Goal: Task Accomplishment & Management: Complete application form

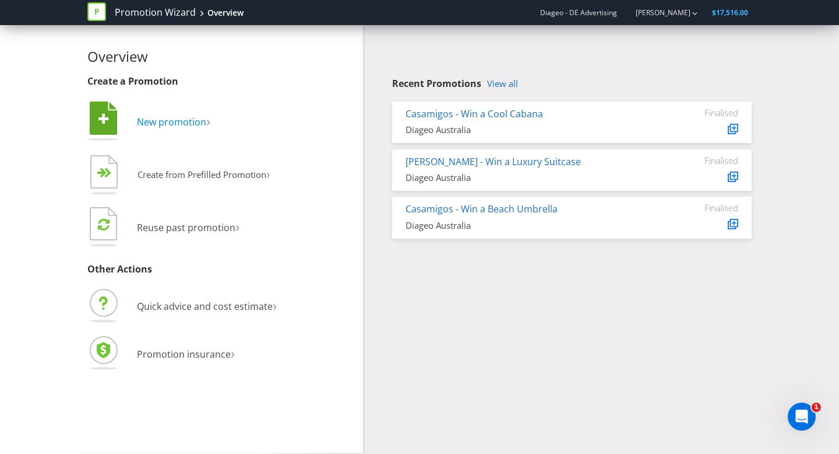
click at [168, 121] on span "New promotion" at bounding box center [171, 121] width 69 height 13
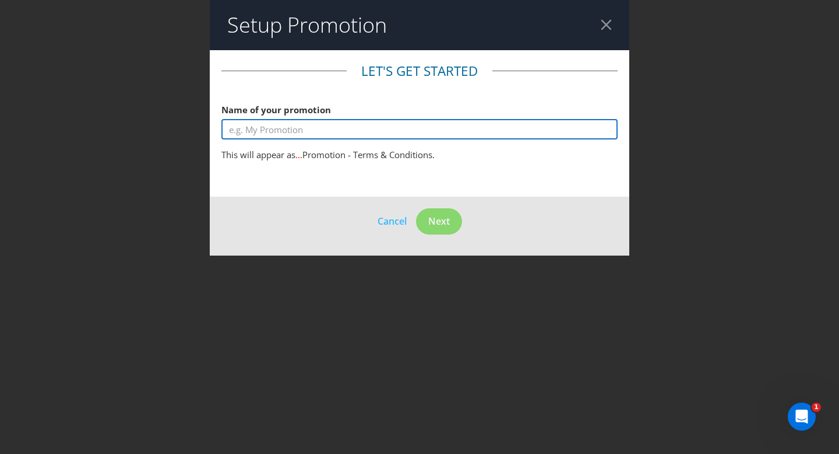
click at [364, 135] on input "text" at bounding box center [420, 129] width 396 height 20
type input "Casamigos"
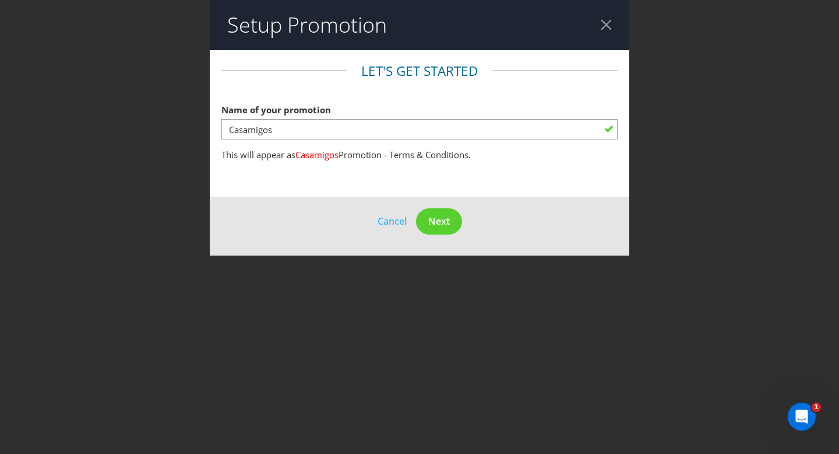
click at [613, 24] on header "Setup Promotion" at bounding box center [420, 25] width 420 height 50
click at [607, 25] on div at bounding box center [606, 24] width 11 height 11
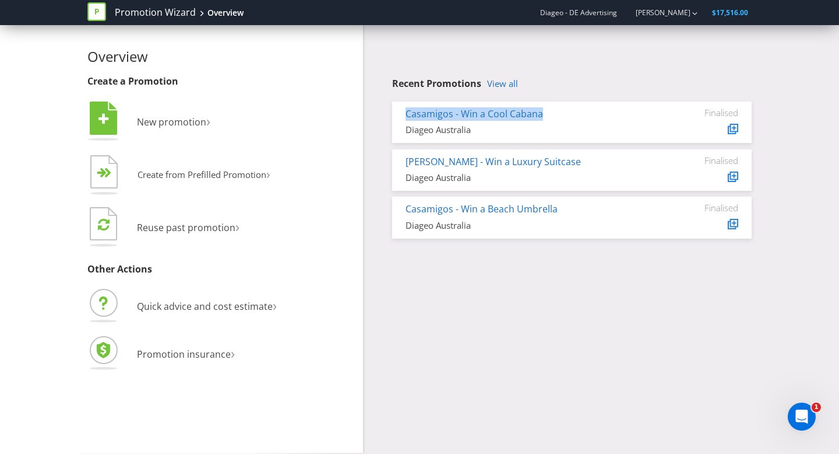
drag, startPoint x: 554, startPoint y: 110, endPoint x: 399, endPoint y: 116, distance: 154.6
click at [398, 117] on div "Casamigos - Win a Cool Cabana Diageo [GEOGRAPHIC_DATA]" at bounding box center [528, 121] width 263 height 29
copy link "Casamigos - Win a Cool Cabana"
click at [164, 122] on span "New promotion" at bounding box center [171, 121] width 69 height 13
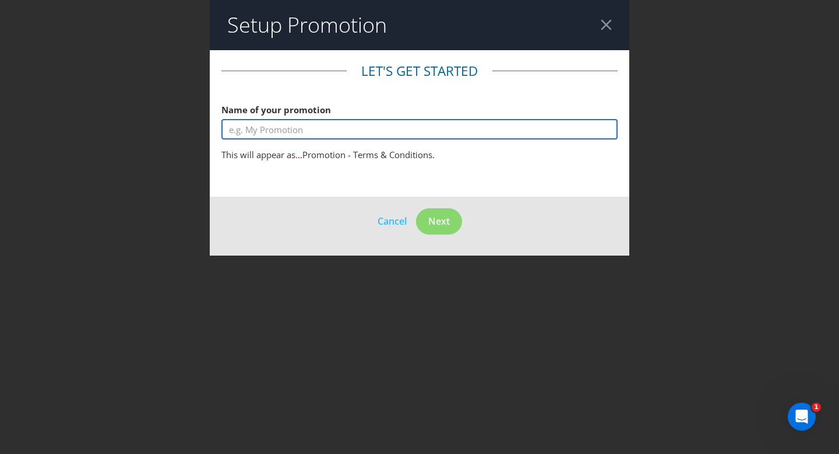
click at [321, 128] on input "text" at bounding box center [420, 129] width 396 height 20
paste input "Casamigos - Win a Cool Cabana"
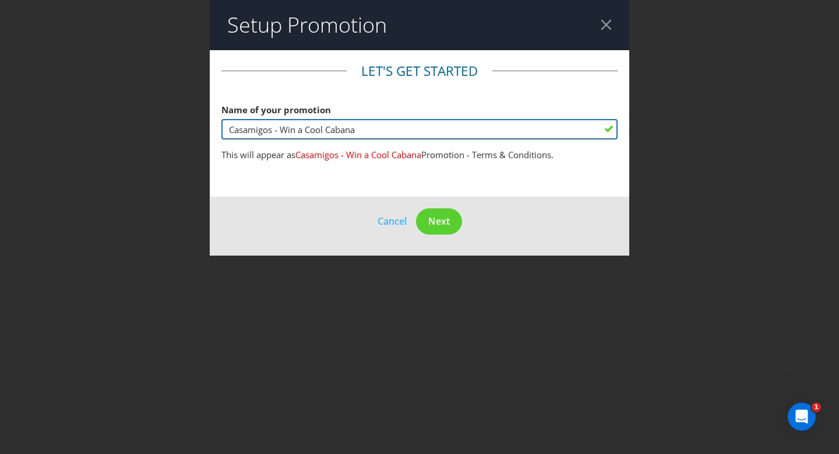
drag, startPoint x: 374, startPoint y: 130, endPoint x: 307, endPoint y: 132, distance: 67.1
click at [307, 132] on input "Casamigos - Win a Cool Cabana" at bounding box center [420, 129] width 396 height 20
type input "Casamigos - Win a Cap"
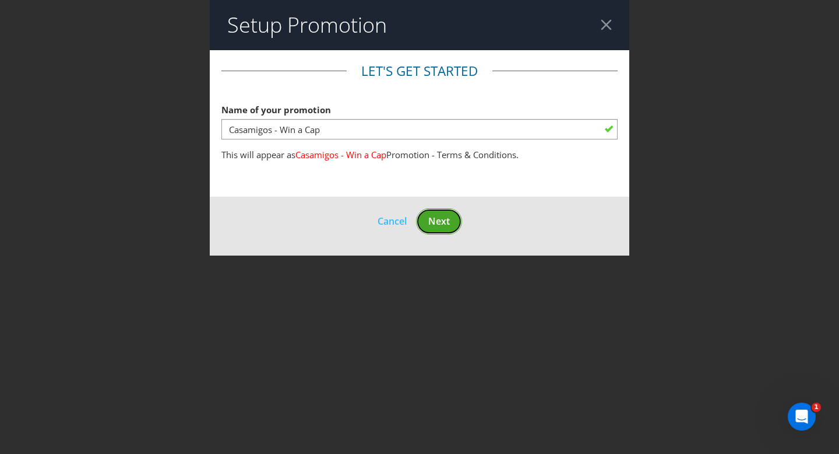
click at [433, 230] on button "Next" at bounding box center [439, 221] width 46 height 26
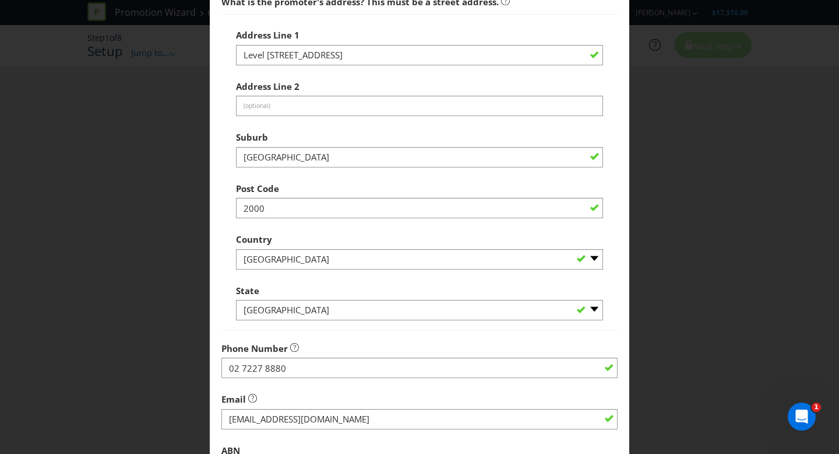
scroll to position [307, 0]
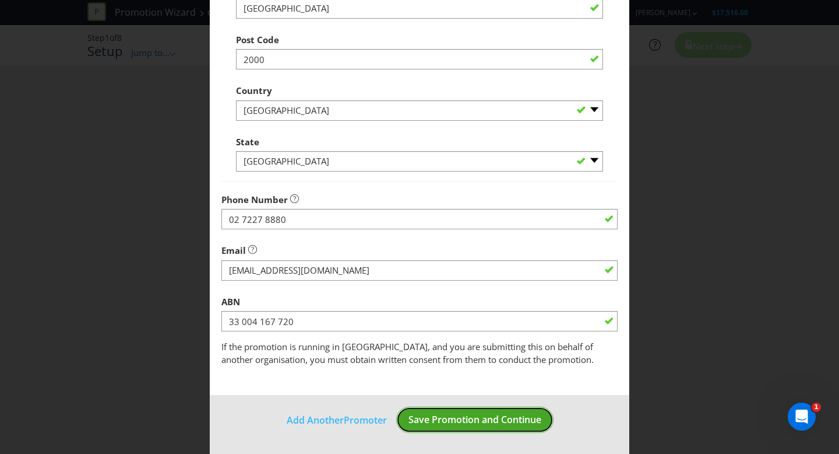
click at [518, 427] on button "Save Promotion and Continue" at bounding box center [474, 419] width 157 height 26
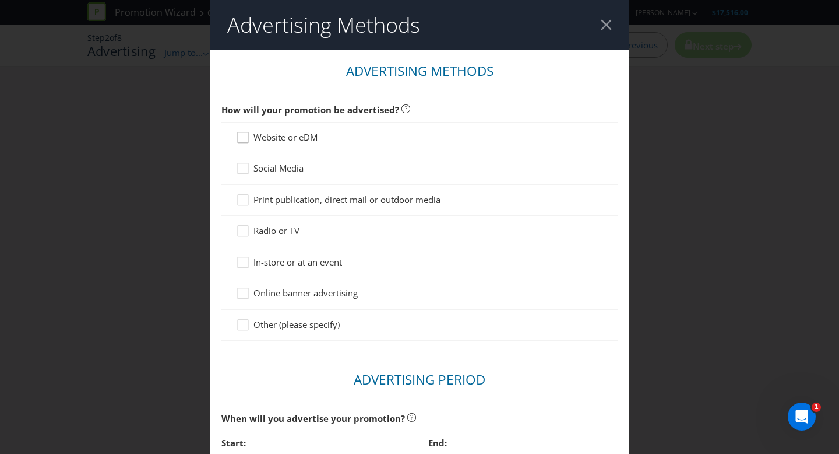
click at [241, 137] on icon at bounding box center [244, 139] width 17 height 17
click at [0, 0] on input "Website or eDM" at bounding box center [0, 0] width 0 height 0
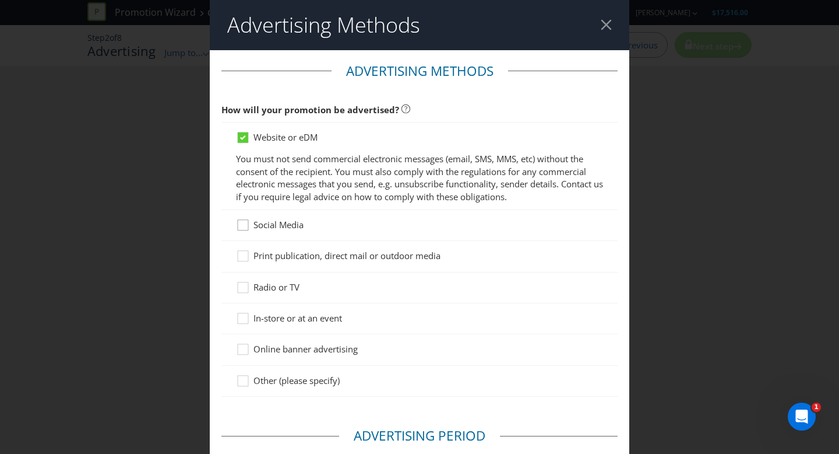
click at [237, 229] on icon at bounding box center [244, 227] width 17 height 17
click at [0, 0] on input "Social Media" at bounding box center [0, 0] width 0 height 0
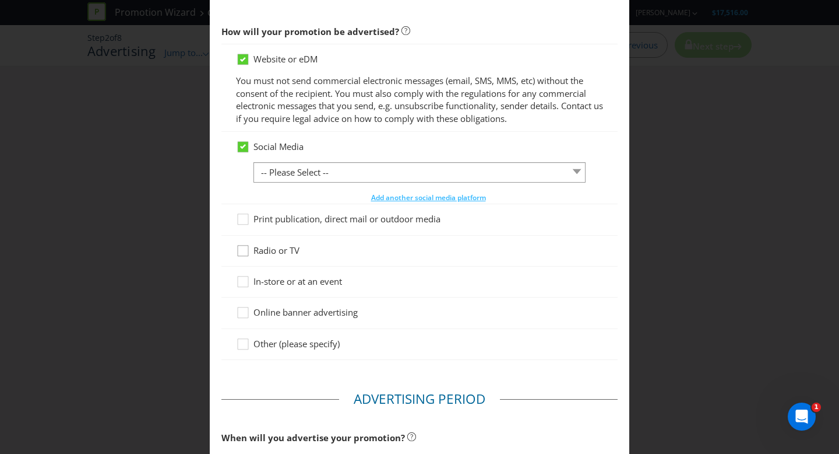
scroll to position [89, 0]
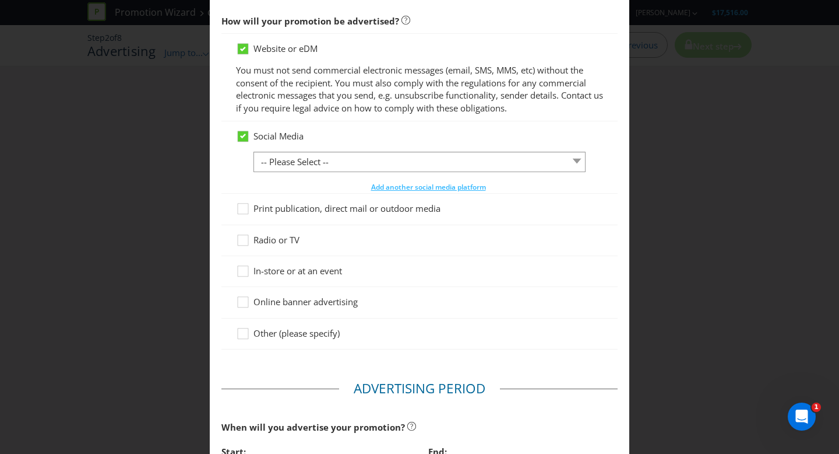
drag, startPoint x: 244, startPoint y: 297, endPoint x: 245, endPoint y: 308, distance: 10.6
click at [244, 298] on icon at bounding box center [244, 304] width 17 height 17
click at [0, 0] on input "Online banner advertising" at bounding box center [0, 0] width 0 height 0
click at [239, 210] on icon at bounding box center [244, 210] width 17 height 17
click at [0, 0] on input "Print publication, direct mail or outdoor media" at bounding box center [0, 0] width 0 height 0
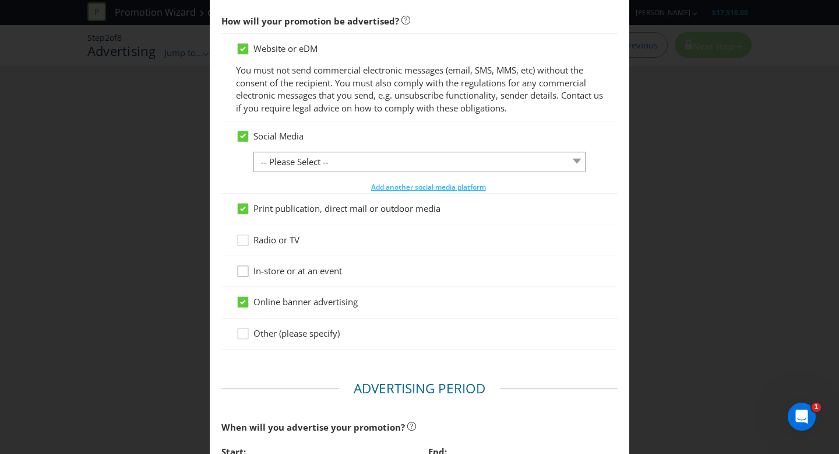
click at [245, 275] on icon at bounding box center [244, 273] width 17 height 17
click at [0, 0] on input "In-store or at an event" at bounding box center [0, 0] width 0 height 0
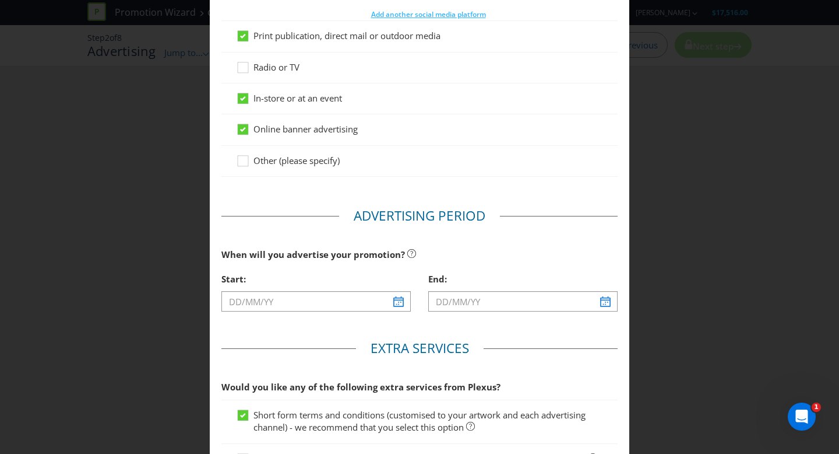
scroll to position [260, 0]
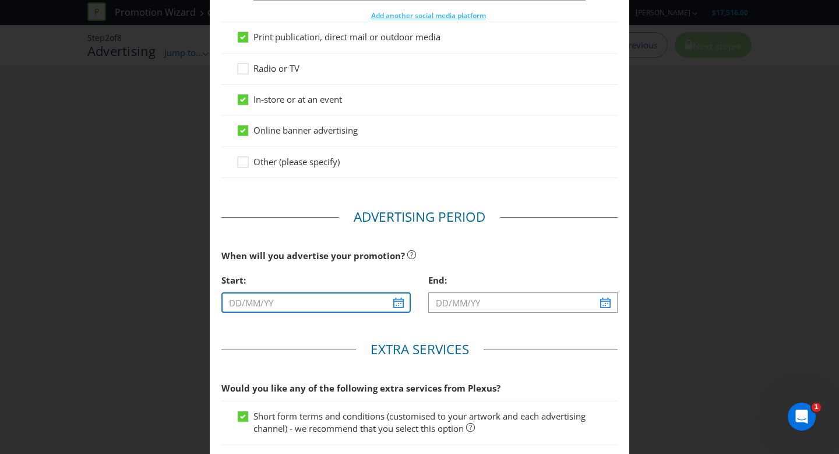
click at [388, 303] on input "text" at bounding box center [316, 302] width 189 height 20
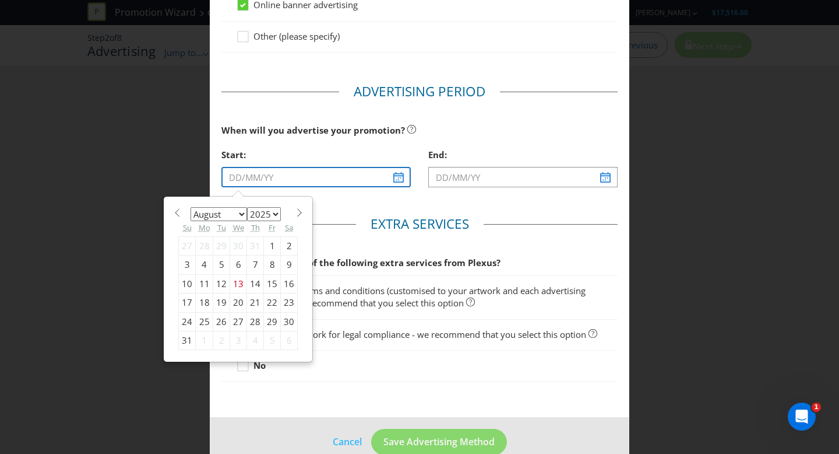
scroll to position [387, 0]
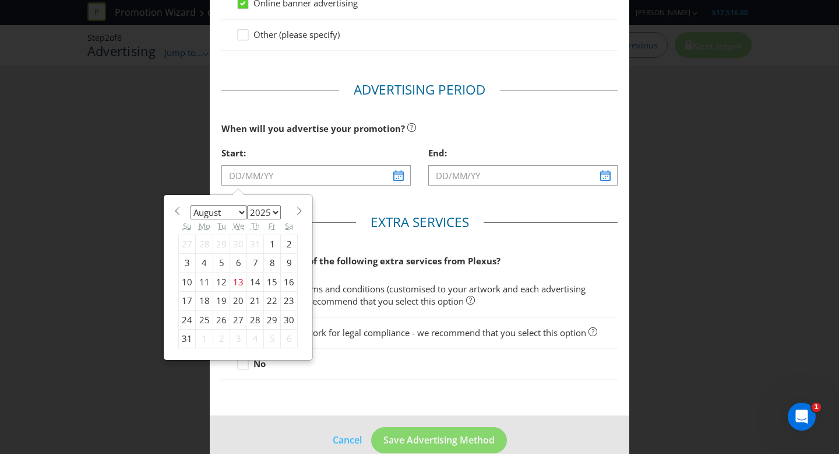
click at [242, 212] on select "January February March April May June July August September October November De…" at bounding box center [219, 212] width 57 height 14
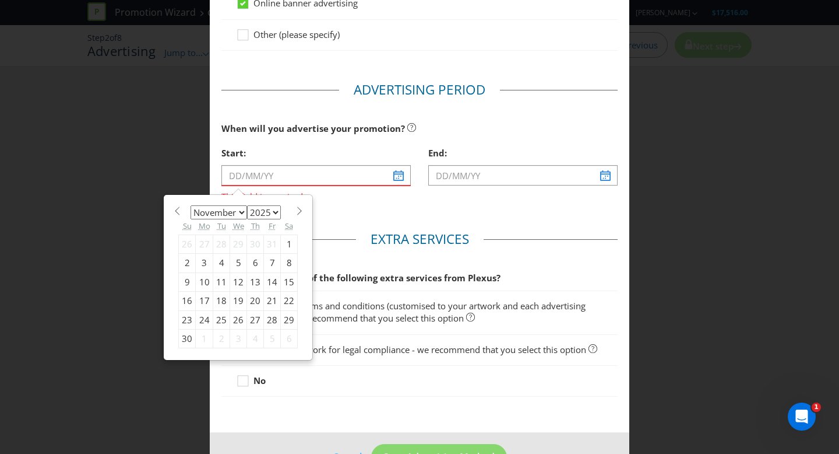
click at [237, 214] on select "January February March April May June July August September October November De…" at bounding box center [219, 212] width 57 height 14
select select "9"
click at [202, 261] on div "6" at bounding box center [204, 263] width 17 height 19
type input "[DATE]"
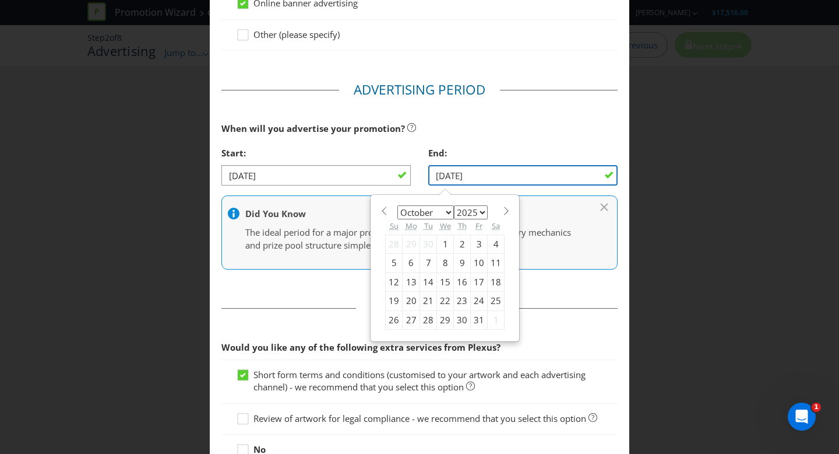
click at [484, 178] on input "[DATE]" at bounding box center [522, 175] width 189 height 20
click at [431, 212] on select "January February March April May June July August September October November De…" at bounding box center [426, 212] width 57 height 14
click at [469, 212] on select "2025 2026 2027 2028 2029 2030 2031 2032 2033 2034 2035" at bounding box center [471, 212] width 34 height 14
select select "2026"
click at [426, 264] on div "6" at bounding box center [428, 263] width 17 height 19
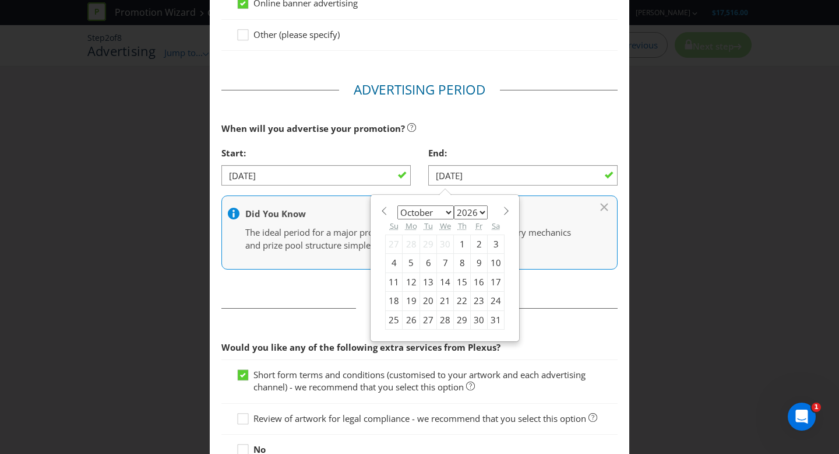
type input "[DATE]"
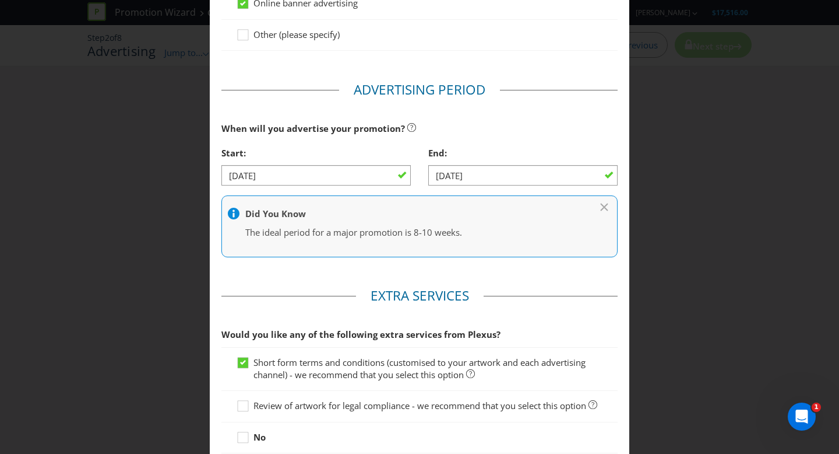
drag, startPoint x: 506, startPoint y: 135, endPoint x: 498, endPoint y: 150, distance: 16.7
click at [506, 135] on div "When will you advertise your promotion?" at bounding box center [420, 129] width 396 height 24
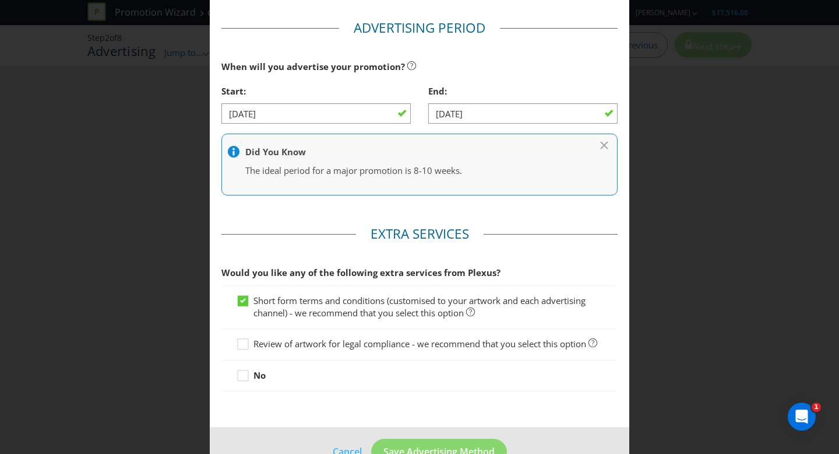
scroll to position [493, 0]
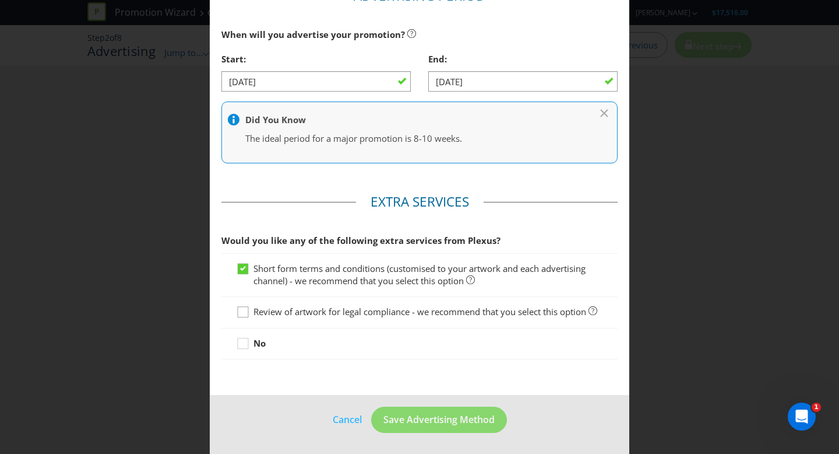
click at [241, 305] on icon at bounding box center [244, 313] width 17 height 17
click at [0, 0] on input "Review of artwork for legal compliance - we recommend that you select this opti…" at bounding box center [0, 0] width 0 height 0
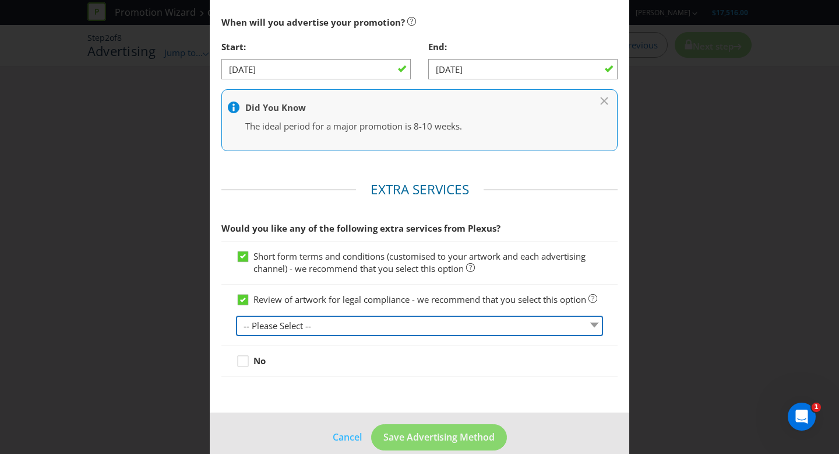
click at [318, 335] on select "-- Please Select -- 1 piece 2-4 pieces (provided at same time) 5-7 pieces (prov…" at bounding box center [419, 325] width 367 height 20
select select "MARKETING_REVIEW_1"
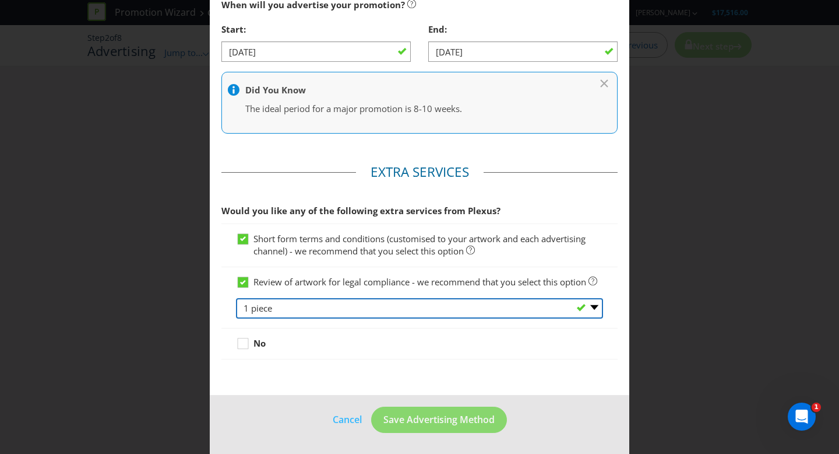
scroll to position [521, 0]
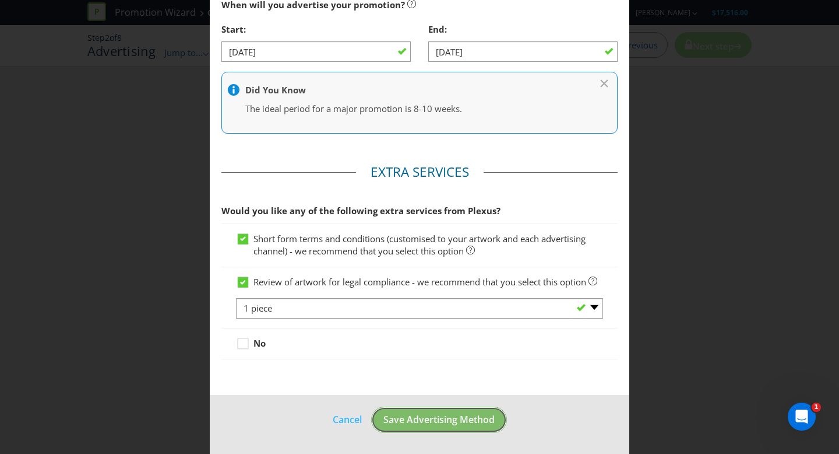
click at [424, 426] on span "Save Advertising Method" at bounding box center [439, 419] width 111 height 13
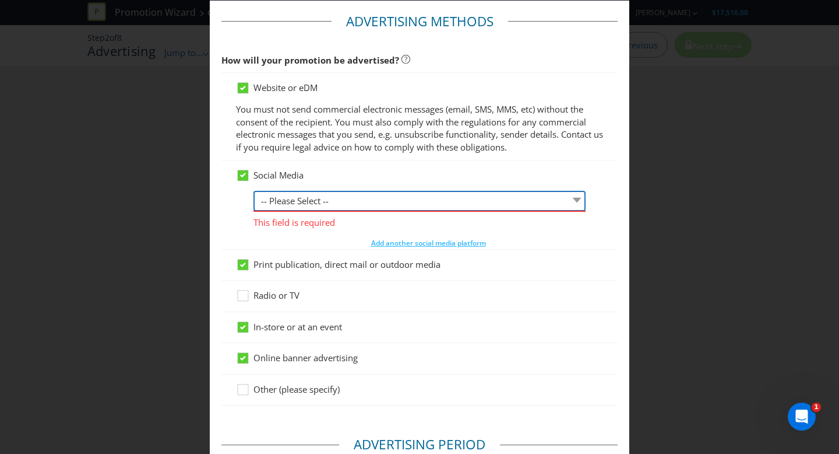
click at [296, 203] on select "-- Please Select -- Facebook X Instagram Snapchat LinkedIn Pinterest Tumblr You…" at bounding box center [420, 201] width 332 height 20
select select "INSTAGRAM"
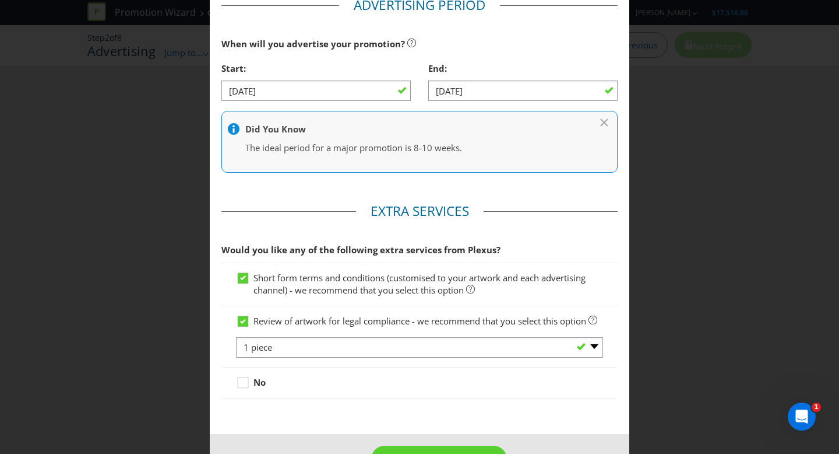
scroll to position [523, 0]
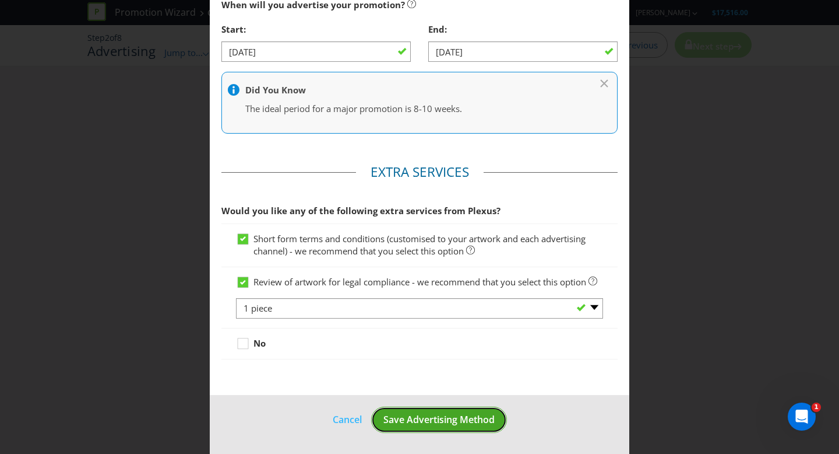
click at [438, 424] on span "Save Advertising Method" at bounding box center [439, 419] width 111 height 13
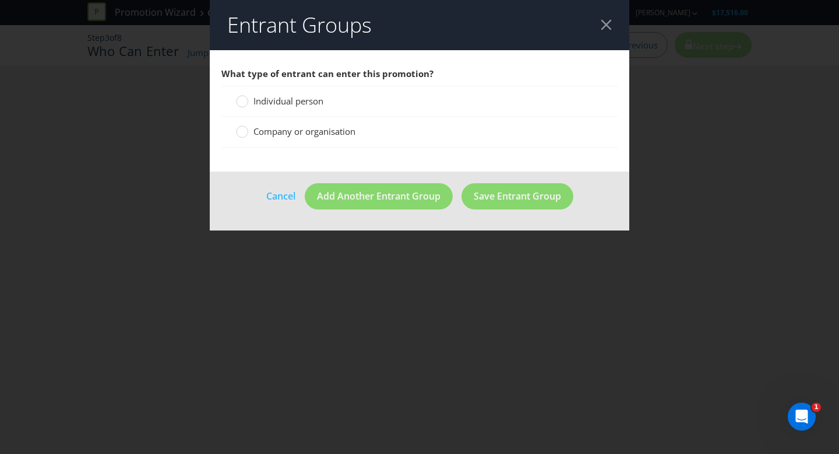
drag, startPoint x: 300, startPoint y: 99, endPoint x: 586, endPoint y: 154, distance: 291.5
click at [301, 99] on span "Individual person" at bounding box center [289, 101] width 70 height 12
click at [0, 0] on input "Individual person" at bounding box center [0, 0] width 0 height 0
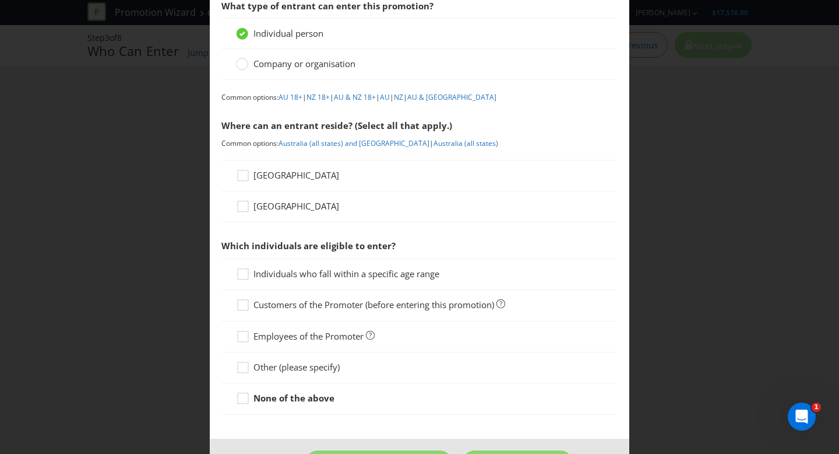
scroll to position [69, 0]
click at [241, 174] on icon at bounding box center [244, 176] width 17 height 17
click at [0, 0] on input "[GEOGRAPHIC_DATA]" at bounding box center [0, 0] width 0 height 0
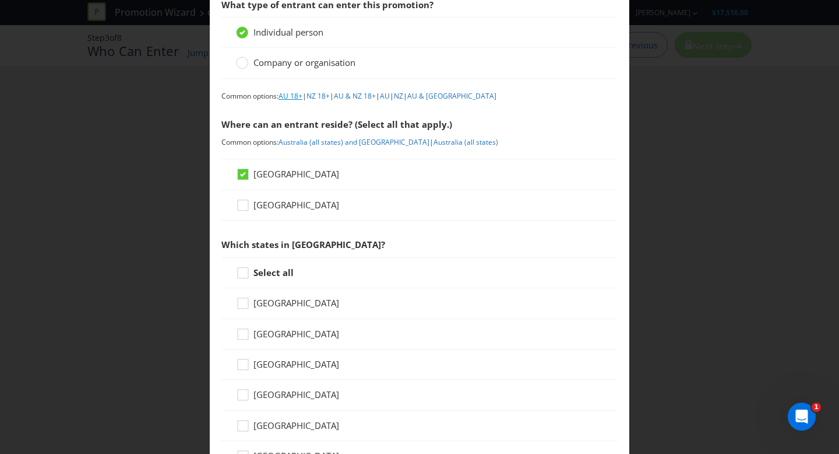
click at [292, 94] on link "AU 18+" at bounding box center [291, 96] width 24 height 10
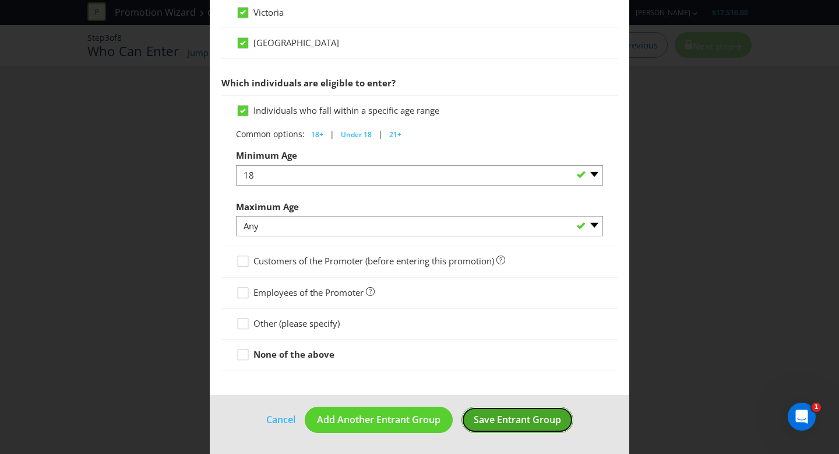
click at [478, 420] on span "Save Entrant Group" at bounding box center [517, 419] width 87 height 13
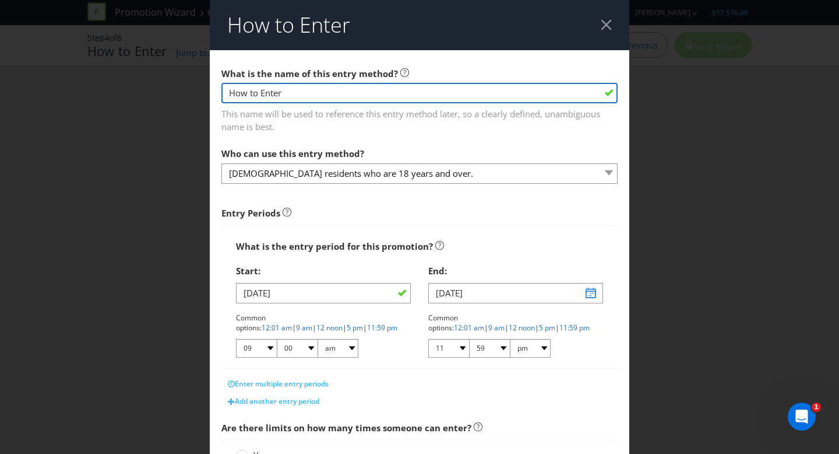
click at [357, 99] on input "How to Enter" at bounding box center [420, 93] width 396 height 20
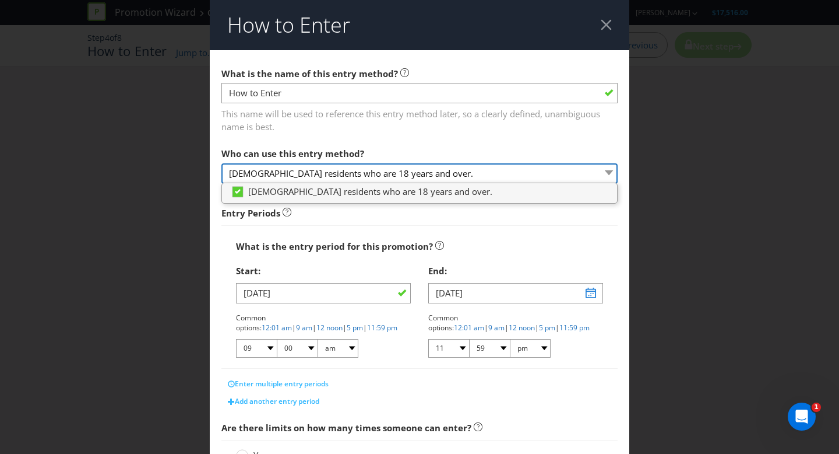
click at [411, 171] on select "[DEMOGRAPHIC_DATA] residents who are 18 years and over." at bounding box center [420, 173] width 396 height 20
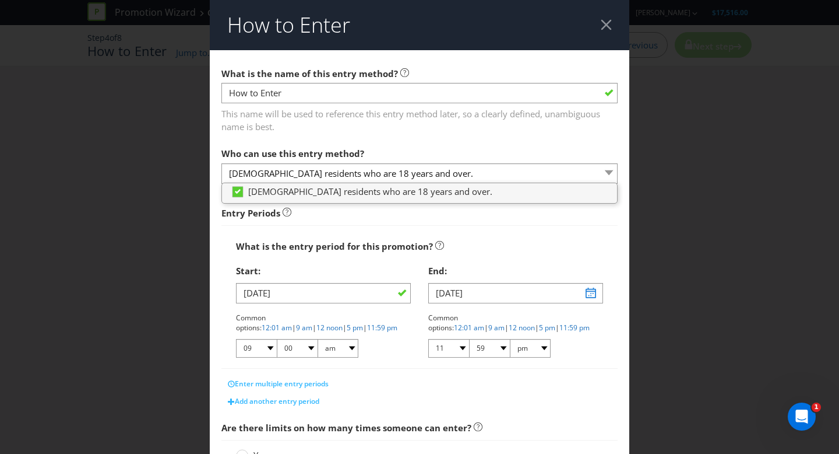
click at [381, 266] on div "Start:" at bounding box center [323, 271] width 175 height 24
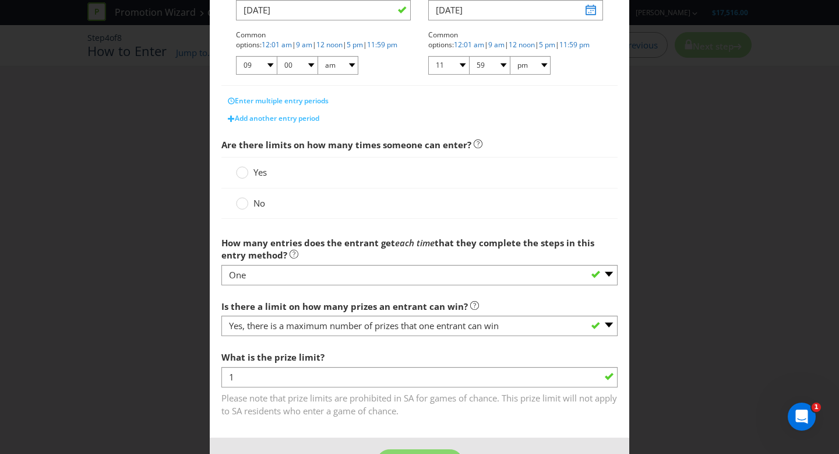
scroll to position [293, 0]
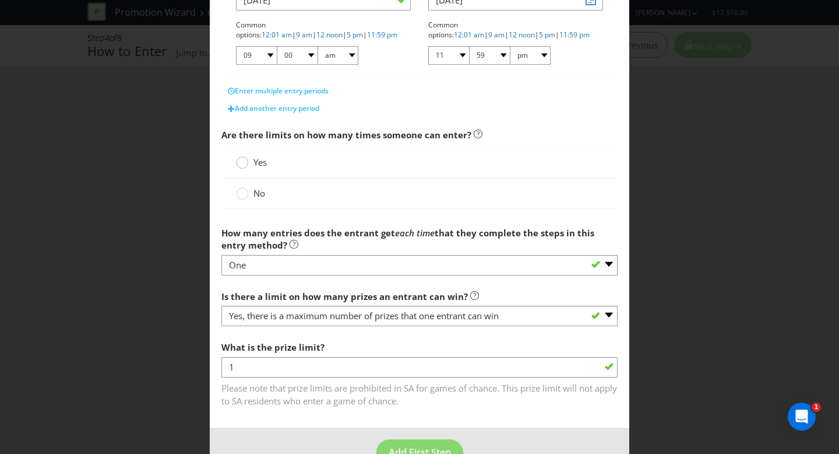
click at [244, 163] on circle at bounding box center [243, 163] width 12 height 12
click at [0, 0] on input "Yes" at bounding box center [0, 0] width 0 height 0
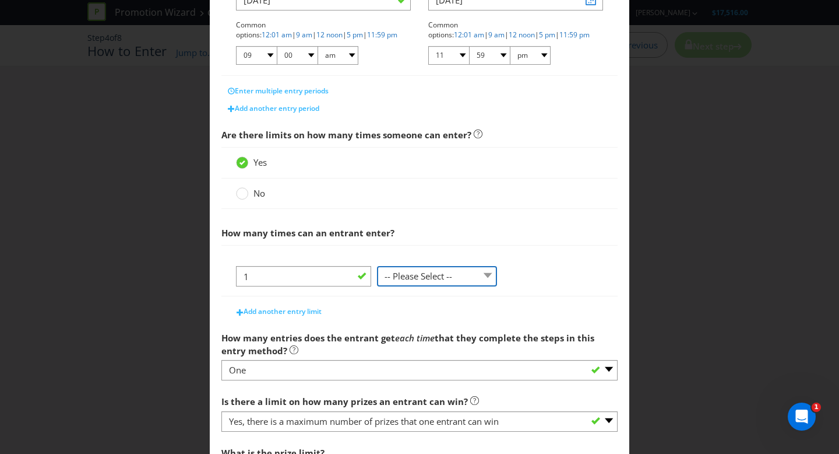
click at [458, 280] on select "-- Please Select -- per person per day per purchase per transaction Other (plea…" at bounding box center [437, 276] width 120 height 20
select select "PER_PERSON"
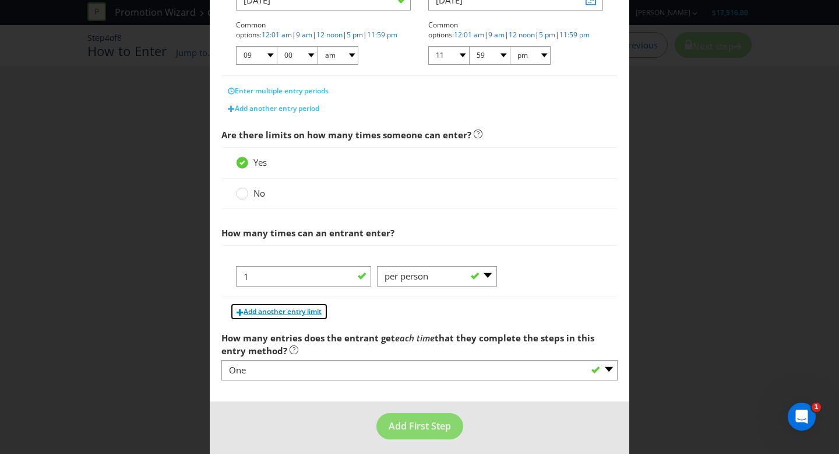
click at [293, 312] on span "Add another entry limit" at bounding box center [283, 311] width 78 height 10
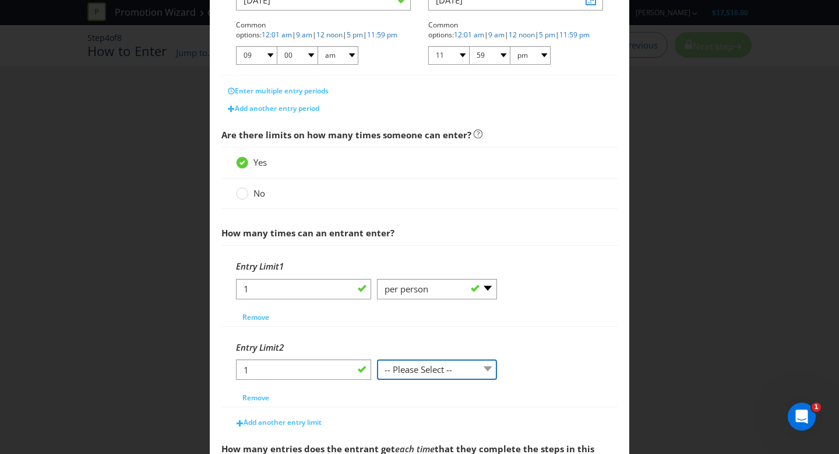
click at [440, 362] on select "-- Please Select -- per person per day per purchase per transaction Other (plea…" at bounding box center [437, 369] width 120 height 20
select select "PER_DAY"
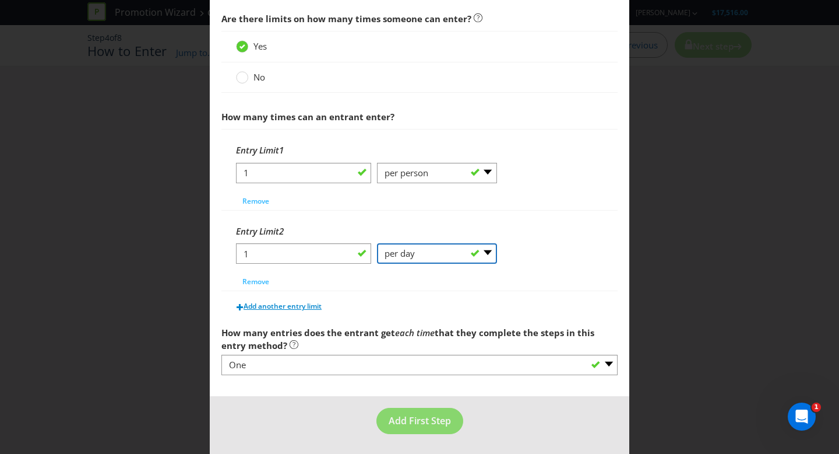
scroll to position [410, 0]
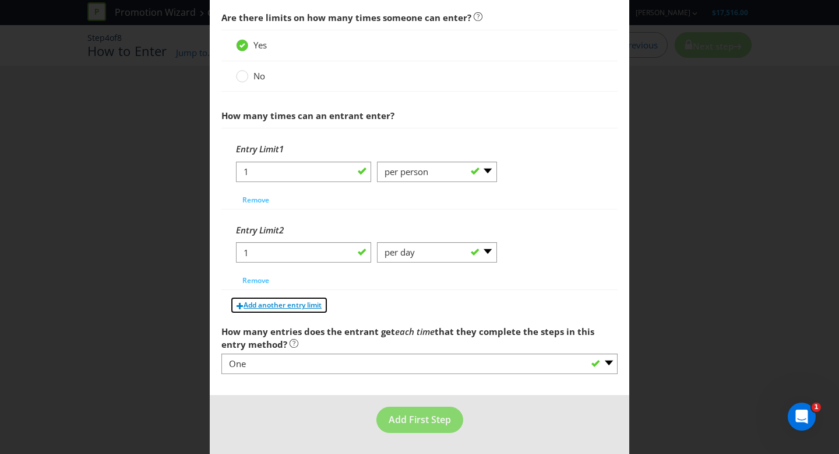
click at [299, 305] on span "Add another entry limit" at bounding box center [283, 305] width 78 height 10
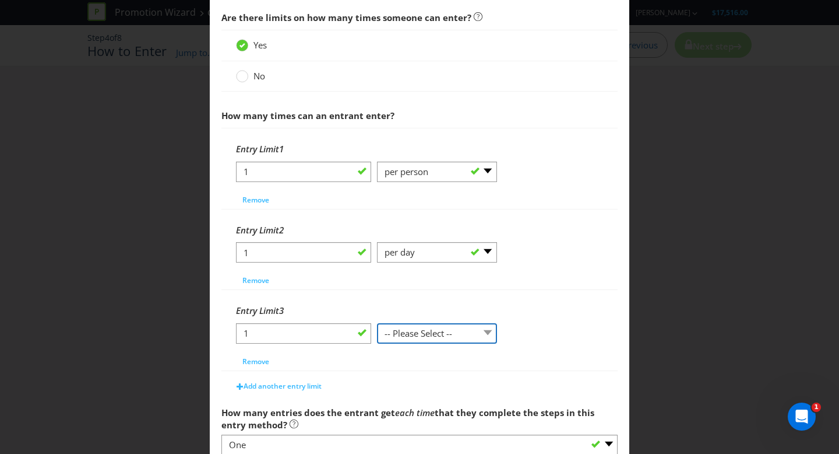
click at [438, 336] on select "-- Please Select -- per person per day per purchase per transaction Other (plea…" at bounding box center [437, 333] width 120 height 20
select select "PER_TRANSACTION"
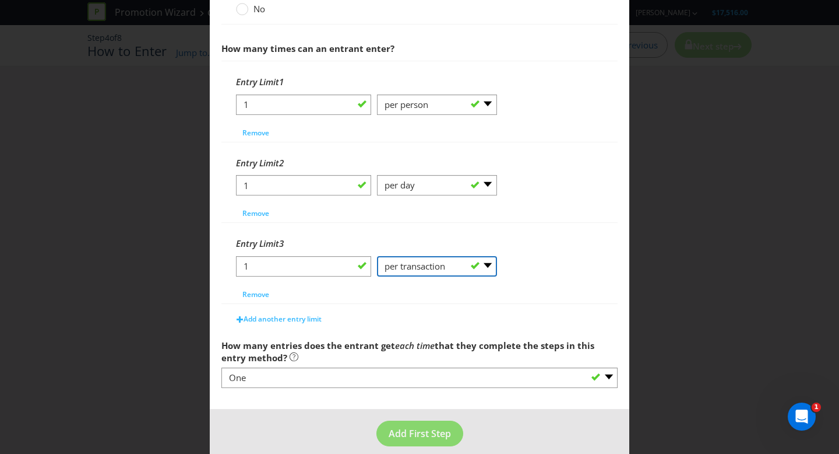
scroll to position [490, 0]
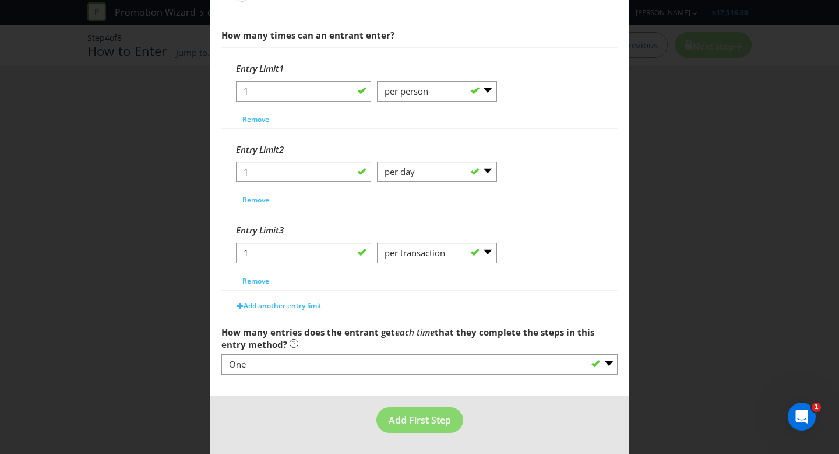
click at [397, 331] on em "each time" at bounding box center [415, 332] width 40 height 12
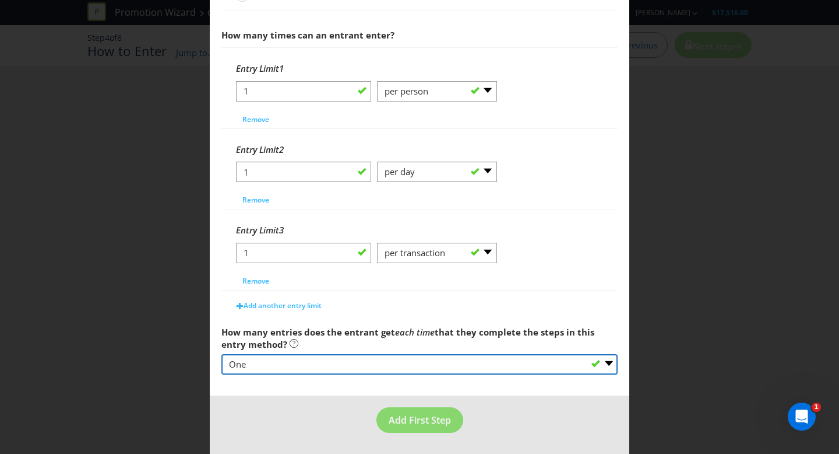
click at [276, 364] on select "-- Please select -- One More than one Other (please specify) Not applicable - g…" at bounding box center [420, 364] width 396 height 20
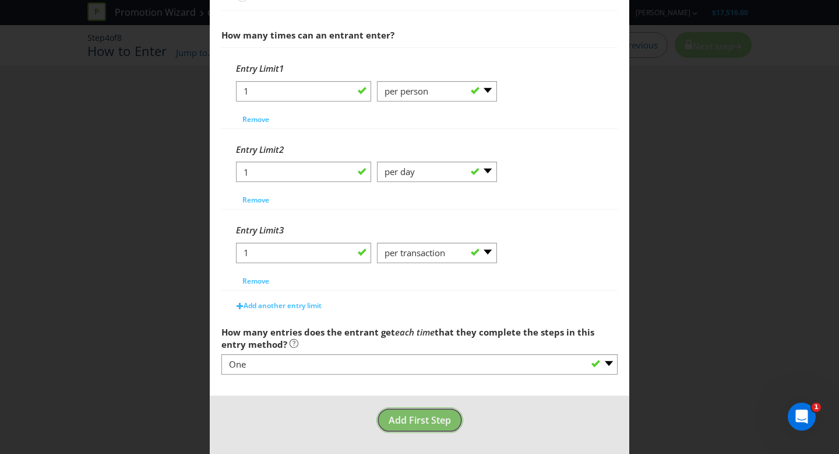
click at [410, 424] on span "Add First Step" at bounding box center [420, 419] width 62 height 13
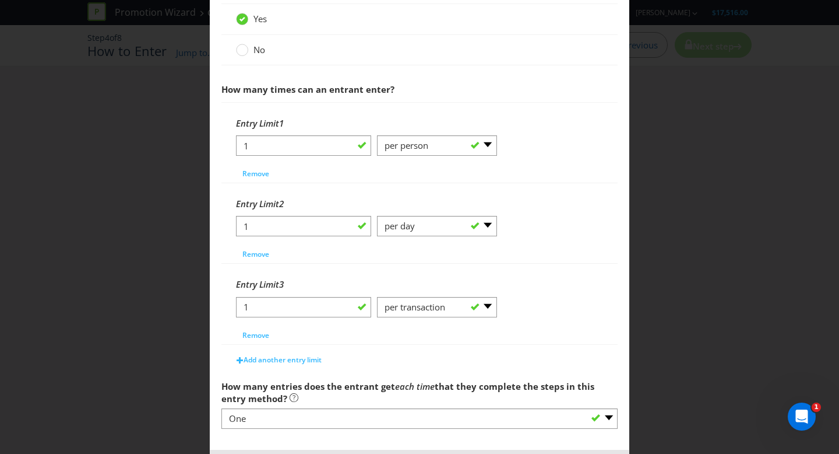
scroll to position [50, 0]
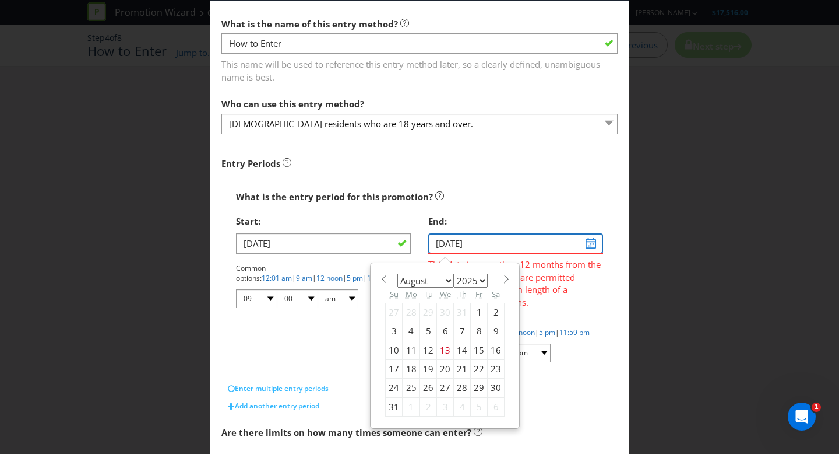
click at [496, 247] on input "[DATE]" at bounding box center [515, 243] width 175 height 20
click at [578, 245] on input "[DATE]" at bounding box center [515, 243] width 175 height 20
click at [588, 241] on input "[DATE]" at bounding box center [515, 243] width 175 height 20
click at [439, 280] on select "January February March April May June July August September October November De…" at bounding box center [426, 280] width 57 height 14
select select "9"
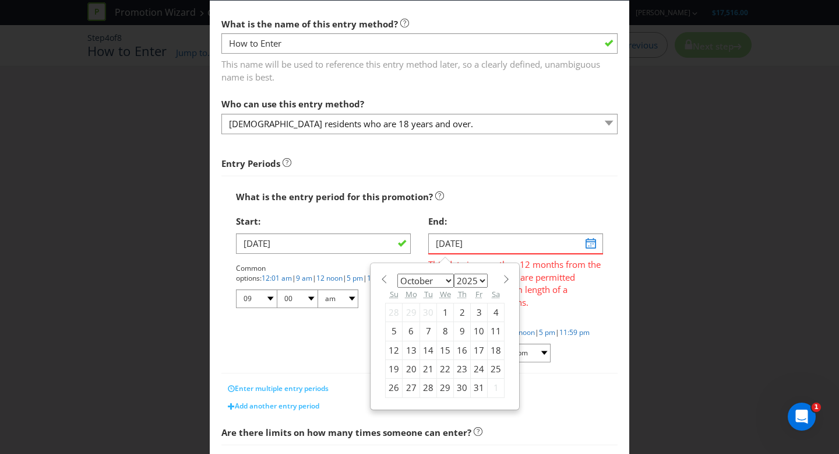
click at [467, 282] on select "2025 2026 2027 2028 2029 2030 2031 2032 2033 2034 2035" at bounding box center [471, 280] width 34 height 14
select select "2026"
click at [405, 329] on div "5" at bounding box center [411, 331] width 17 height 19
type input "[DATE]"
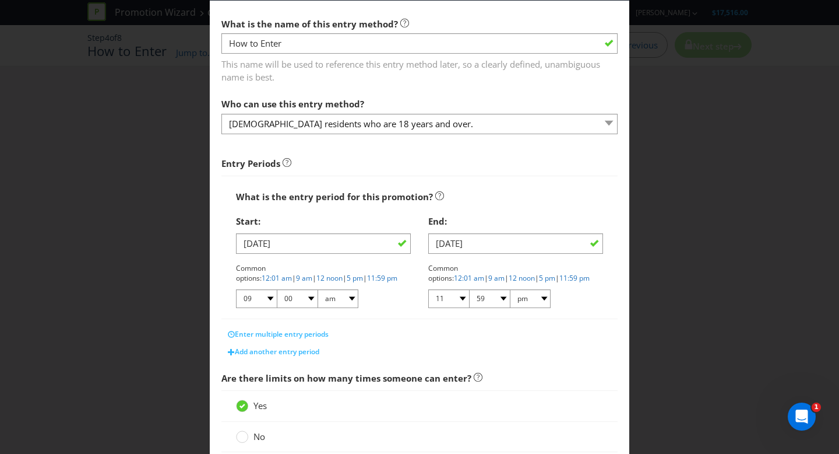
click at [507, 215] on div "End:" at bounding box center [515, 221] width 175 height 24
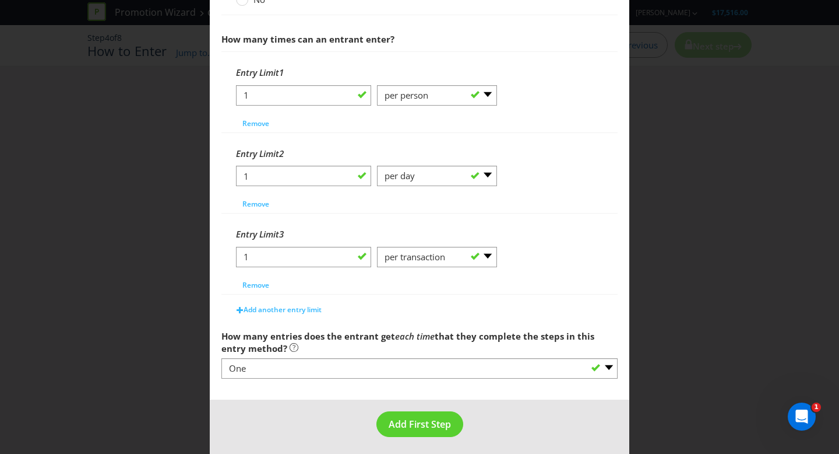
scroll to position [490, 0]
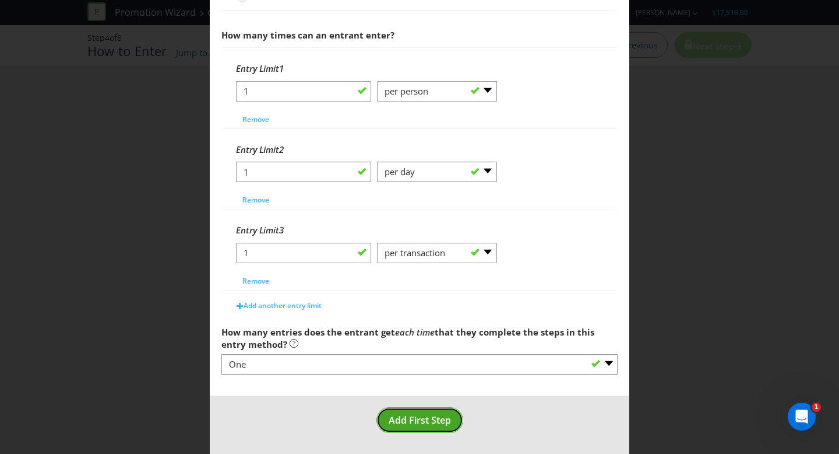
click at [419, 424] on span "Add First Step" at bounding box center [420, 419] width 62 height 13
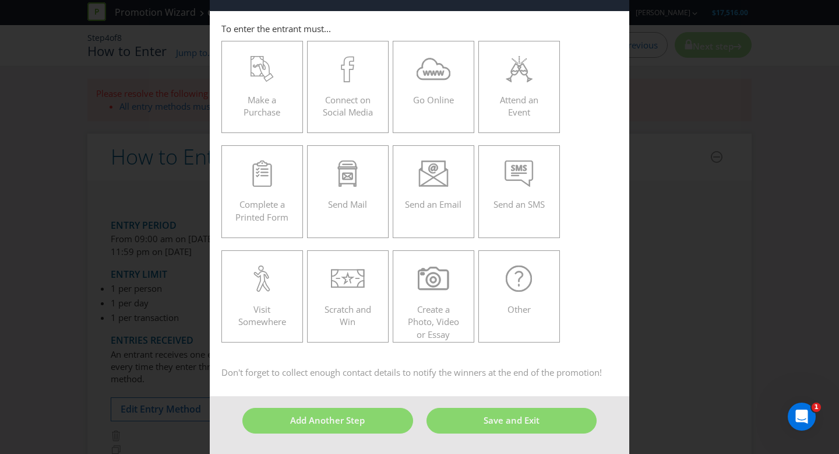
scroll to position [38, 0]
click at [262, 79] on icon at bounding box center [262, 70] width 23 height 26
click at [0, 0] on input "Make a Purchase" at bounding box center [0, 0] width 0 height 0
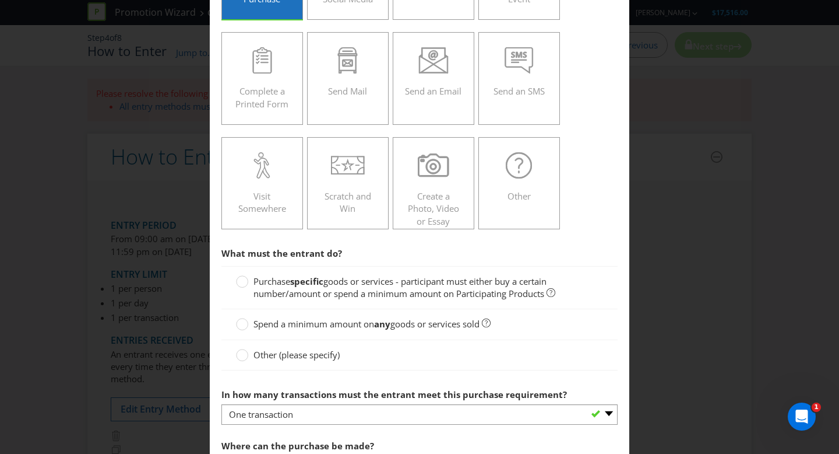
scroll to position [154, 0]
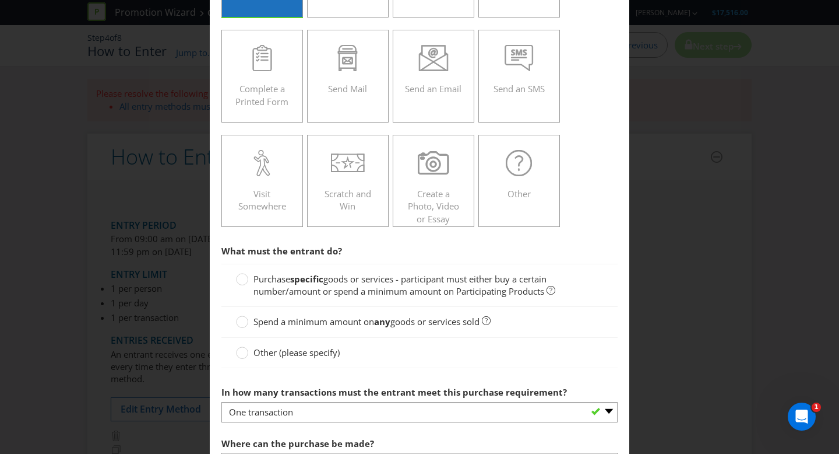
click at [244, 278] on circle at bounding box center [243, 279] width 12 height 12
click at [0, 0] on input "Purchase specific goods or services - participant must either buy a certain num…" at bounding box center [0, 0] width 0 height 0
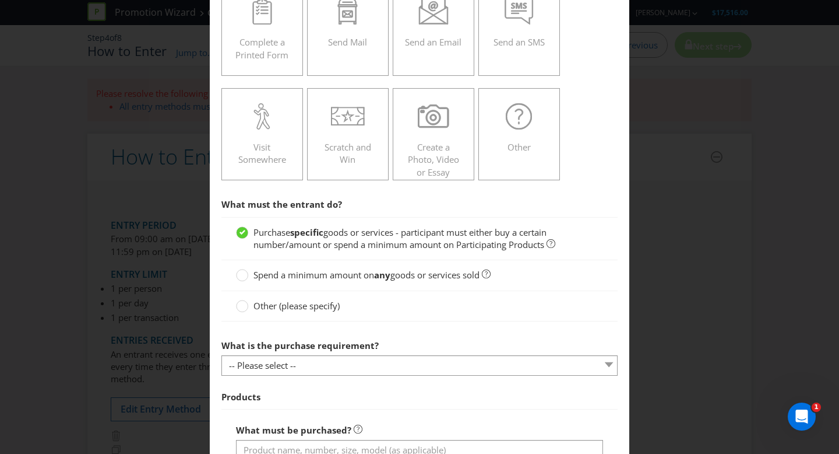
scroll to position [213, 0]
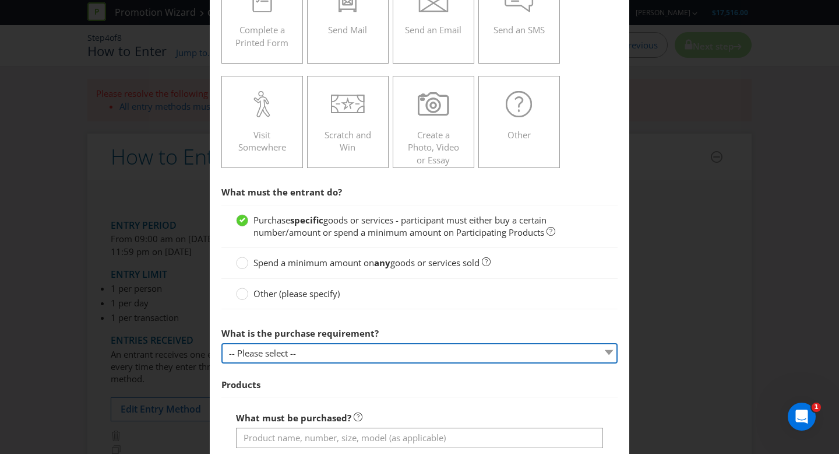
click at [311, 347] on select "-- Please select -- Buy a certain number of these products or services Spend a …" at bounding box center [420, 353] width 396 height 20
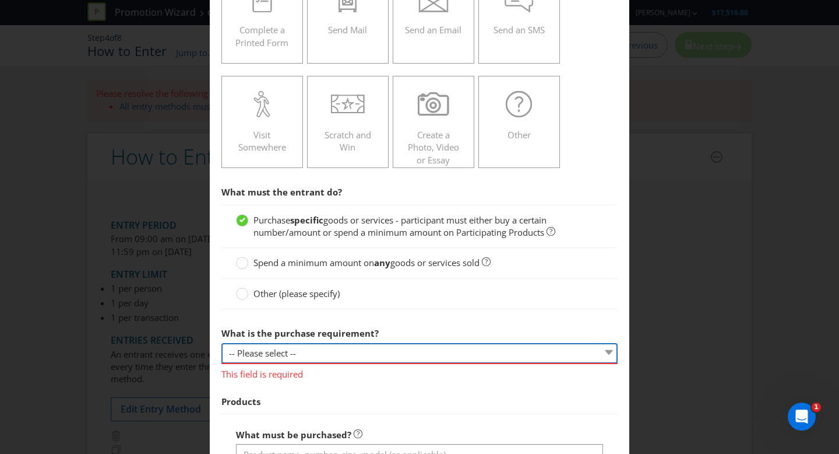
click at [366, 354] on select "-- Please select -- Buy a certain number of these products or services Spend a …" at bounding box center [420, 353] width 396 height 20
select select "MINIMUM_QUANTITY"
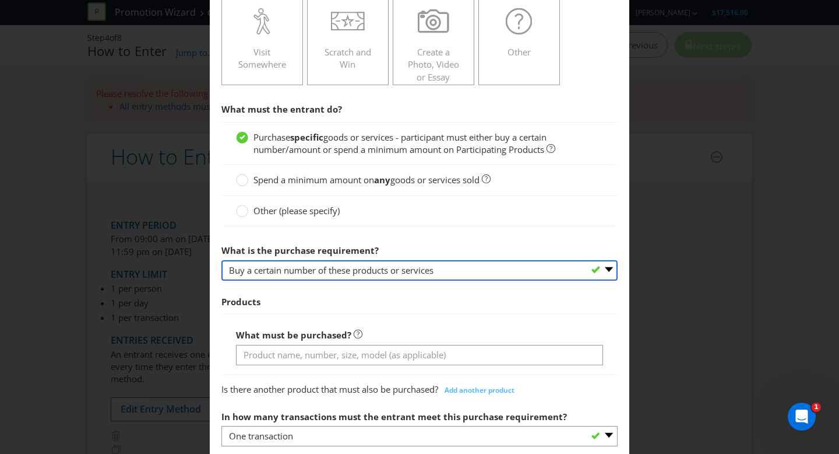
scroll to position [308, 0]
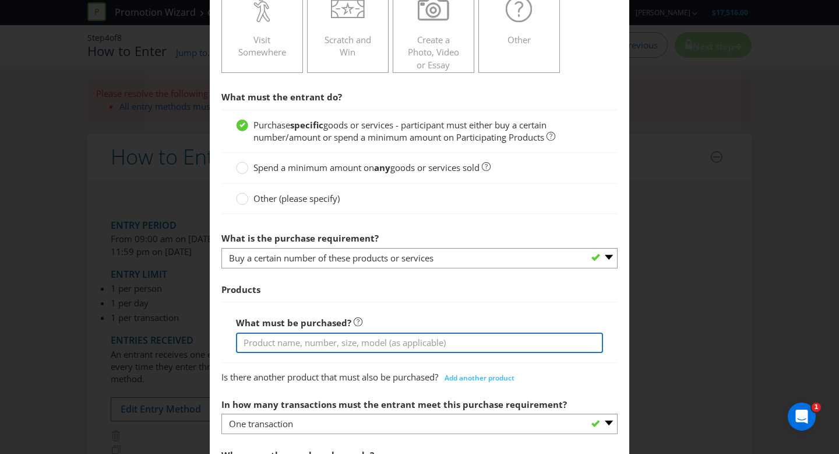
click at [330, 348] on input "text" at bounding box center [419, 342] width 367 height 20
type input "B"
type input "O"
type input "Purchase Any Casamigos Product"
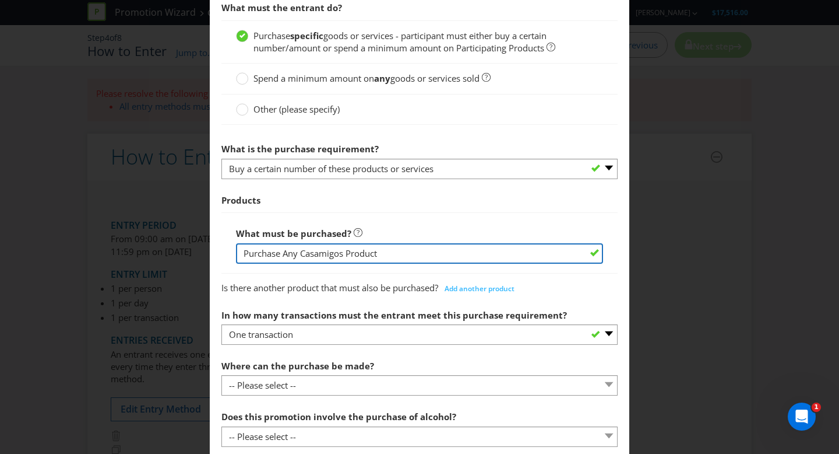
scroll to position [399, 0]
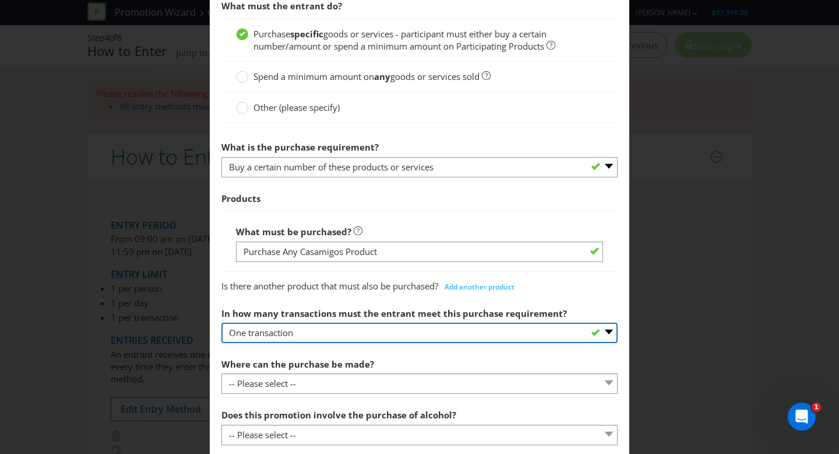
click at [353, 333] on select "-- Please select -- One transaction A specific number of transactions Any numbe…" at bounding box center [420, 332] width 396 height 20
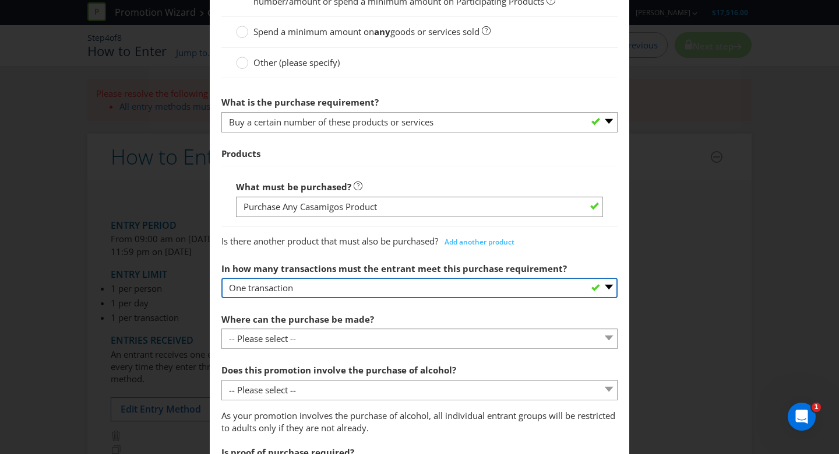
scroll to position [505, 0]
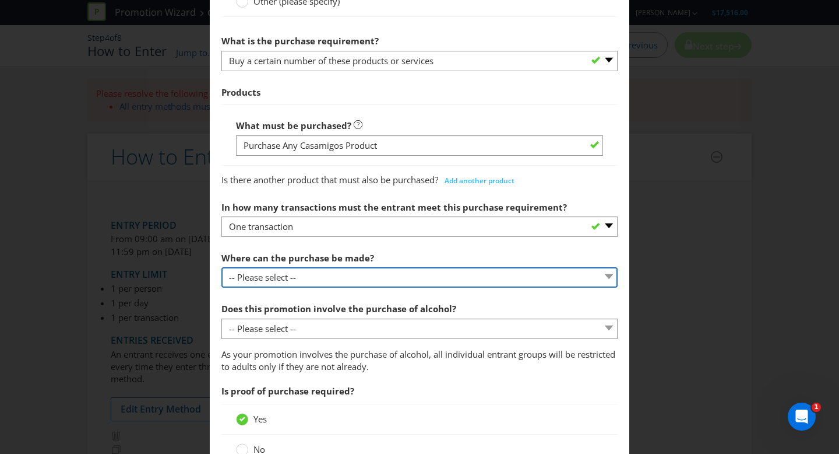
click at [295, 271] on select "-- Please select -- Any stores displaying promotional material (including onlin…" at bounding box center [420, 277] width 396 height 20
select select "ANY_DISPLAYING_NOT_ONLINE"
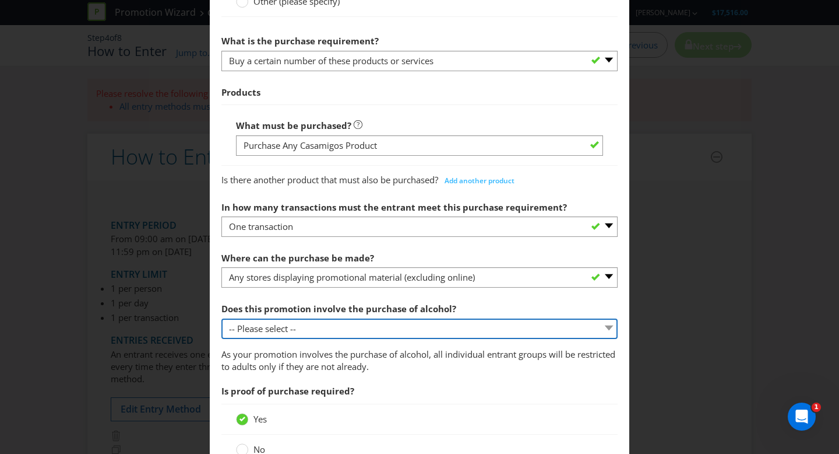
click at [310, 331] on select "-- Please select -- Yes, for on-premises consumption Yes, for off-premises cons…" at bounding box center [420, 328] width 396 height 20
select select "YES_ON_PREMISES"
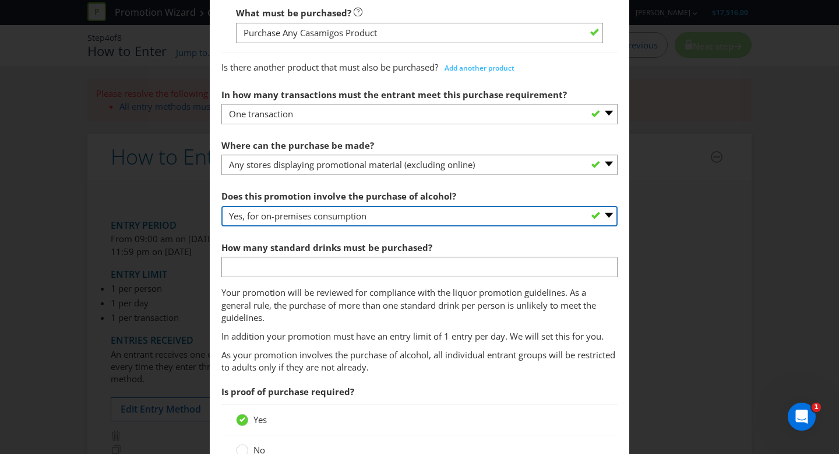
scroll to position [619, 0]
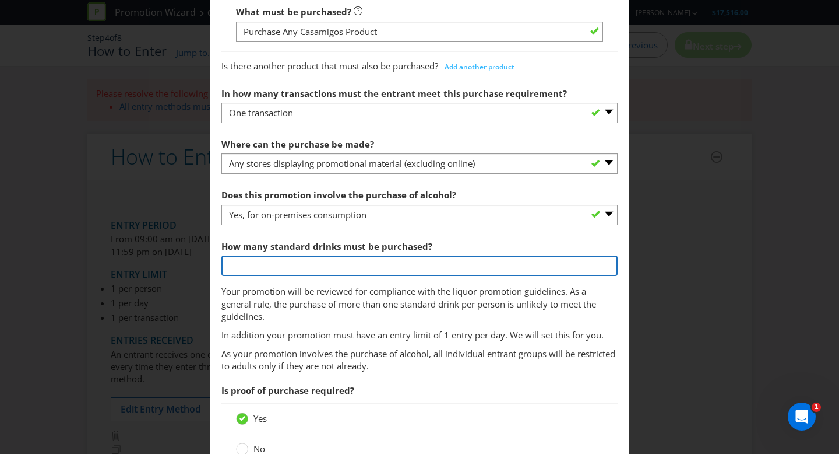
click at [301, 271] on input "number" at bounding box center [420, 265] width 396 height 20
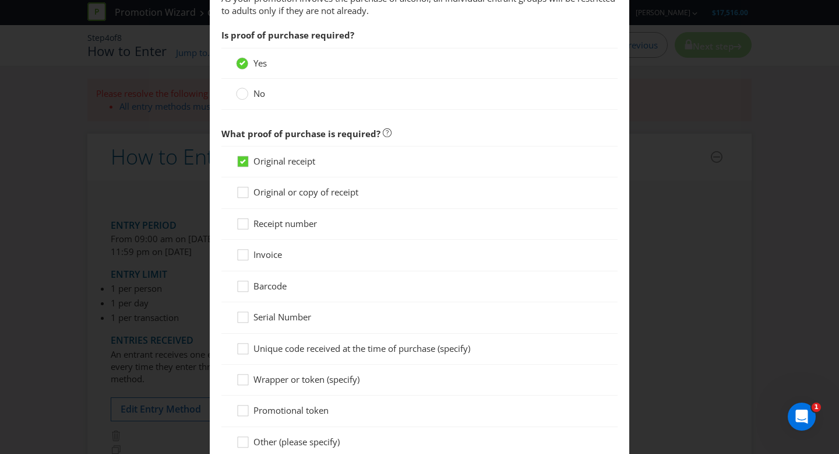
scroll to position [978, 0]
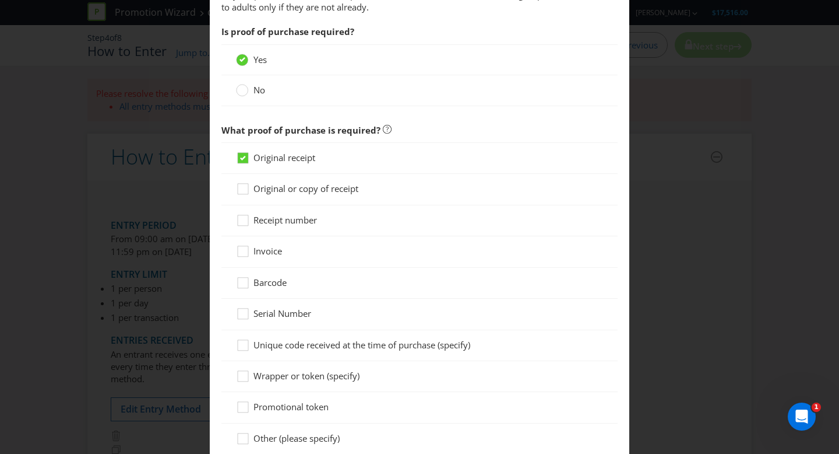
type input "1"
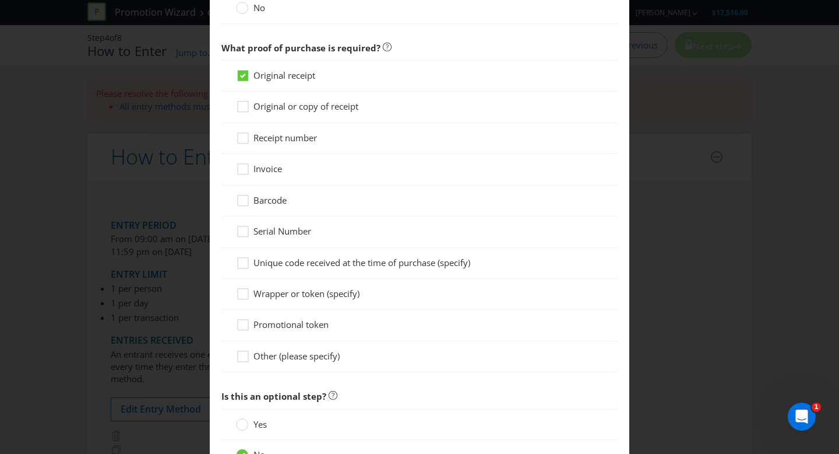
scroll to position [1158, 0]
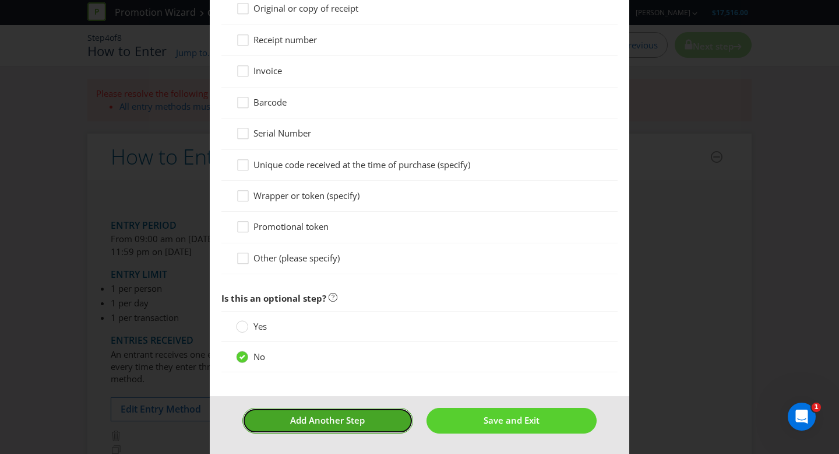
click at [362, 423] on button "Add Another Step" at bounding box center [327, 419] width 171 height 25
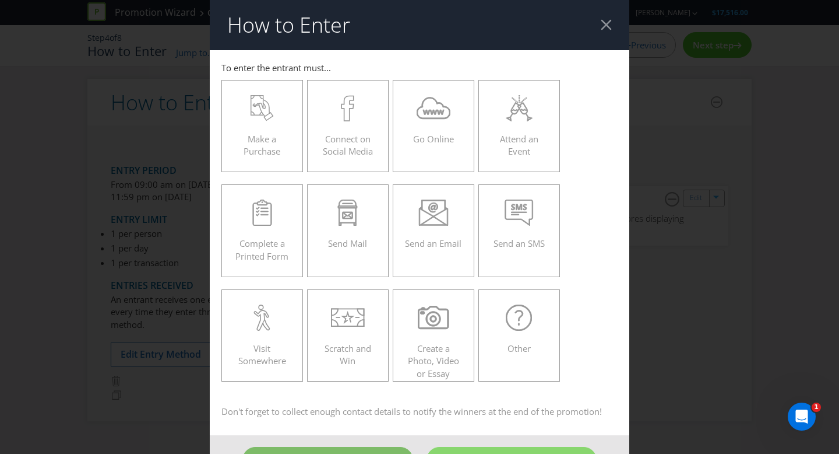
scroll to position [38, 0]
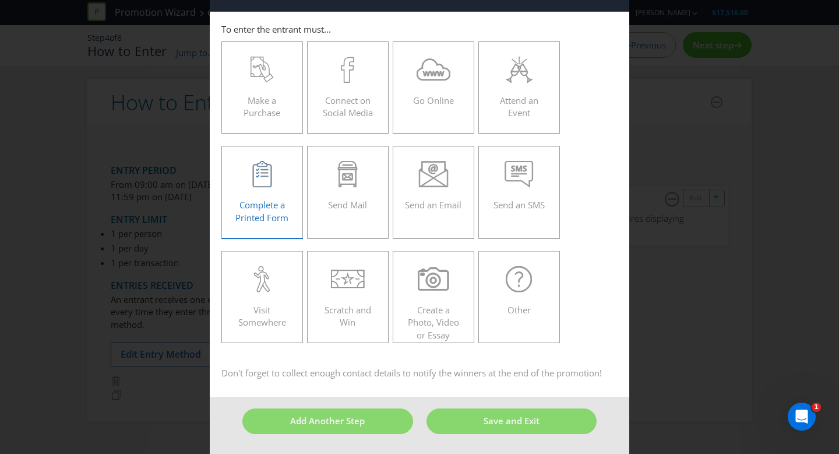
click at [248, 209] on span "Complete a Printed Form" at bounding box center [261, 211] width 53 height 24
click at [0, 0] on input "Complete a Printed Form" at bounding box center [0, 0] width 0 height 0
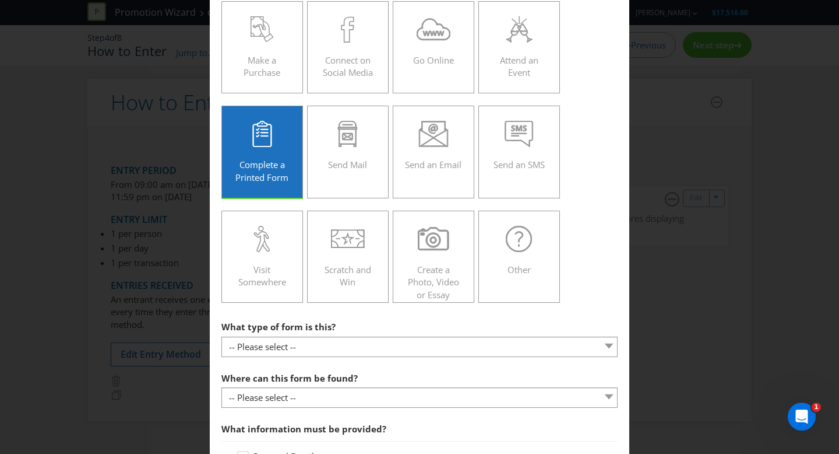
scroll to position [93, 0]
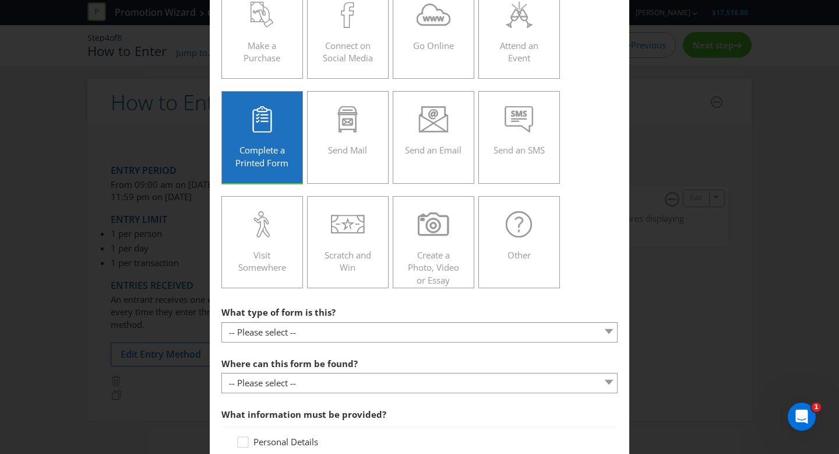
drag, startPoint x: 332, startPoint y: 318, endPoint x: 332, endPoint y: 326, distance: 8.7
click at [332, 319] on div "What type of form is this? -- Please select -- Entry form for a competition Cla…" at bounding box center [420, 321] width 396 height 42
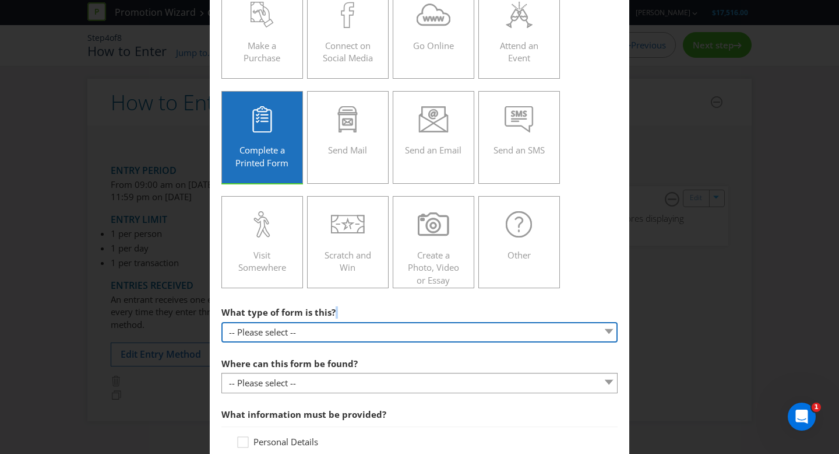
click at [332, 330] on select "-- Please select -- Entry form for a competition Claim form for a gift with pur…" at bounding box center [420, 332] width 396 height 20
select select "FORM_FOR_COMPETITION"
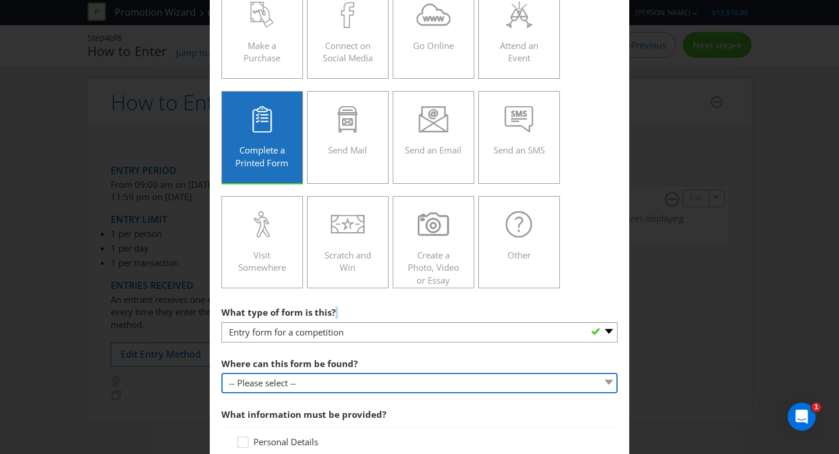
click at [337, 379] on select "-- Please select -- In-store Online (download and print) On back of game card O…" at bounding box center [420, 382] width 396 height 20
select select "IN_STORE"
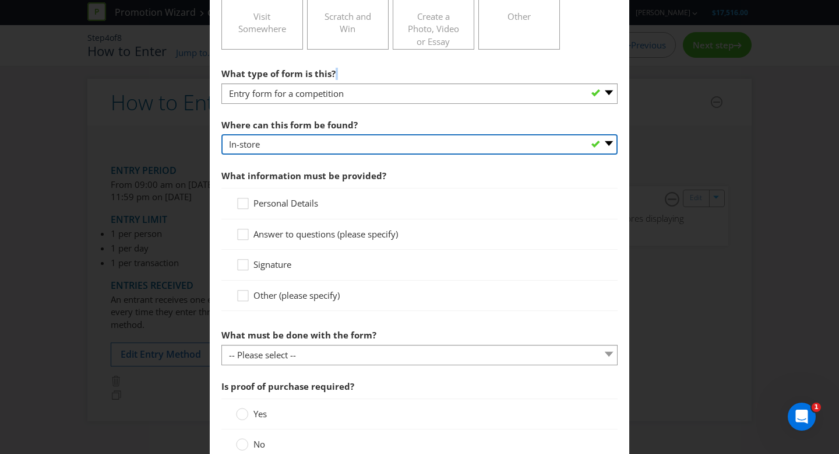
scroll to position [334, 0]
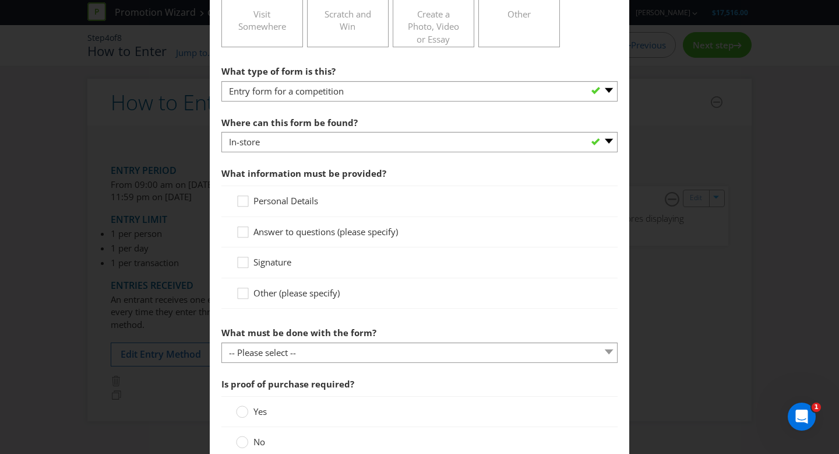
click at [304, 200] on span "Personal Details" at bounding box center [286, 201] width 65 height 12
click at [0, 0] on input "Personal Details" at bounding box center [0, 0] width 0 height 0
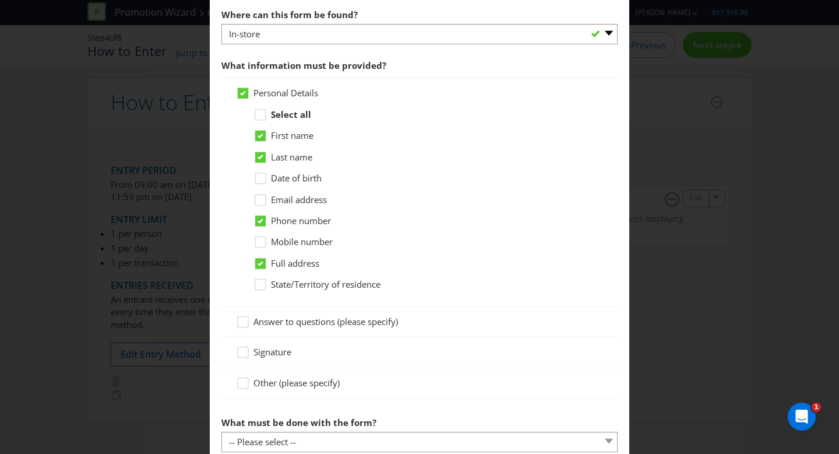
scroll to position [446, 0]
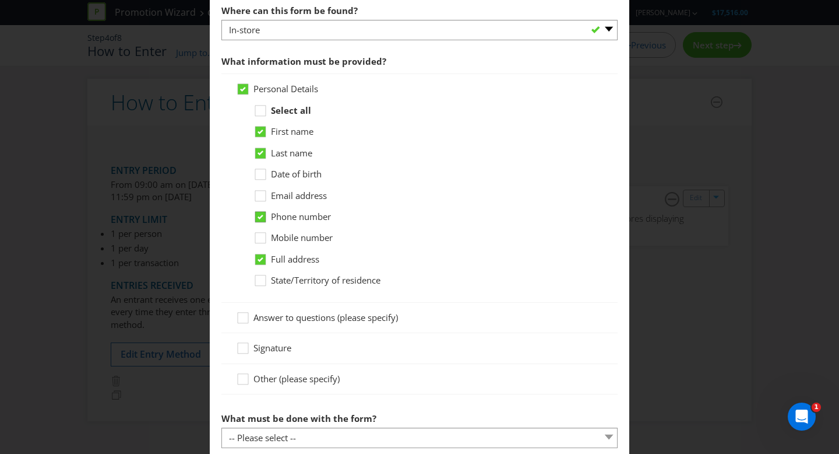
click at [258, 215] on icon at bounding box center [261, 217] width 6 height 5
click at [0, 0] on input "Phone number" at bounding box center [0, 0] width 0 height 0
click at [259, 235] on div at bounding box center [261, 234] width 6 height 6
click at [0, 0] on input "Mobile number" at bounding box center [0, 0] width 0 height 0
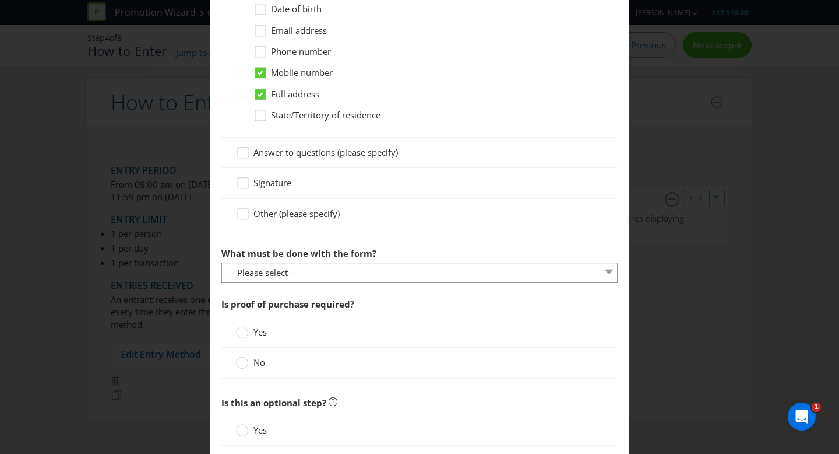
scroll to position [613, 0]
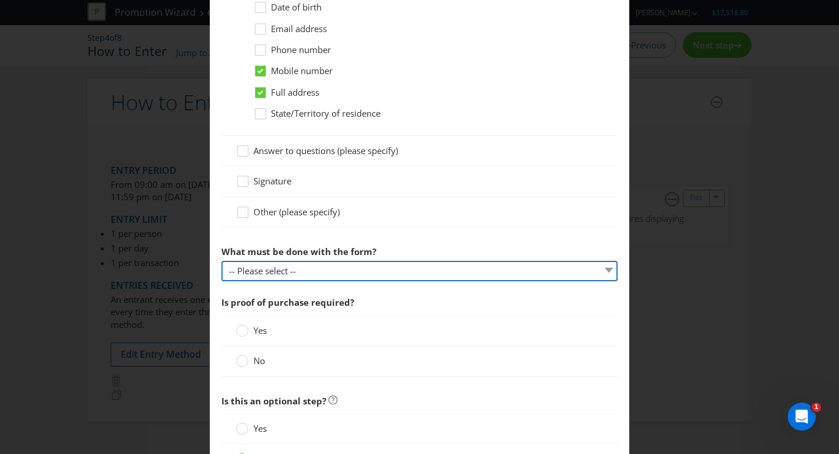
click at [312, 263] on select "-- Please select -- Send it by mail Submit it in person Scan it and send by ema…" at bounding box center [420, 271] width 396 height 20
select select "IN_PERSON"
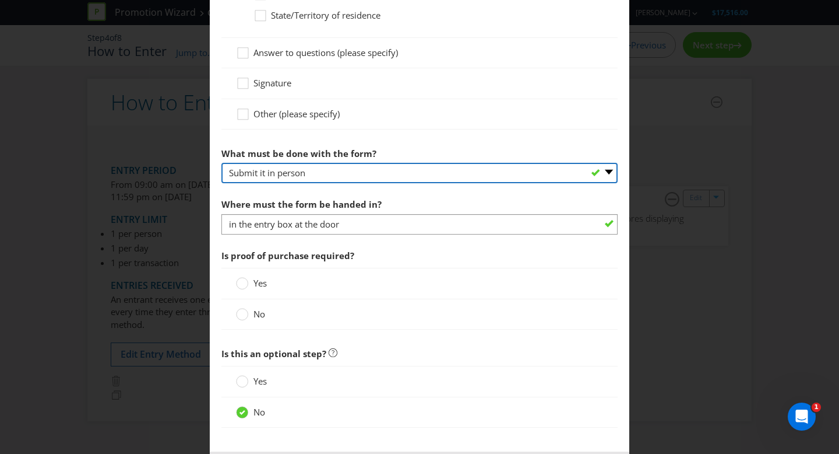
scroll to position [737, 0]
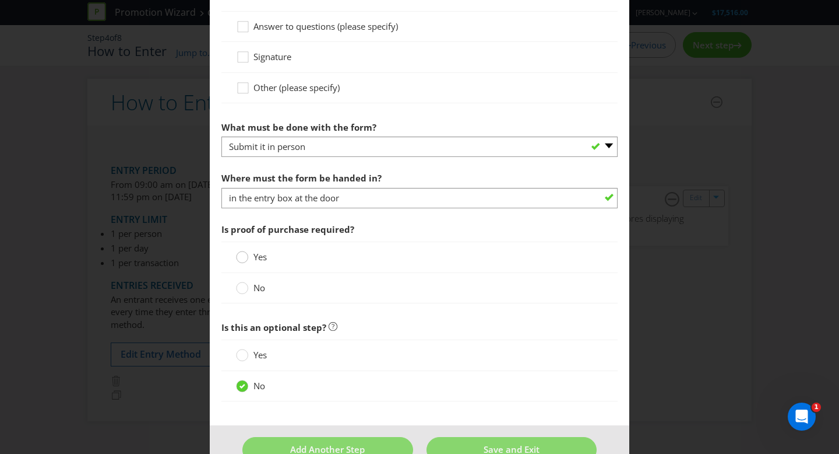
click at [244, 255] on circle at bounding box center [243, 257] width 12 height 12
click at [0, 0] on input "Yes" at bounding box center [0, 0] width 0 height 0
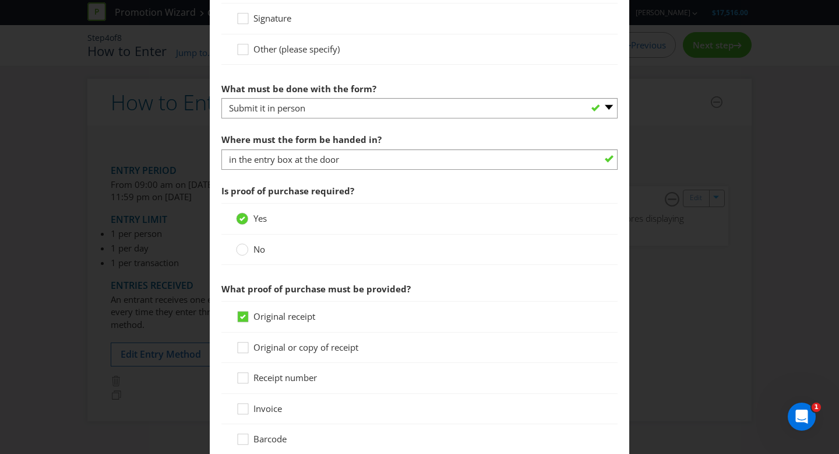
scroll to position [754, 0]
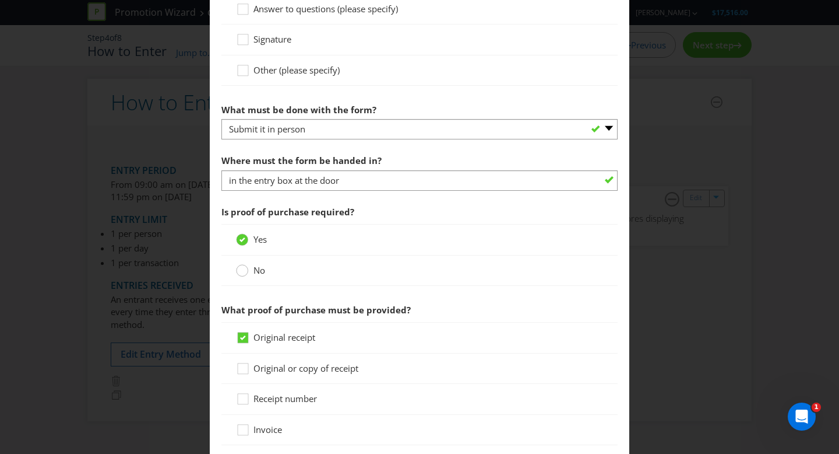
click at [242, 269] on circle at bounding box center [243, 271] width 12 height 12
click at [0, 0] on input "No" at bounding box center [0, 0] width 0 height 0
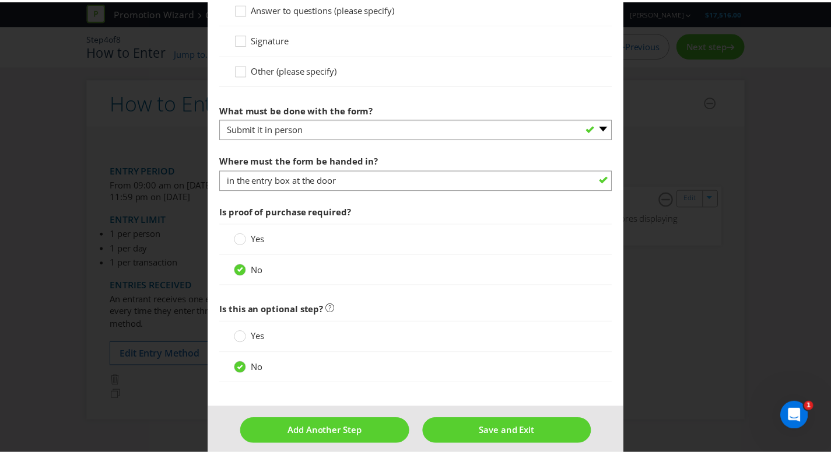
scroll to position [765, 0]
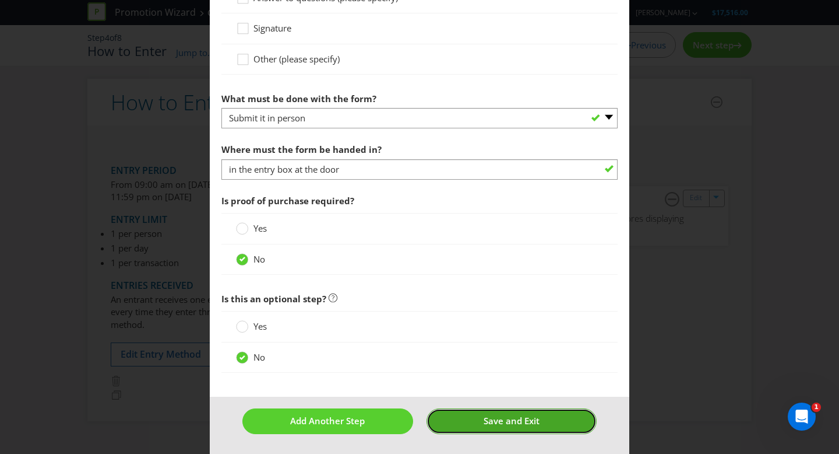
click at [471, 429] on button "Save and Exit" at bounding box center [512, 420] width 171 height 25
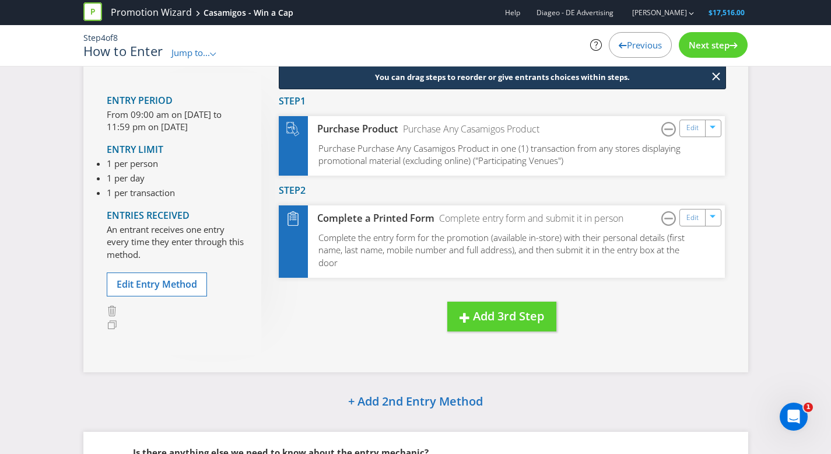
scroll to position [22, 0]
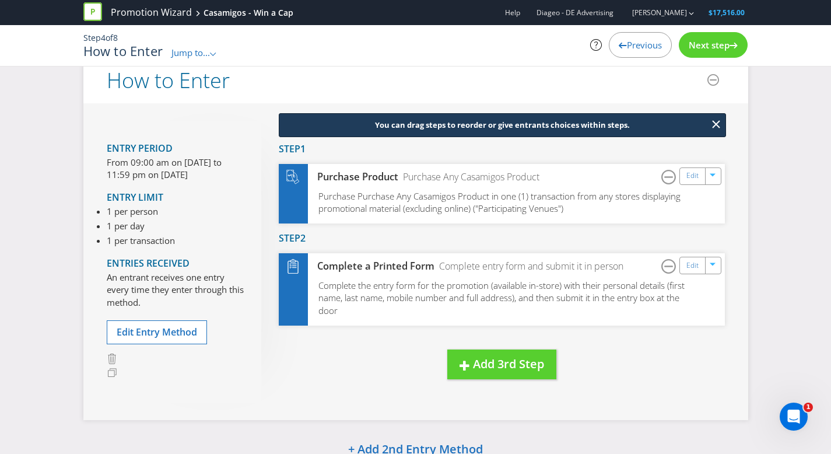
click at [716, 45] on span "Next step" at bounding box center [708, 45] width 41 height 12
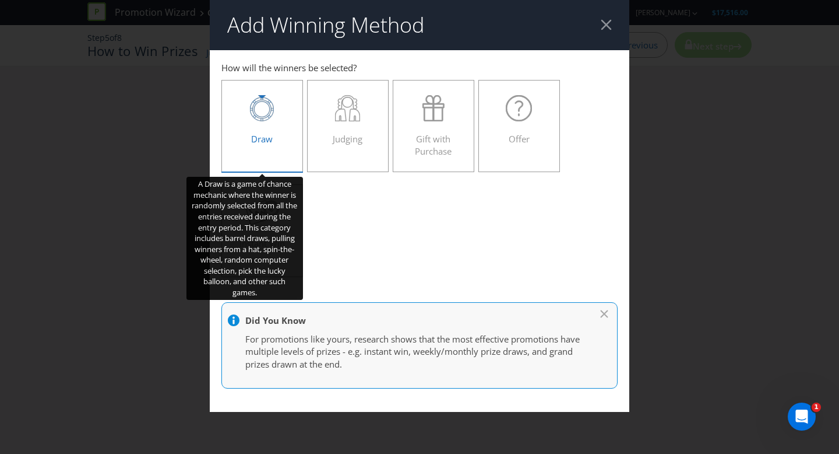
click at [275, 138] on div "Draw" at bounding box center [262, 121] width 57 height 52
click at [0, 0] on input "Draw" at bounding box center [0, 0] width 0 height 0
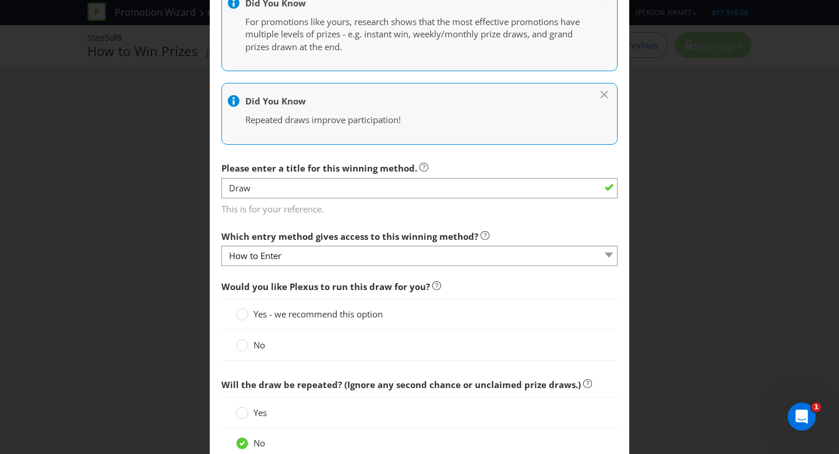
scroll to position [310, 0]
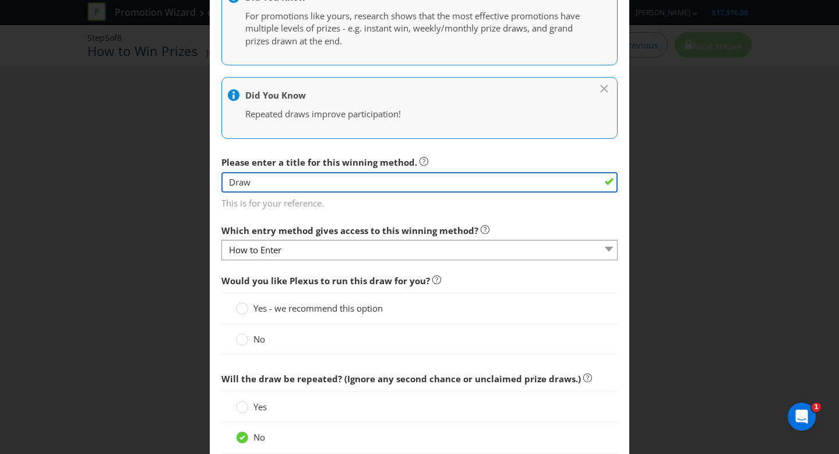
click at [341, 181] on input "Draw" at bounding box center [420, 182] width 396 height 20
click at [316, 184] on input "Draw" at bounding box center [420, 182] width 396 height 20
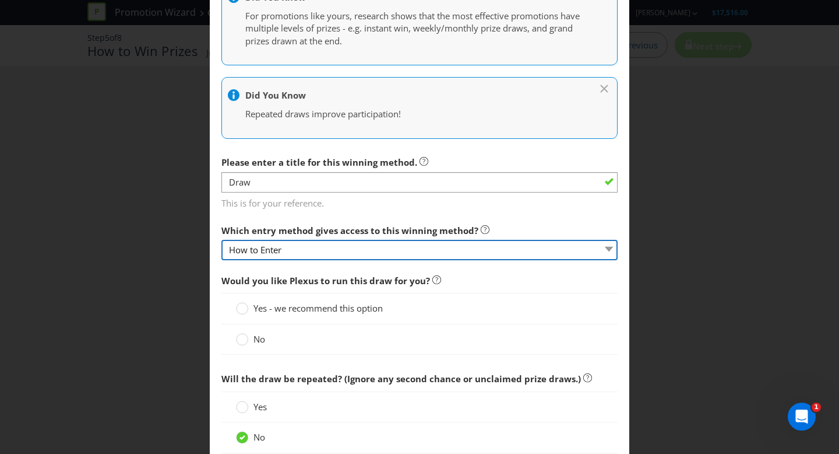
click at [338, 255] on select "How to Enter" at bounding box center [420, 250] width 396 height 20
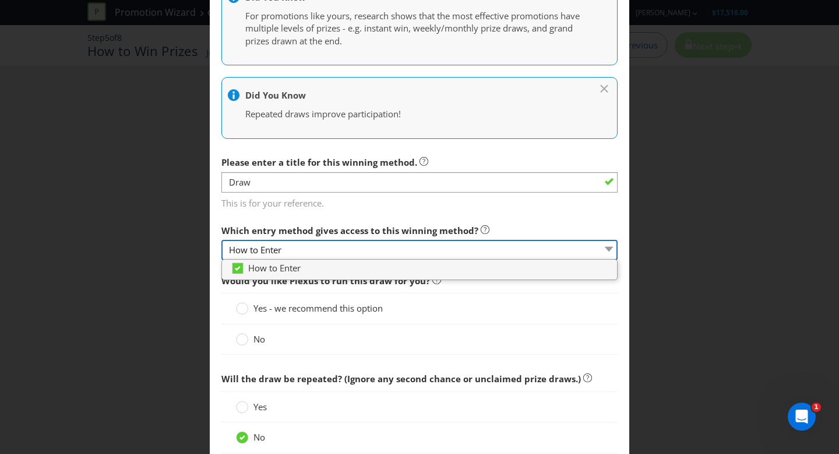
click at [346, 256] on select "How to Enter" at bounding box center [420, 250] width 396 height 20
click at [342, 219] on label "Which entry method gives access to this winning method?" at bounding box center [356, 228] width 268 height 18
click at [603, 247] on select "How to Enter" at bounding box center [420, 250] width 396 height 20
drag, startPoint x: 456, startPoint y: 289, endPoint x: 447, endPoint y: 287, distance: 9.0
click at [456, 289] on span "Would you like Plexus to run this draw for you?" at bounding box center [420, 281] width 396 height 24
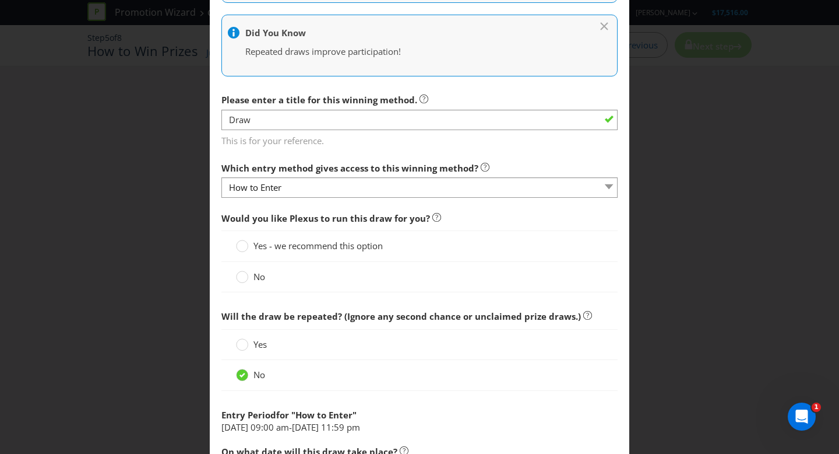
scroll to position [373, 0]
click at [243, 277] on circle at bounding box center [243, 276] width 12 height 12
click at [0, 0] on input "No" at bounding box center [0, 0] width 0 height 0
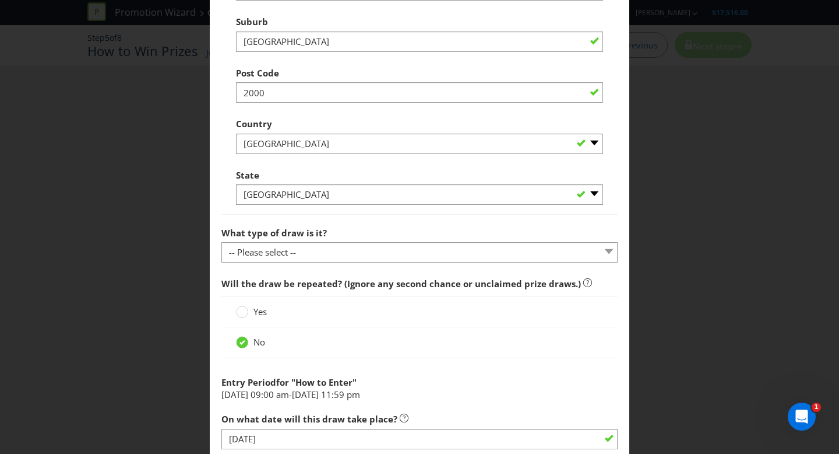
scroll to position [898, 0]
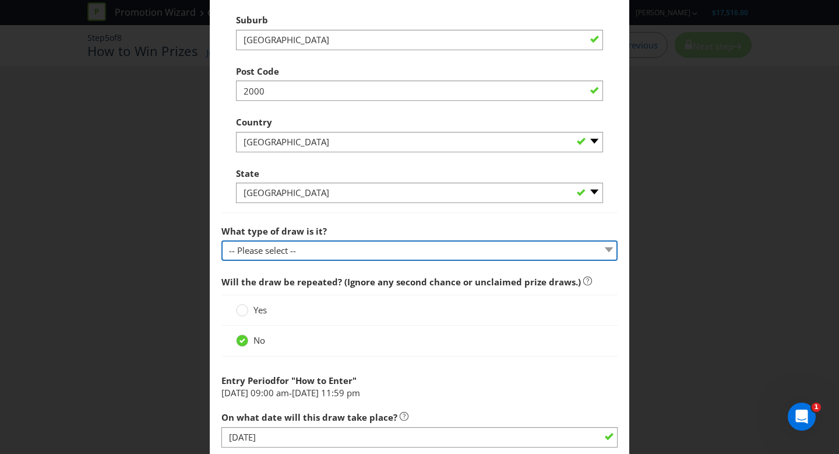
click at [296, 252] on select "-- Please select -- Computerised random selection Barrel draw Don't specify Oth…" at bounding box center [420, 250] width 396 height 20
select select "COMPUTERISED"
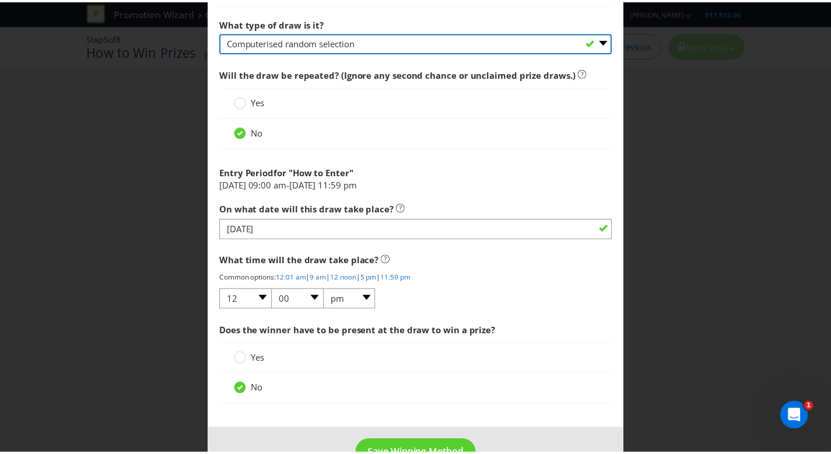
scroll to position [1139, 0]
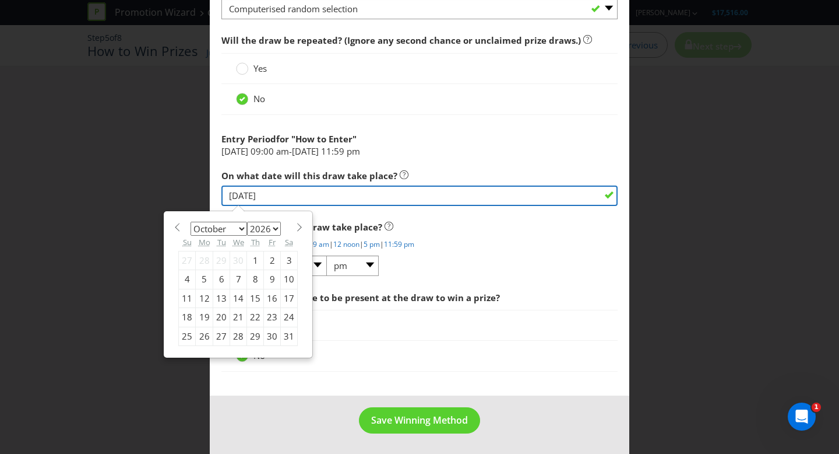
click at [321, 199] on input "[DATE]" at bounding box center [420, 195] width 396 height 20
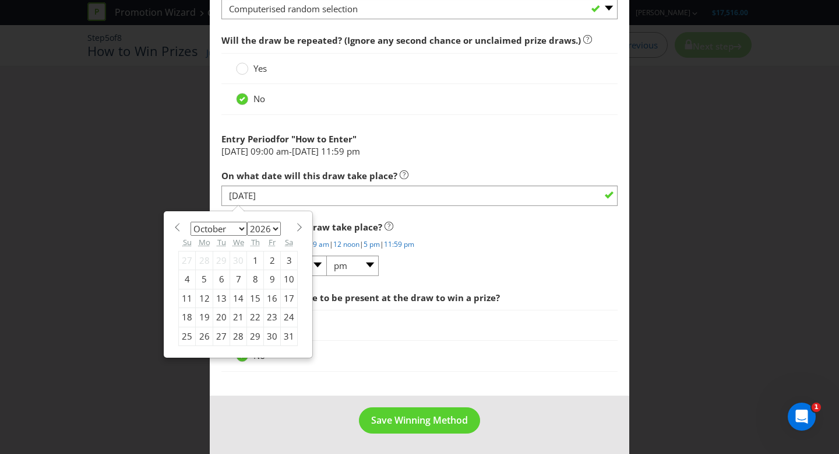
click at [493, 267] on div "What time will the draw take place? Common options: 12:01 am | 9 am | 12 noon |…" at bounding box center [420, 246] width 396 height 62
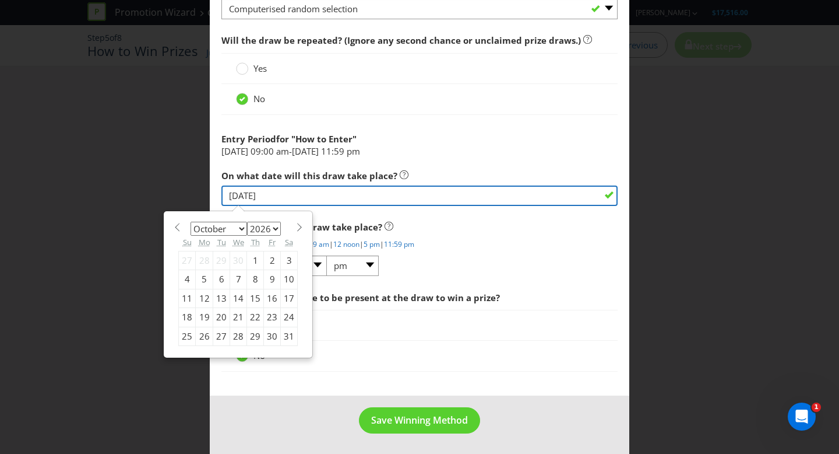
click at [304, 192] on input "[DATE]" at bounding box center [420, 195] width 396 height 20
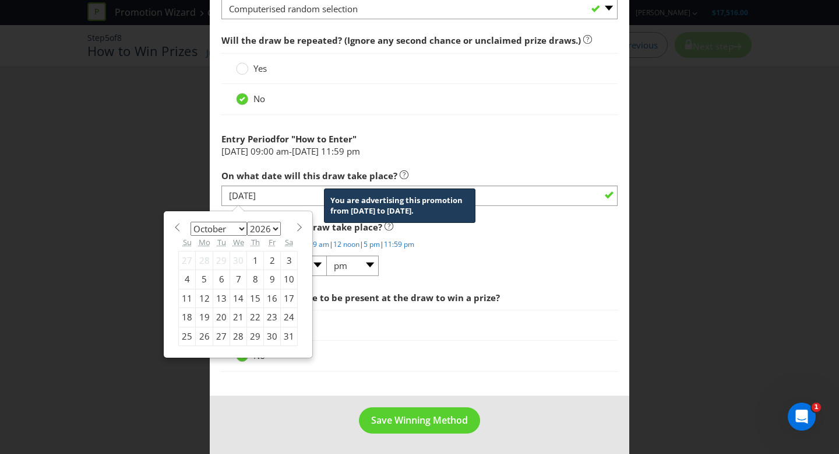
click at [400, 175] on icon at bounding box center [404, 174] width 9 height 9
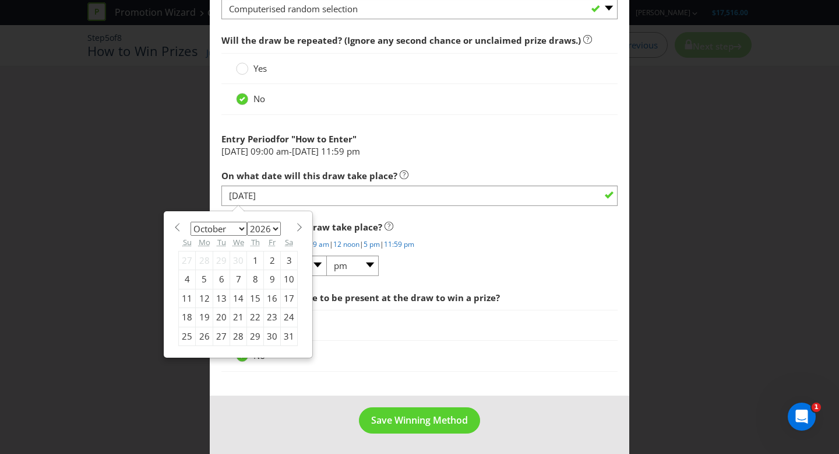
click at [489, 239] on p "Common options: 12:01 am | 9 am | 12 noon | 5 pm | 11:59 pm" at bounding box center [420, 244] width 396 height 10
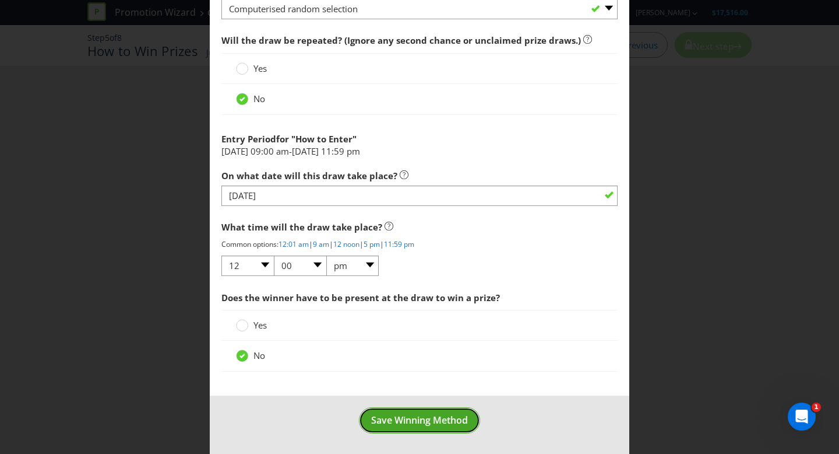
click at [409, 424] on span "Save Winning Method" at bounding box center [419, 419] width 97 height 13
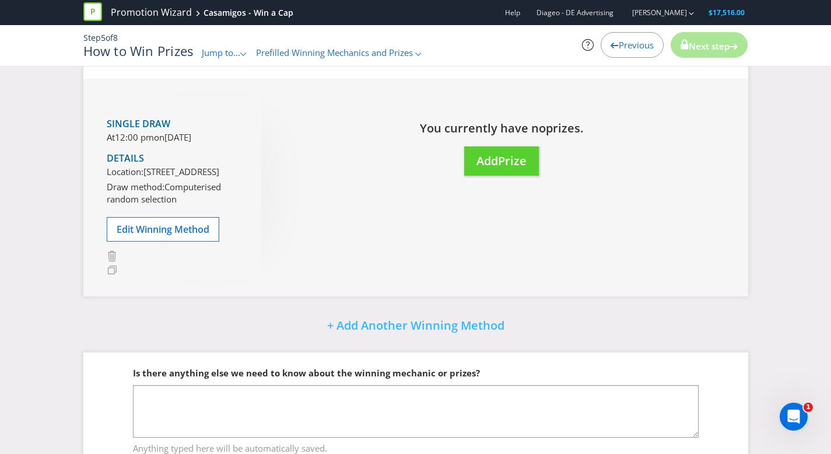
scroll to position [103, 0]
click at [621, 42] on span "Previous" at bounding box center [635, 45] width 35 height 12
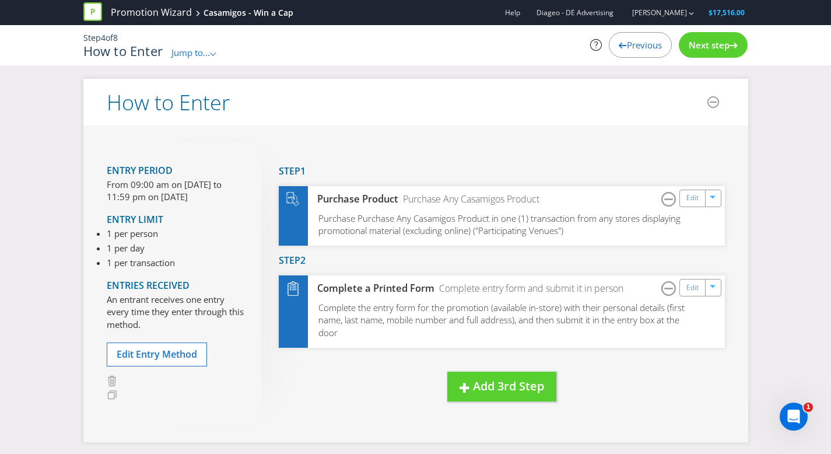
click at [698, 41] on span "Next step" at bounding box center [708, 45] width 41 height 12
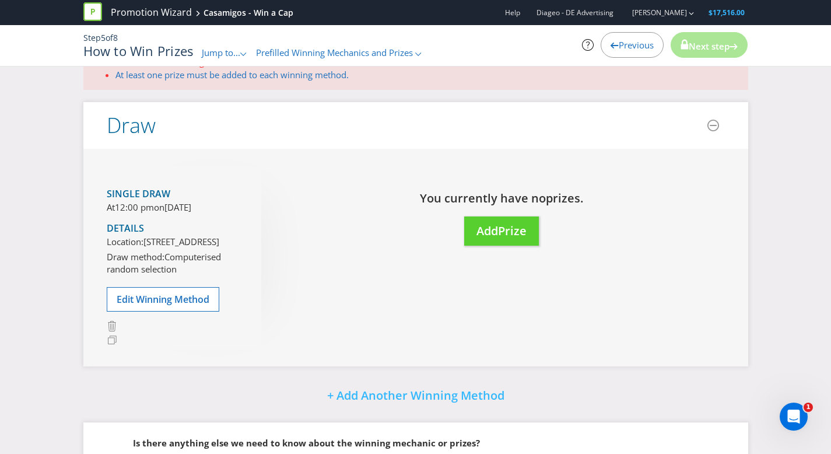
scroll to position [32, 0]
click at [713, 124] on icon at bounding box center [712, 124] width 7 height 1
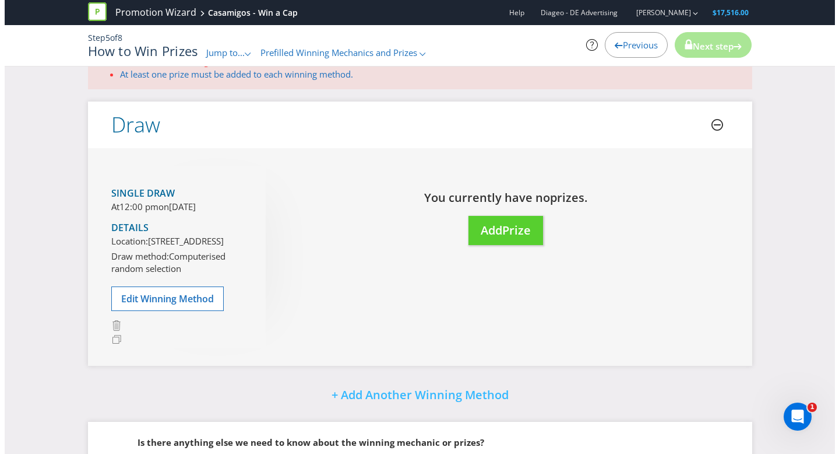
scroll to position [0, 0]
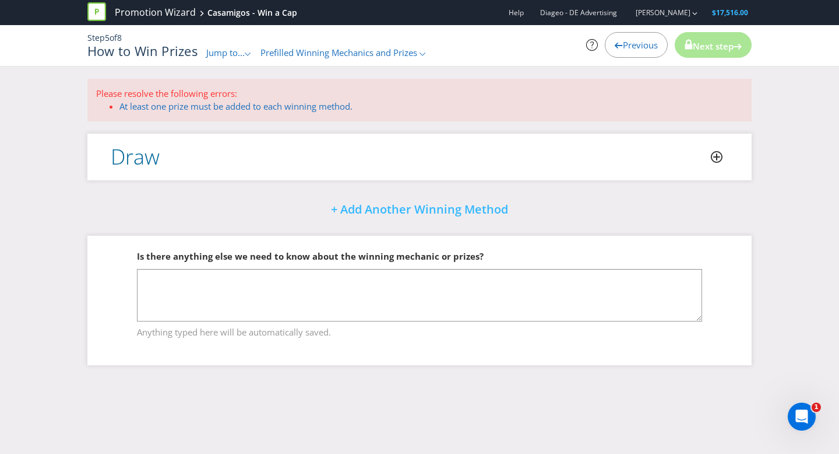
click at [123, 152] on h2 "Draw" at bounding box center [135, 156] width 49 height 23
click at [121, 148] on h2 "Draw" at bounding box center [135, 156] width 49 height 23
drag, startPoint x: 185, startPoint y: 160, endPoint x: 256, endPoint y: 150, distance: 71.9
click at [186, 160] on header "Draw" at bounding box center [419, 156] width 665 height 47
drag, startPoint x: 182, startPoint y: 98, endPoint x: 254, endPoint y: 65, distance: 79.6
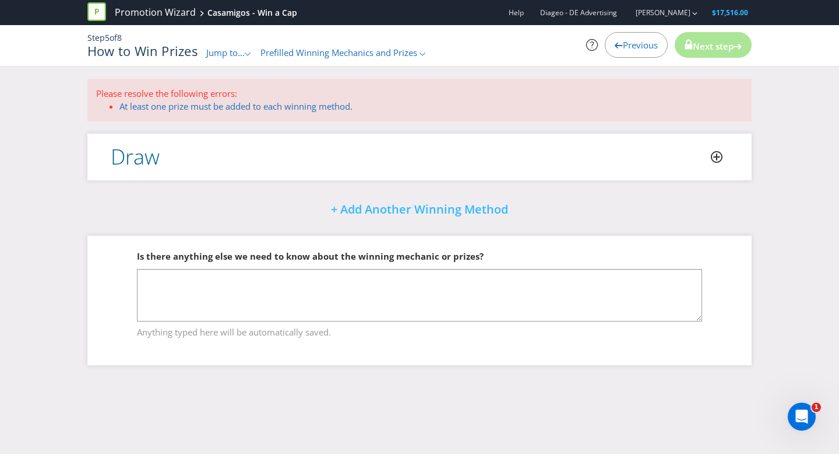
click at [184, 97] on p "Please resolve the following errors:" at bounding box center [419, 93] width 647 height 12
click at [222, 107] on link "At least one prize must be added to each winning method." at bounding box center [235, 106] width 233 height 12
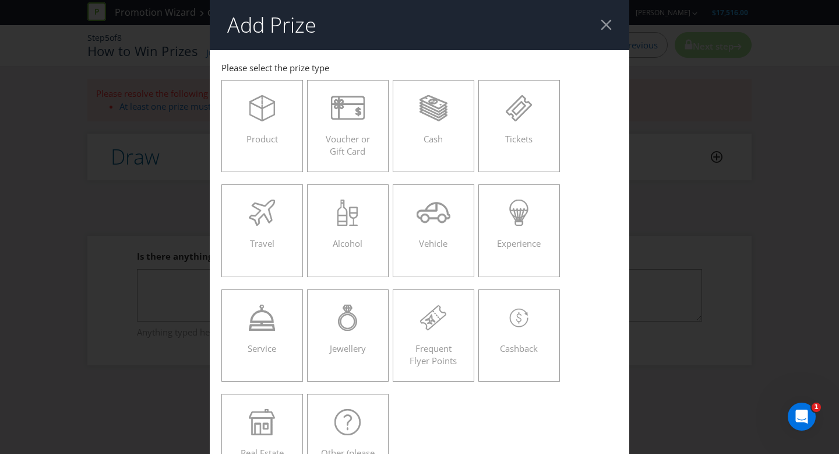
click at [606, 16] on header "Add Prize" at bounding box center [420, 25] width 420 height 50
drag, startPoint x: 598, startPoint y: 26, endPoint x: 603, endPoint y: 38, distance: 13.3
click at [601, 26] on div at bounding box center [606, 24] width 11 height 11
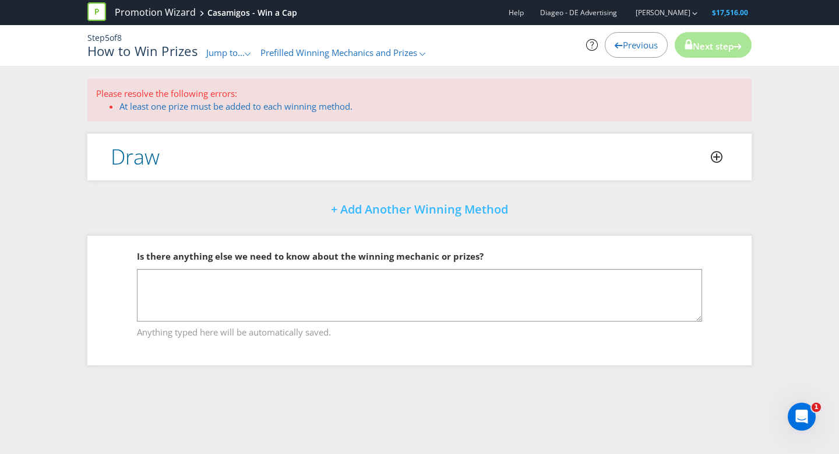
click at [717, 158] on icon at bounding box center [716, 156] width 7 height 7
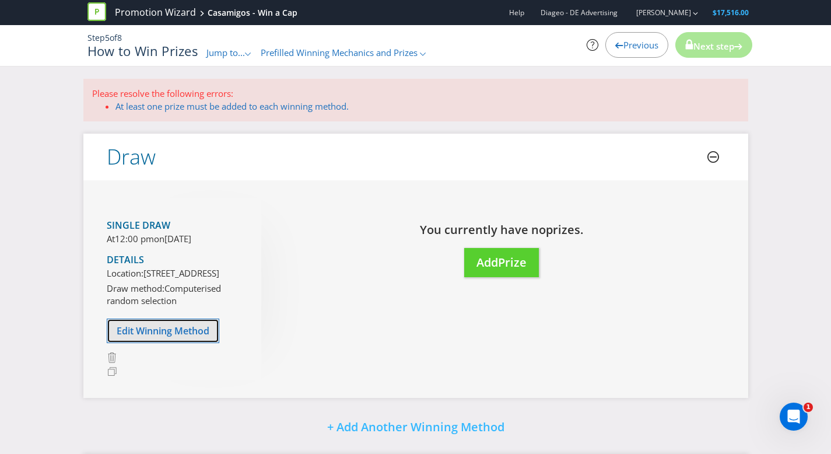
click at [158, 337] on span "Edit Winning Method" at bounding box center [163, 330] width 93 height 13
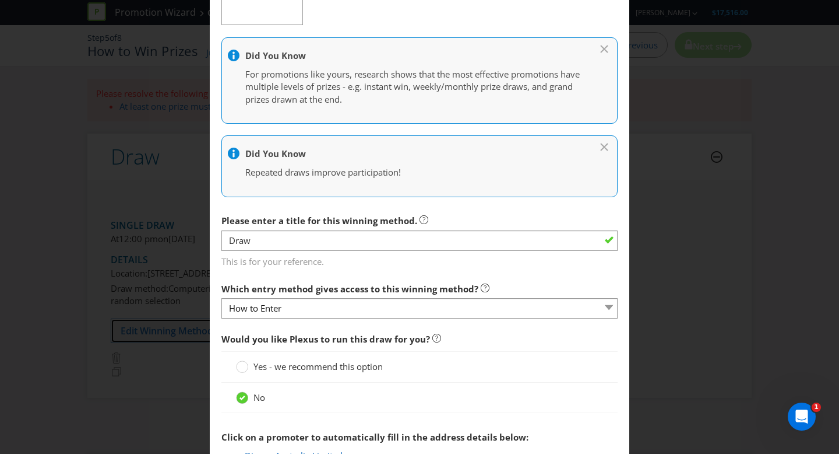
scroll to position [262, 0]
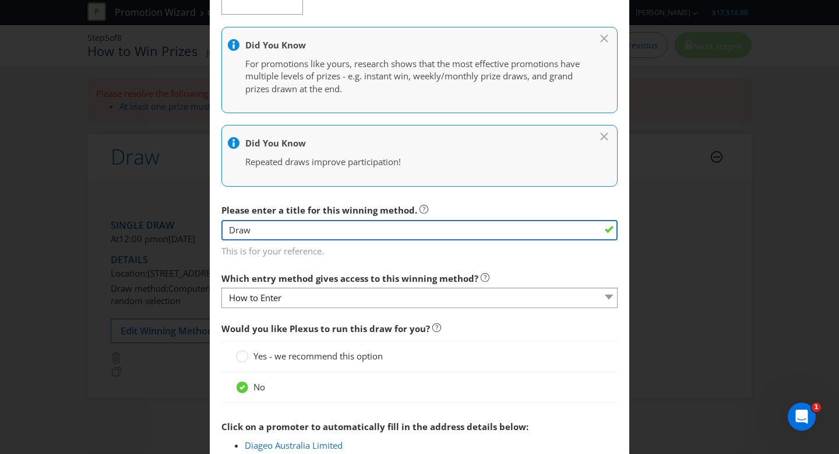
click at [304, 235] on input "Draw" at bounding box center [420, 230] width 396 height 20
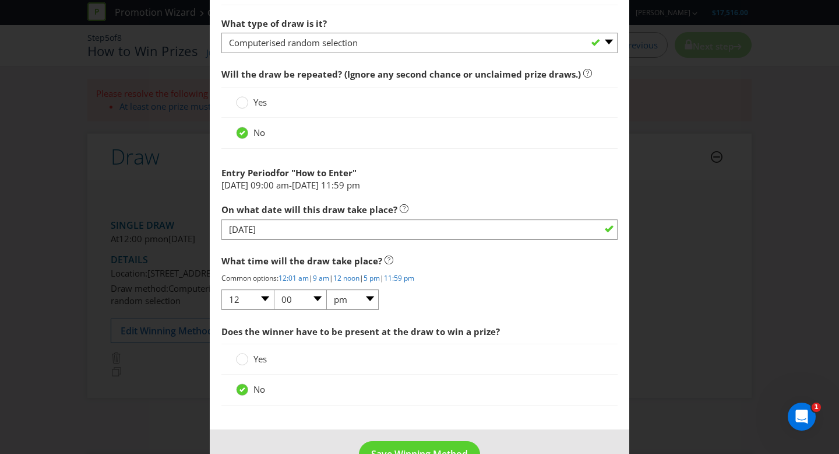
scroll to position [1139, 0]
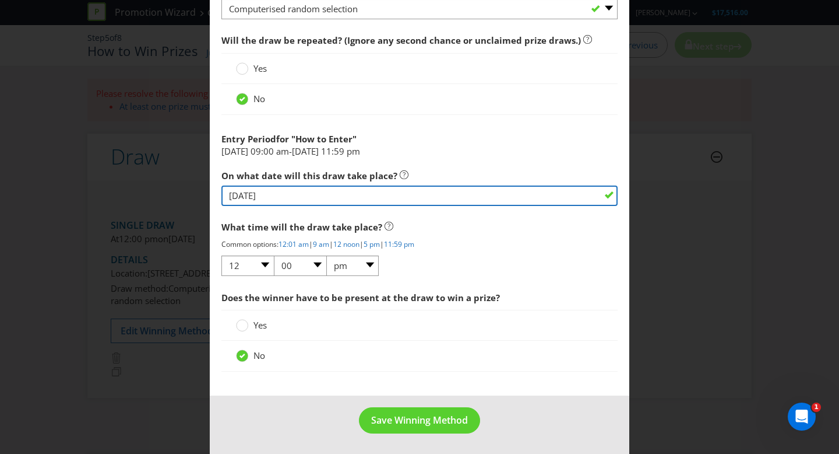
click at [286, 195] on input "[DATE]" at bounding box center [420, 195] width 396 height 20
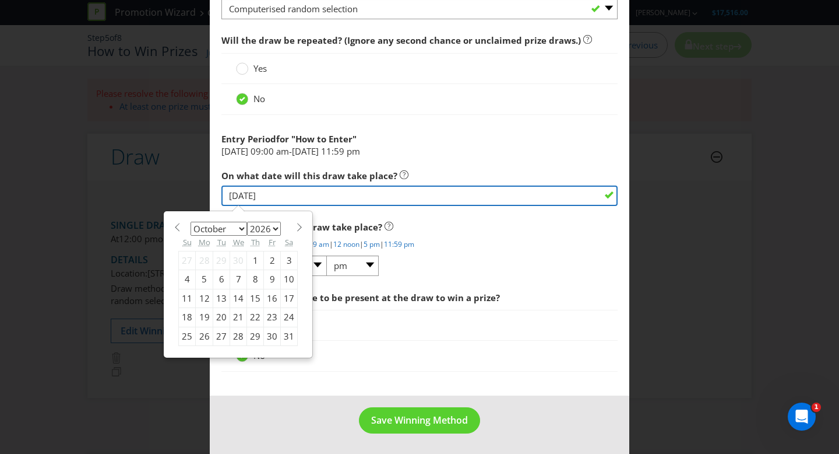
click at [325, 200] on input "[DATE]" at bounding box center [420, 195] width 396 height 20
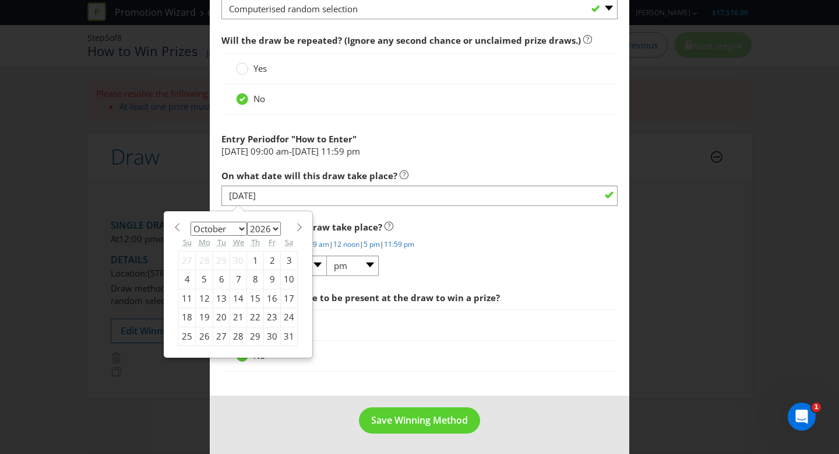
click at [472, 254] on div "What time will the draw take place? Common options: 12:01 am | 9 am | 12 noon |…" at bounding box center [420, 246] width 396 height 62
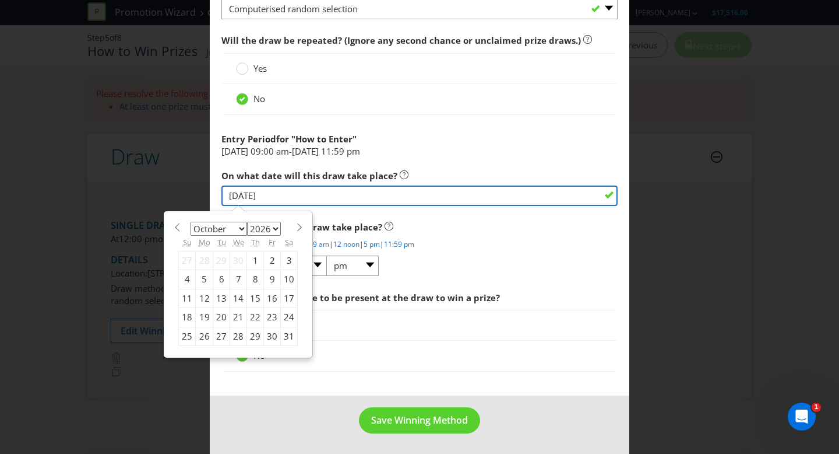
drag, startPoint x: 298, startPoint y: 201, endPoint x: 216, endPoint y: 195, distance: 81.8
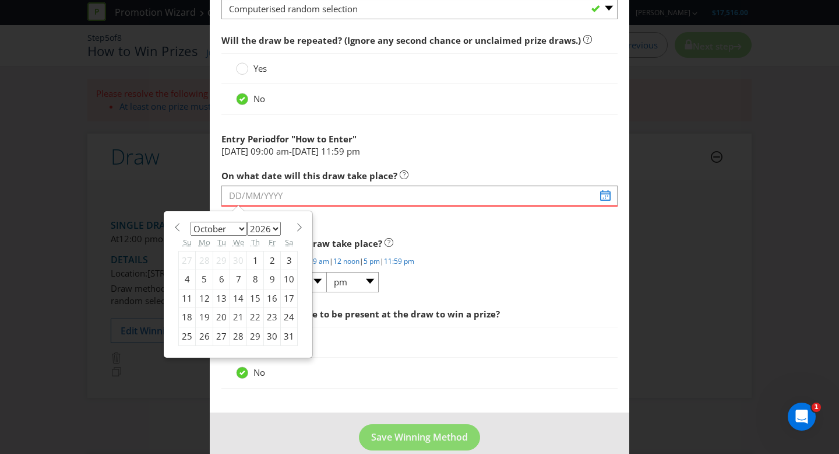
scroll to position [1141, 0]
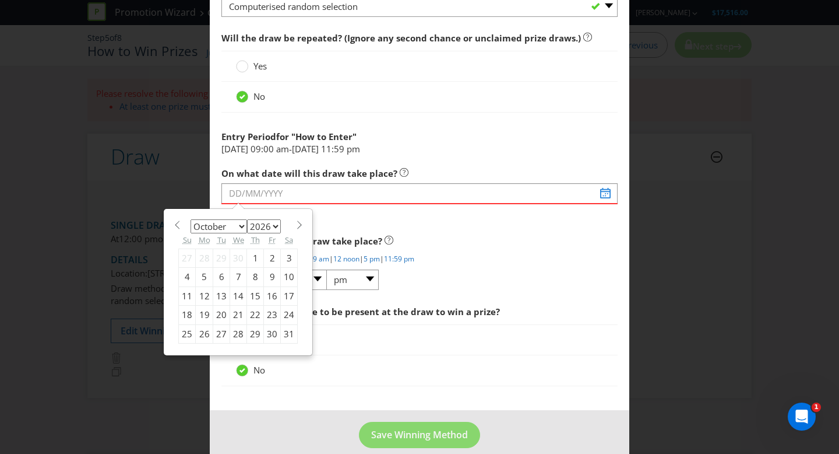
click at [457, 207] on span "This field is required" at bounding box center [420, 212] width 396 height 17
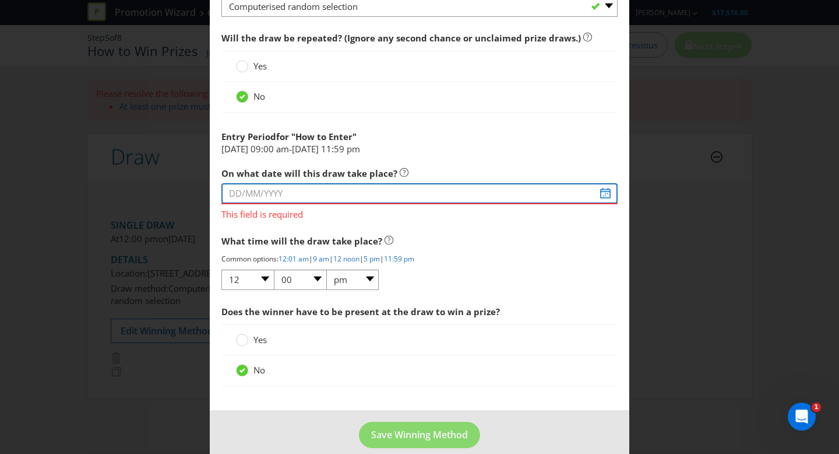
click at [606, 190] on input "text" at bounding box center [420, 193] width 396 height 20
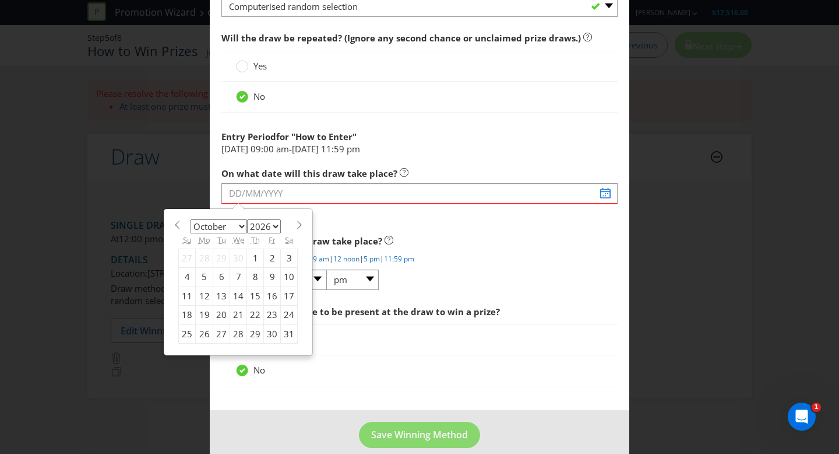
click at [202, 296] on div "12" at bounding box center [204, 295] width 17 height 19
type input "[DATE]"
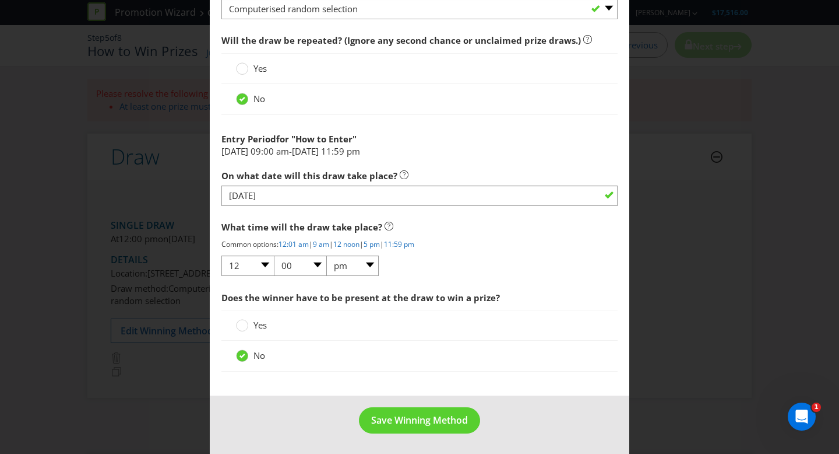
click at [443, 254] on div "What time will the draw take place? Common options: 12:01 am | 9 am | 12 noon |…" at bounding box center [420, 246] width 396 height 62
click at [419, 412] on button "Save Winning Method" at bounding box center [419, 420] width 121 height 26
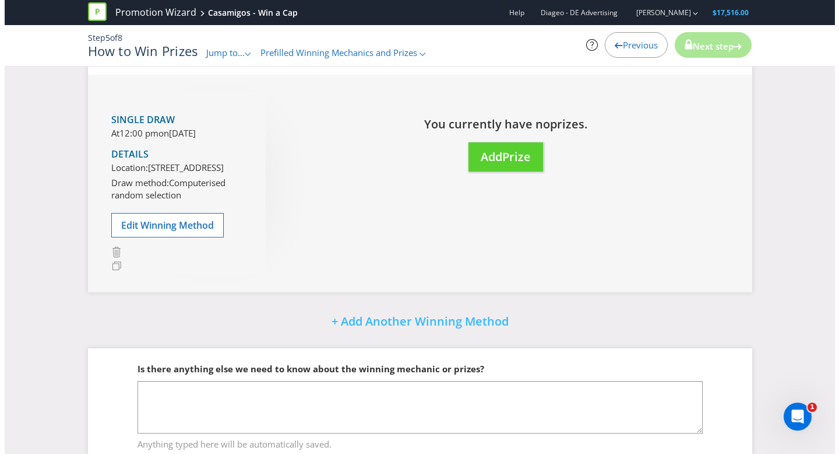
scroll to position [107, 0]
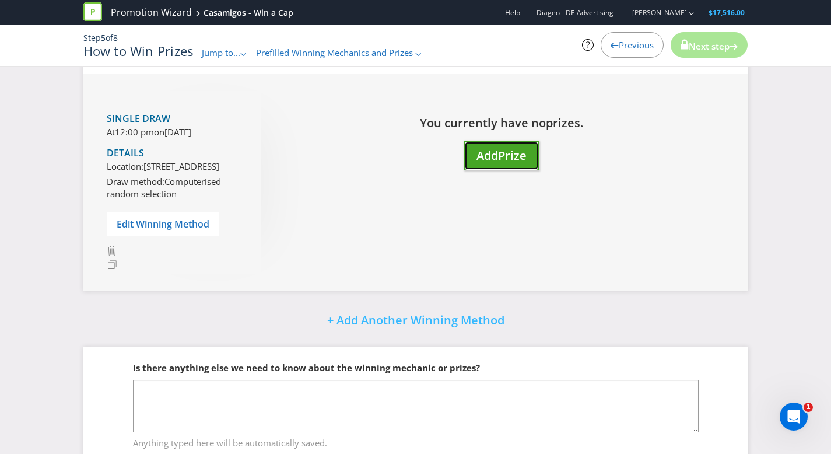
click at [511, 144] on button "Add Prize" at bounding box center [501, 156] width 75 height 30
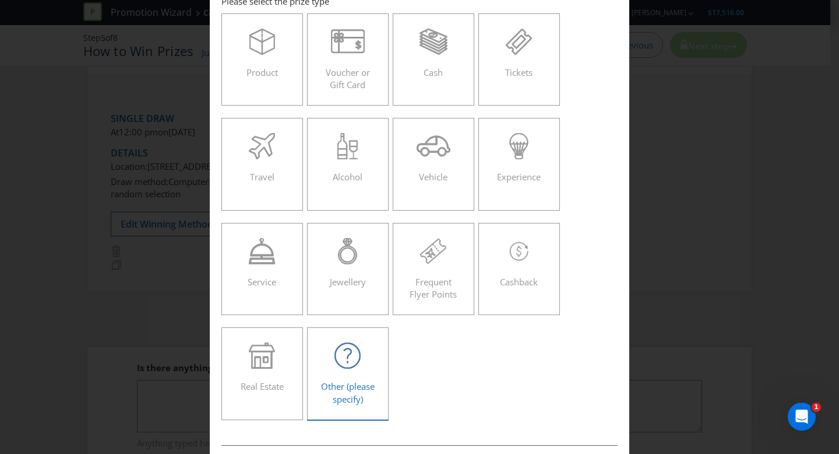
scroll to position [76, 0]
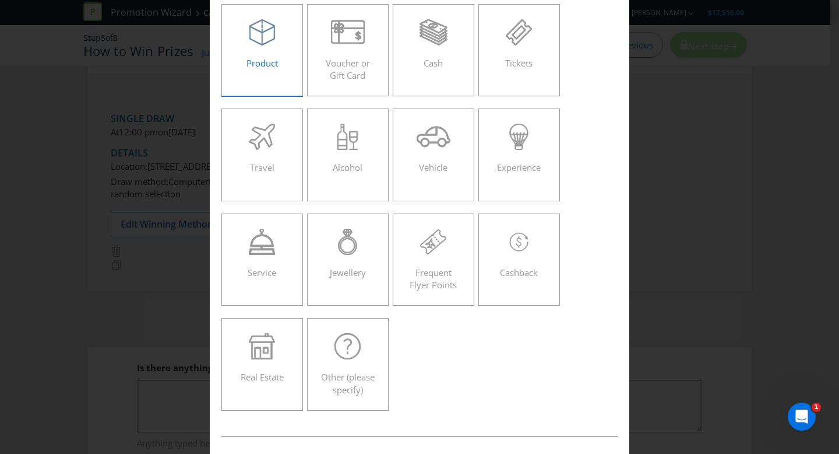
click at [263, 34] on icon at bounding box center [262, 32] width 26 height 26
click at [0, 0] on input "Product" at bounding box center [0, 0] width 0 height 0
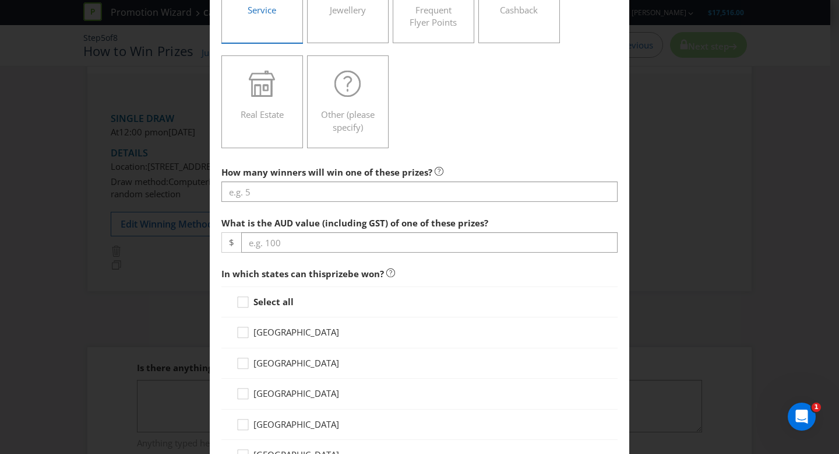
scroll to position [339, 0]
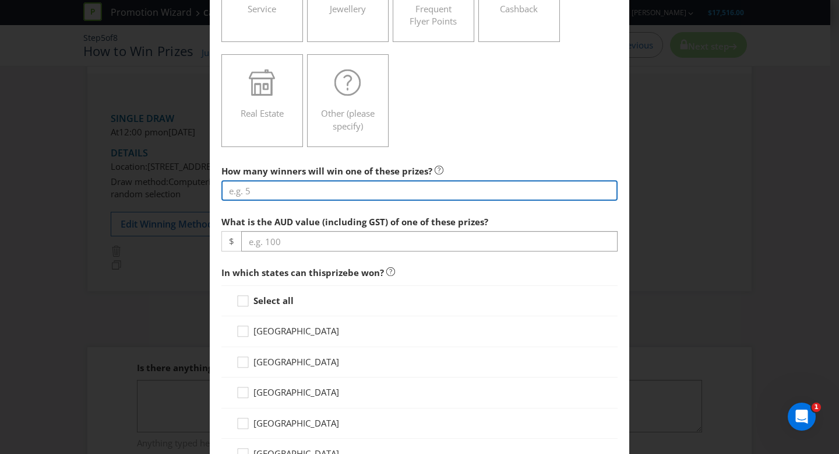
click at [262, 190] on input "number" at bounding box center [420, 190] width 396 height 20
type input "20"
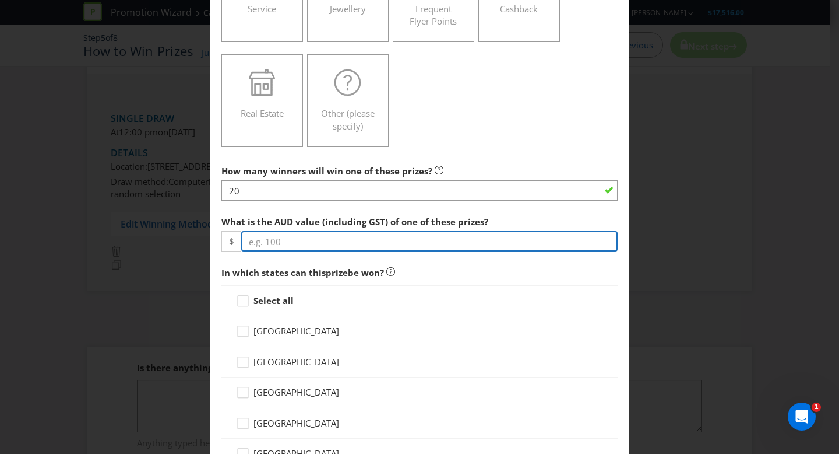
click at [372, 238] on input "number" at bounding box center [429, 241] width 377 height 20
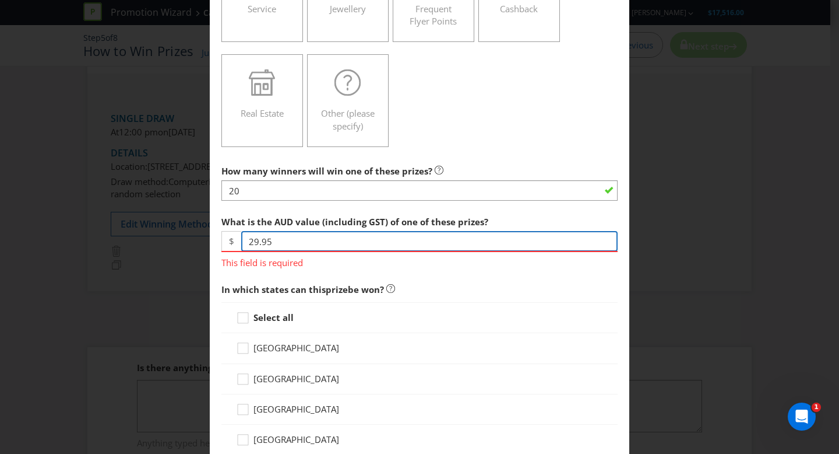
type input "29.95"
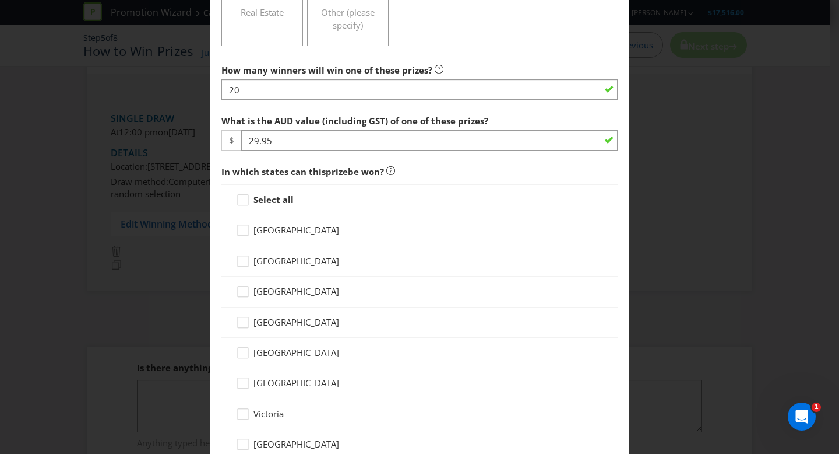
scroll to position [441, 0]
drag, startPoint x: 240, startPoint y: 198, endPoint x: 283, endPoint y: 201, distance: 43.8
click at [240, 198] on icon at bounding box center [244, 201] width 17 height 17
click at [0, 0] on input "Select all" at bounding box center [0, 0] width 0 height 0
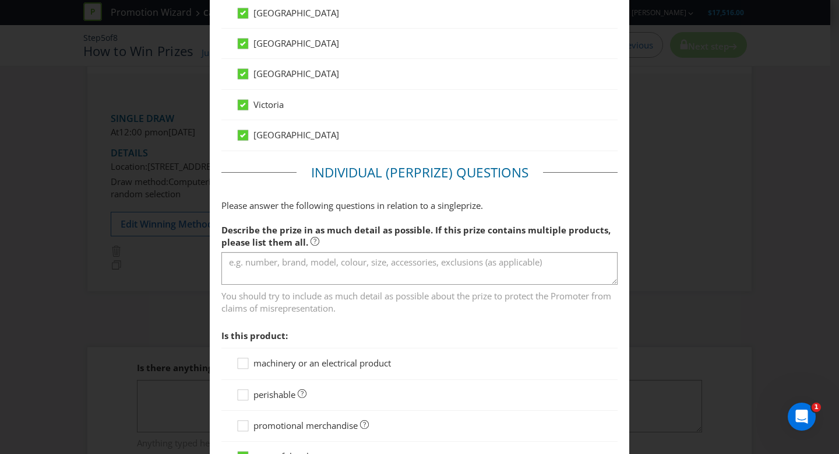
scroll to position [751, 0]
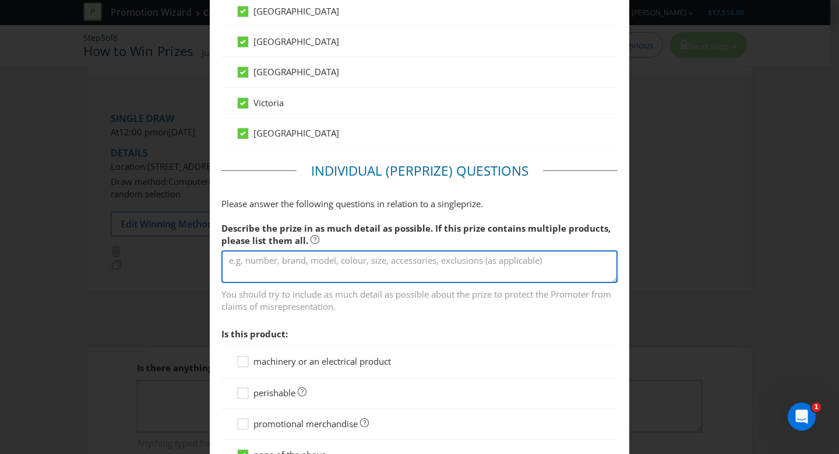
click at [273, 276] on textarea at bounding box center [420, 266] width 396 height 33
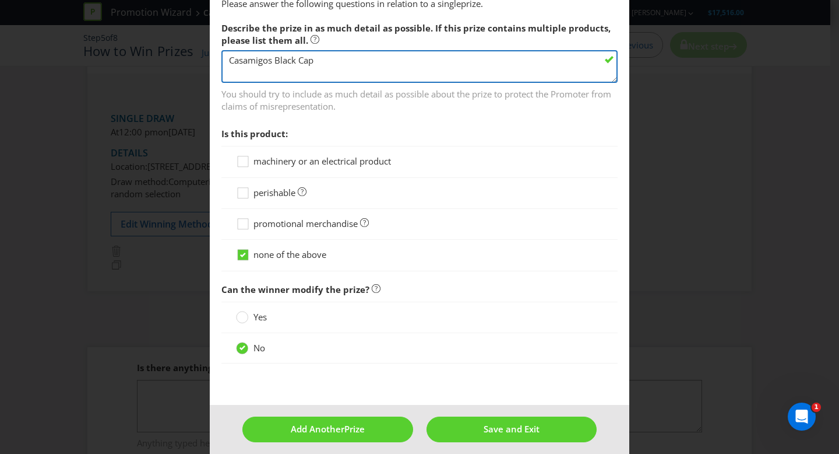
scroll to position [959, 0]
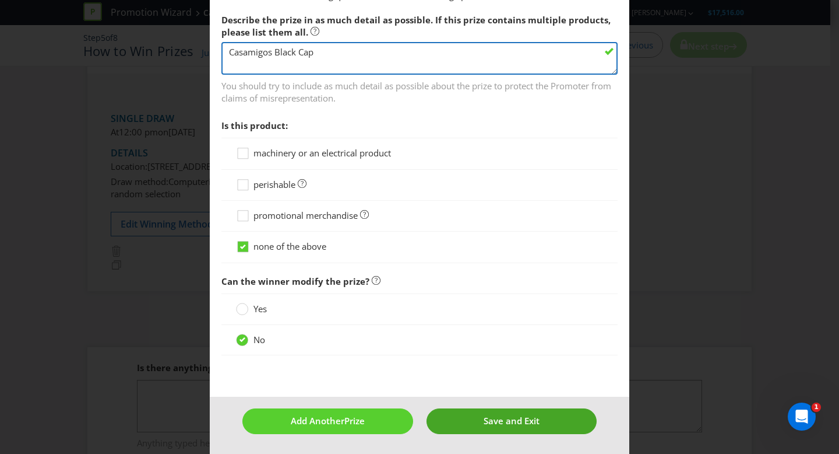
type textarea "Casamigos Black Cap"
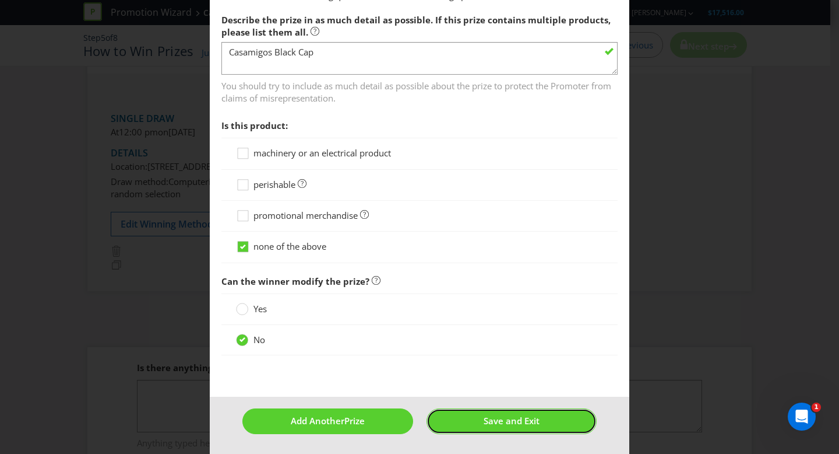
drag, startPoint x: 480, startPoint y: 424, endPoint x: 473, endPoint y: 420, distance: 7.8
click at [484, 424] on span "Save and Exit" at bounding box center [512, 420] width 56 height 12
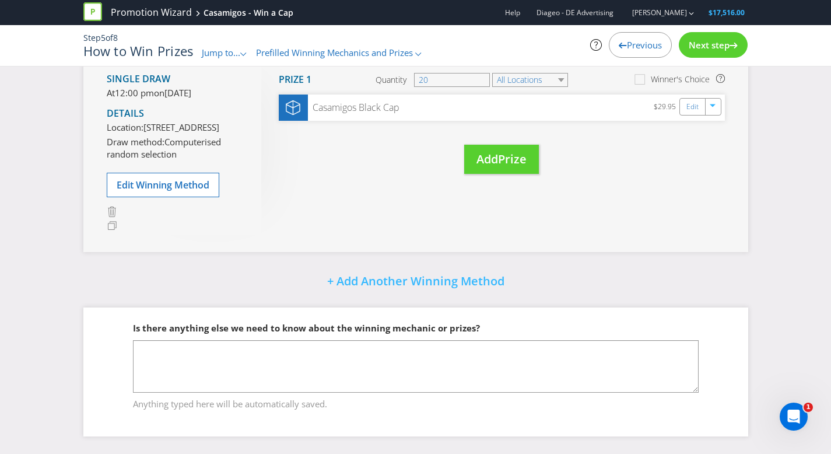
scroll to position [215, 0]
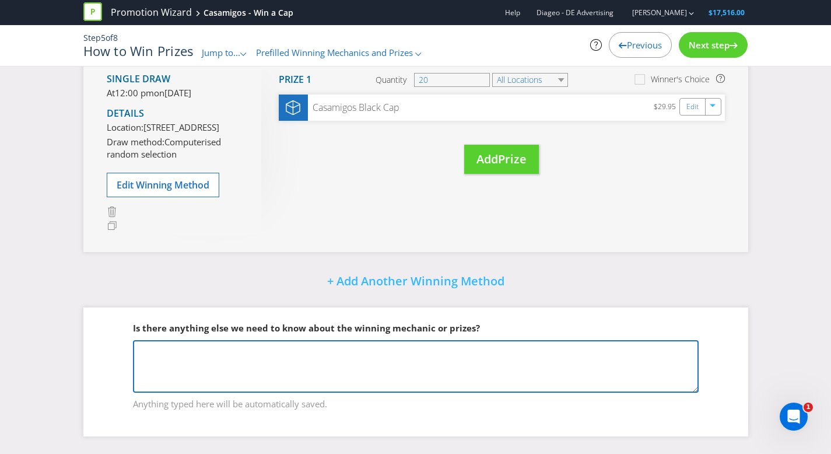
click at [328, 354] on textarea at bounding box center [415, 366] width 565 height 52
paste textarea "The draw will take place at each Participating Venue on the date and time adver…"
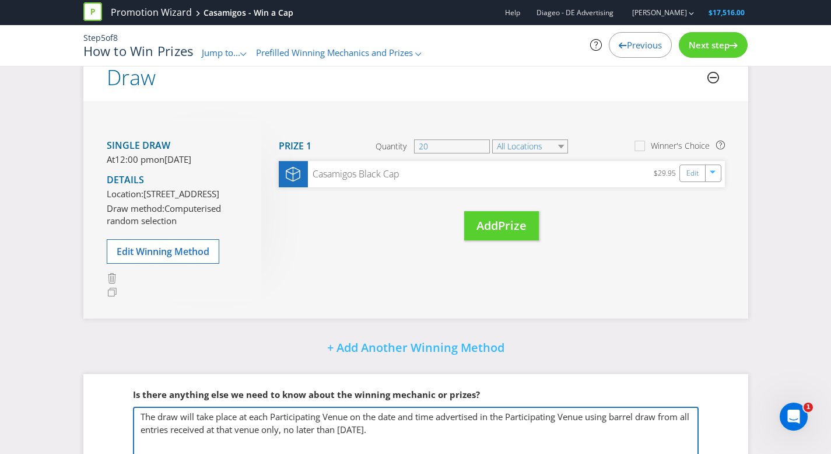
scroll to position [120, 0]
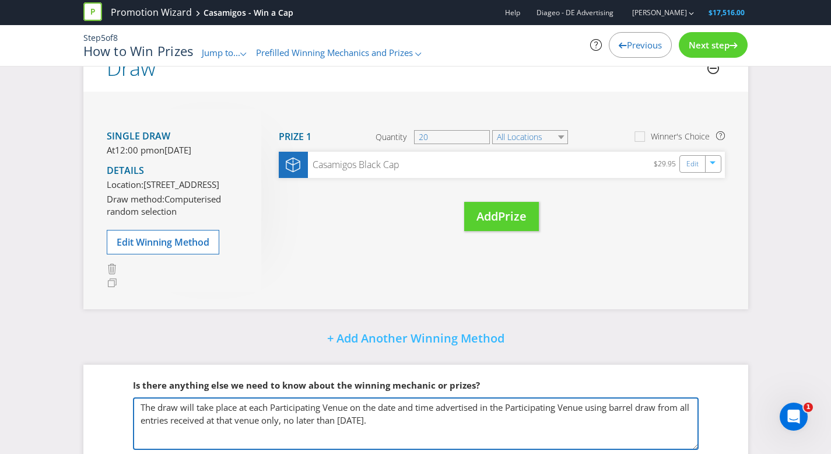
type textarea "The draw will take place at each Participating Venue on the date and time adver…"
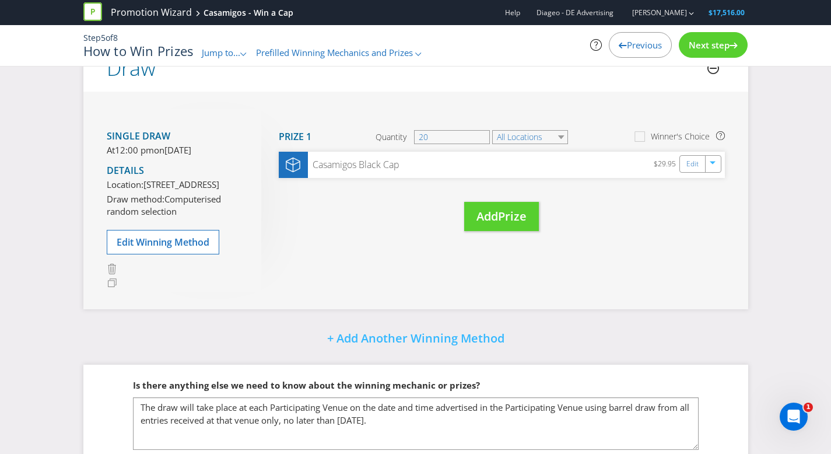
click at [712, 41] on span "Next step" at bounding box center [708, 45] width 41 height 12
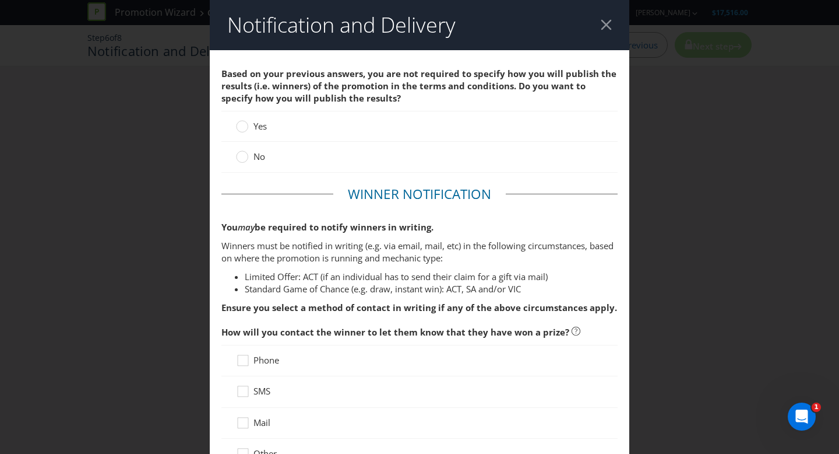
click at [247, 152] on label "No" at bounding box center [251, 156] width 31 height 12
click at [0, 0] on input "No" at bounding box center [0, 0] width 0 height 0
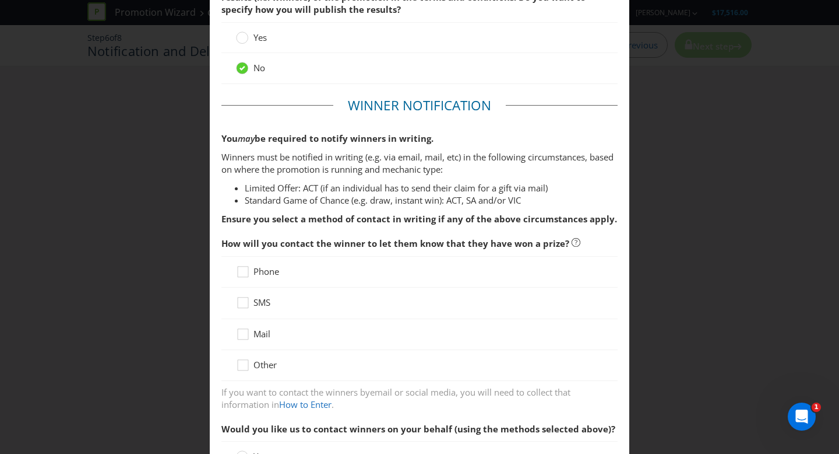
scroll to position [92, 0]
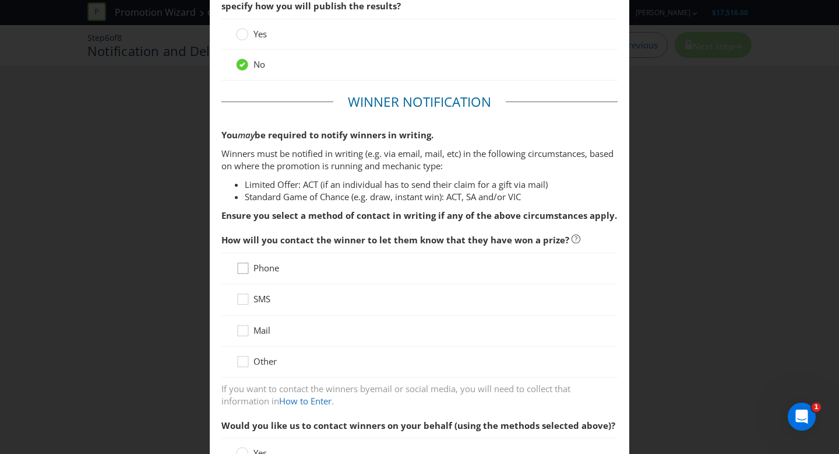
click at [244, 264] on icon at bounding box center [244, 270] width 17 height 17
click at [0, 0] on input "Phone" at bounding box center [0, 0] width 0 height 0
click at [242, 330] on icon at bounding box center [244, 332] width 17 height 17
click at [0, 0] on input "Mail" at bounding box center [0, 0] width 0 height 0
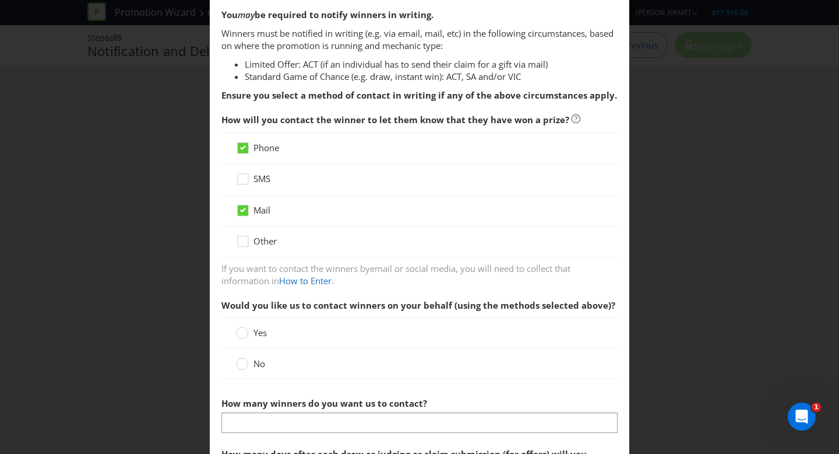
scroll to position [220, 0]
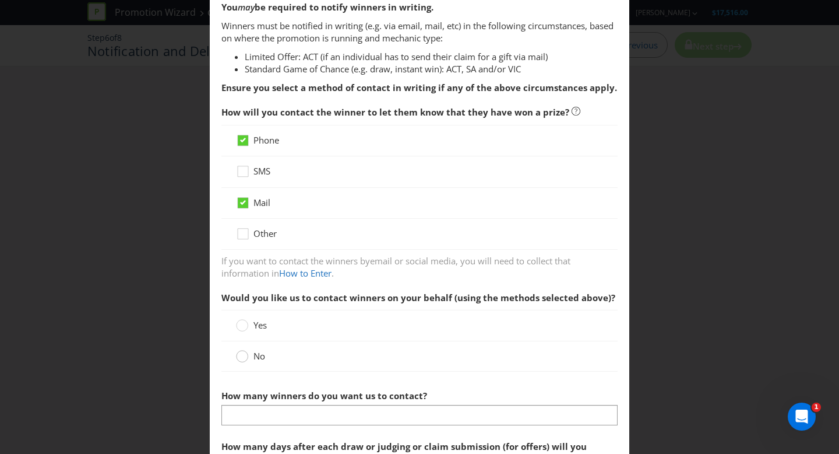
click at [238, 358] on circle at bounding box center [243, 356] width 12 height 12
click at [0, 0] on input "No" at bounding box center [0, 0] width 0 height 0
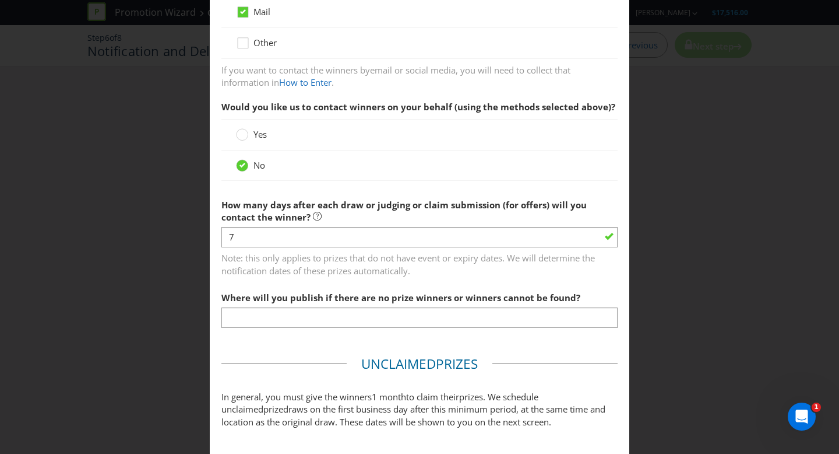
scroll to position [424, 0]
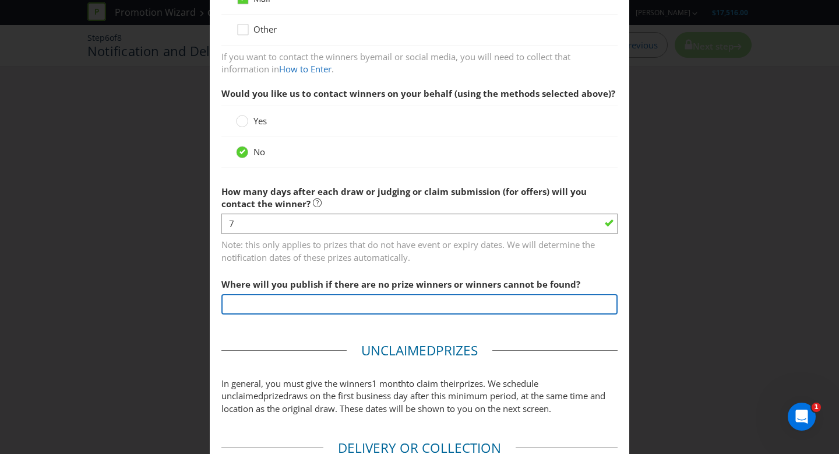
click at [283, 306] on input "text" at bounding box center [420, 304] width 396 height 20
type input "At each participating venue."
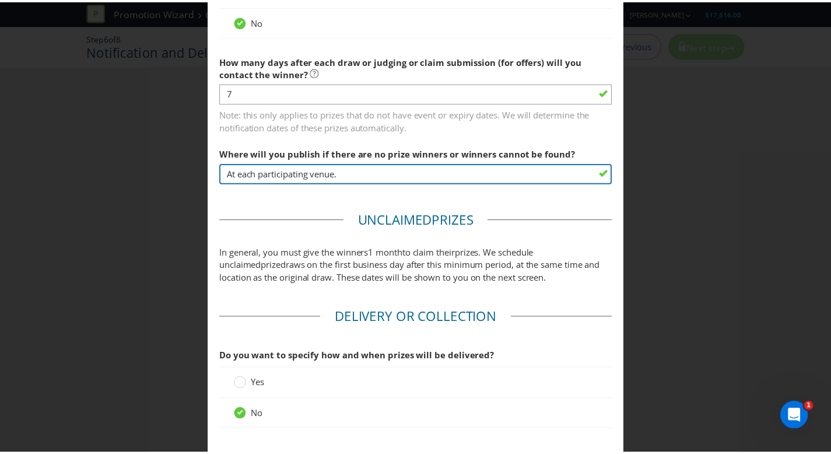
scroll to position [631, 0]
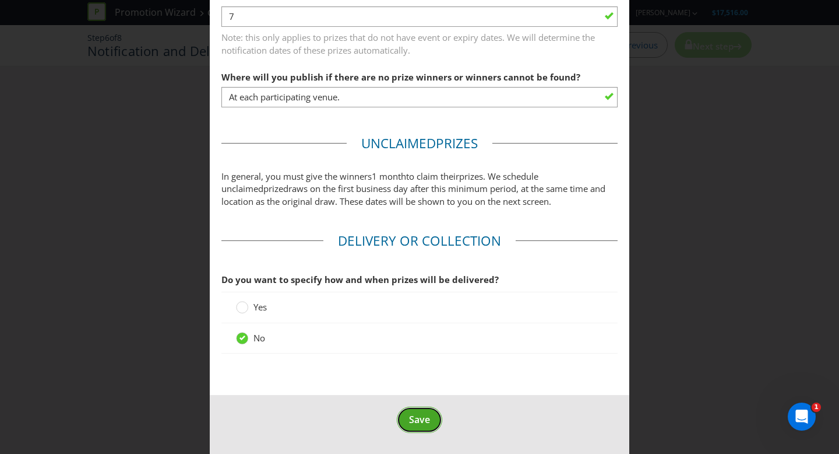
click at [420, 426] on button "Save" at bounding box center [419, 419] width 45 height 26
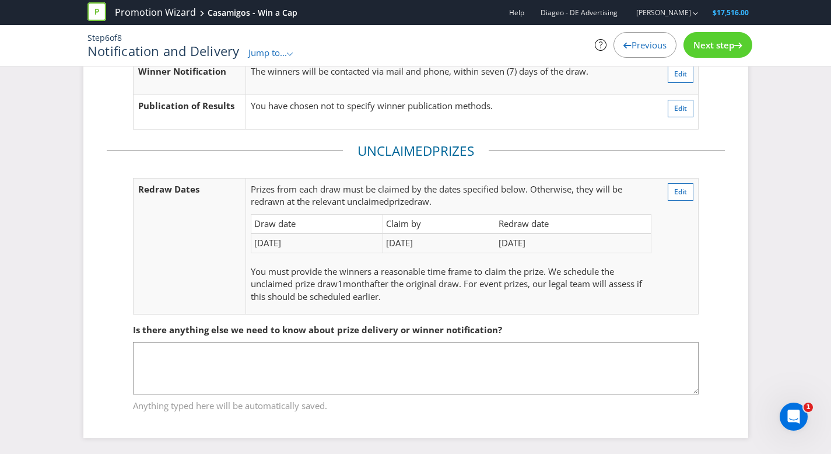
scroll to position [92, 0]
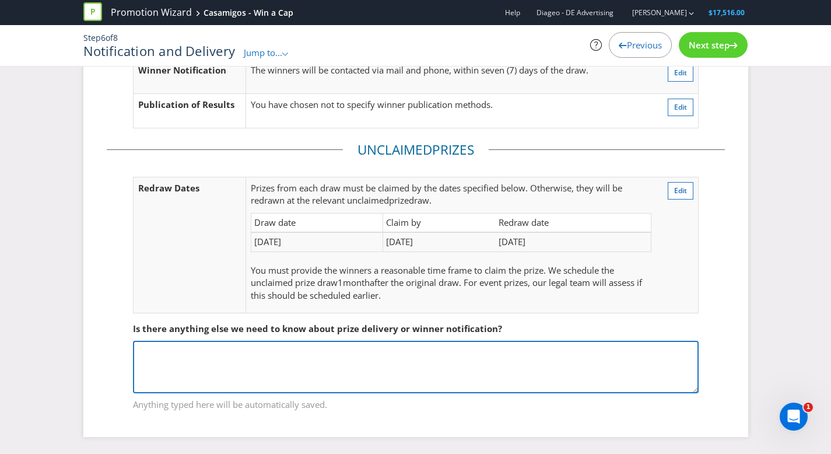
click at [438, 382] on textarea at bounding box center [415, 366] width 565 height 52
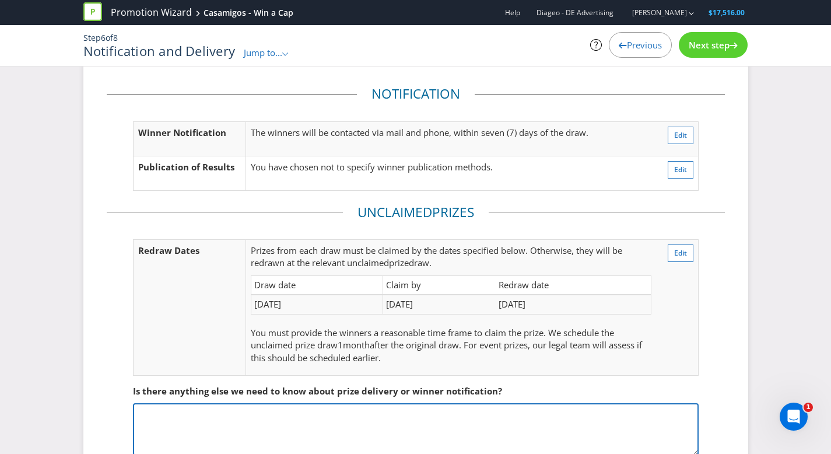
scroll to position [28, 0]
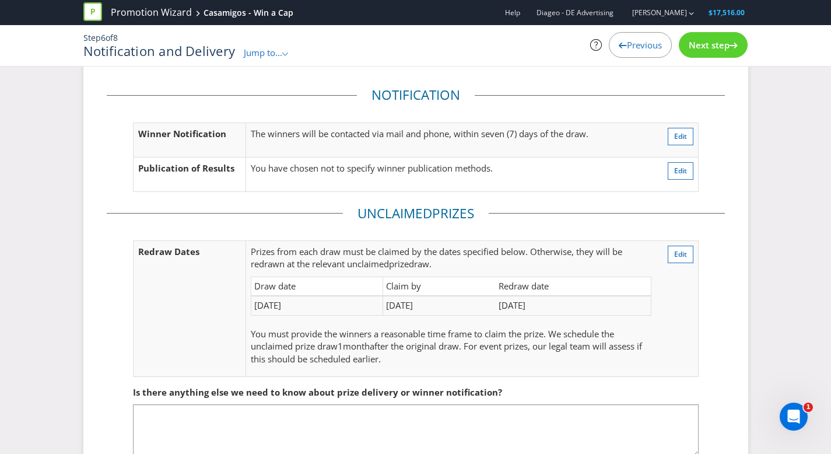
click at [701, 48] on span "Next step" at bounding box center [708, 45] width 41 height 12
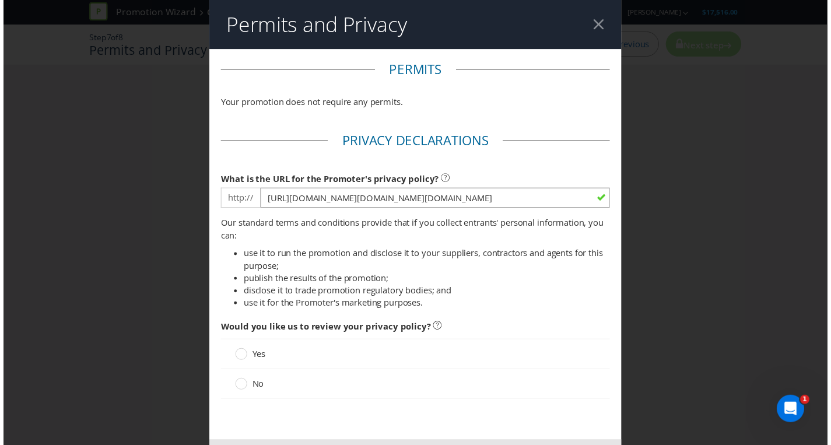
scroll to position [53, 0]
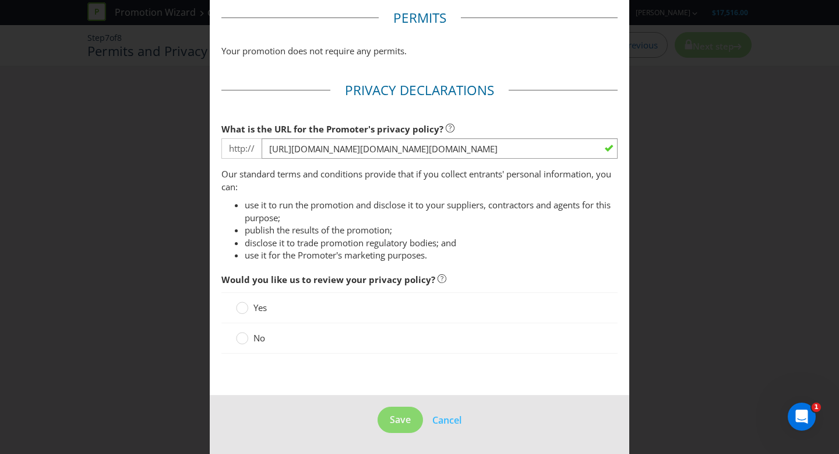
click at [247, 338] on label "No" at bounding box center [251, 338] width 31 height 12
click at [0, 0] on input "No" at bounding box center [0, 0] width 0 height 0
click at [400, 423] on span "Save" at bounding box center [400, 419] width 21 height 13
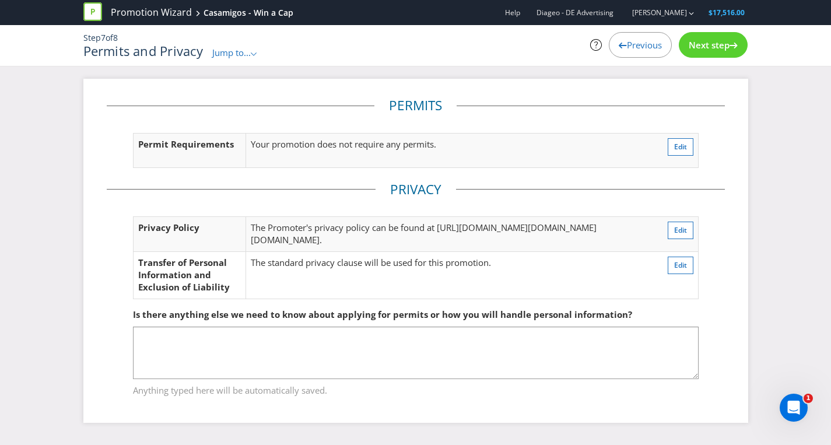
scroll to position [45, 0]
click at [717, 46] on span "Next step" at bounding box center [708, 45] width 41 height 12
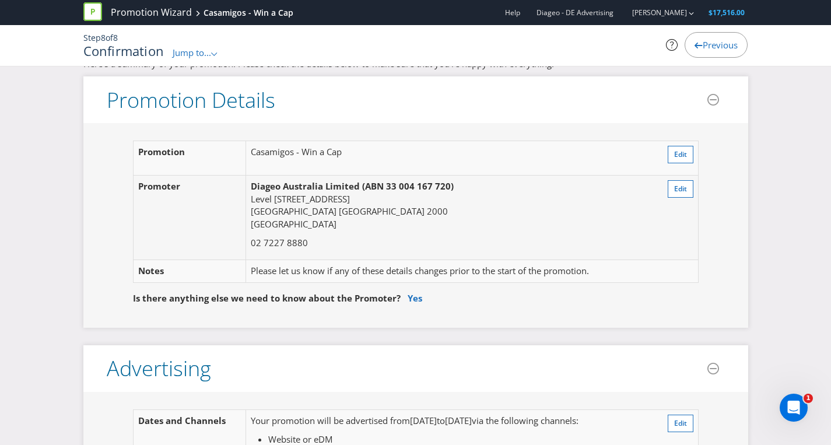
scroll to position [22, 0]
click at [677, 150] on span "Edit" at bounding box center [680, 154] width 13 height 10
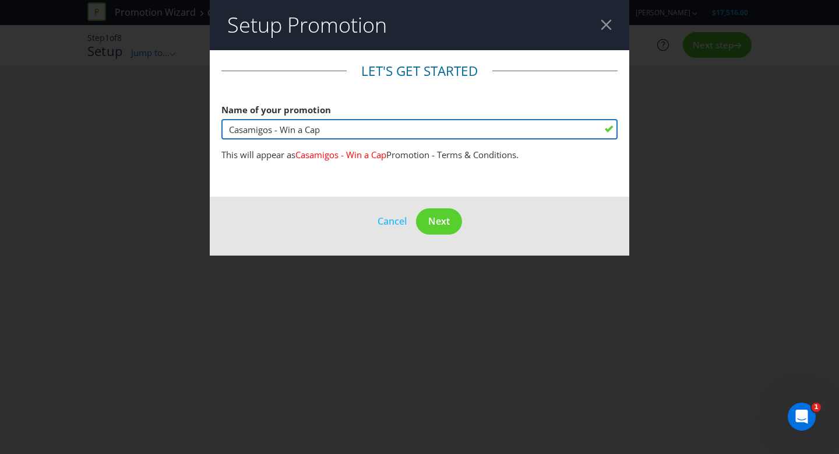
click at [304, 132] on input "Casamigos - Win a Cap" at bounding box center [420, 129] width 396 height 20
type input "Casamigos - Win a 'MARGS' Cap"
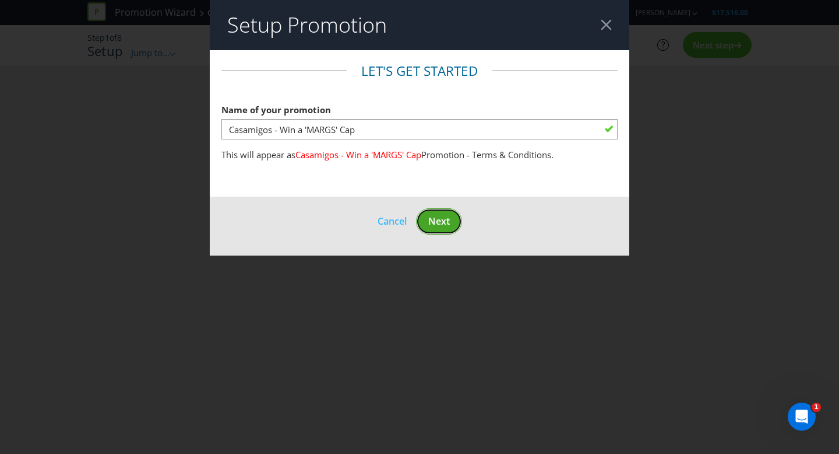
click at [437, 222] on span "Next" at bounding box center [439, 221] width 22 height 13
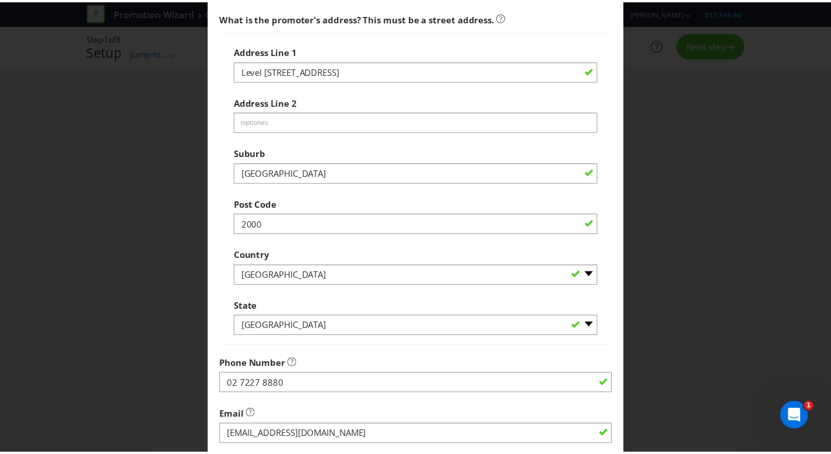
scroll to position [307, 0]
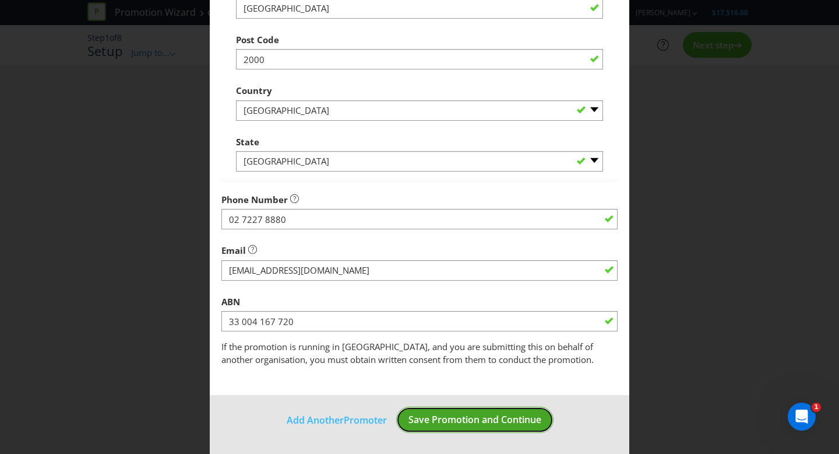
click at [458, 422] on span "Save Promotion and Continue" at bounding box center [475, 419] width 133 height 13
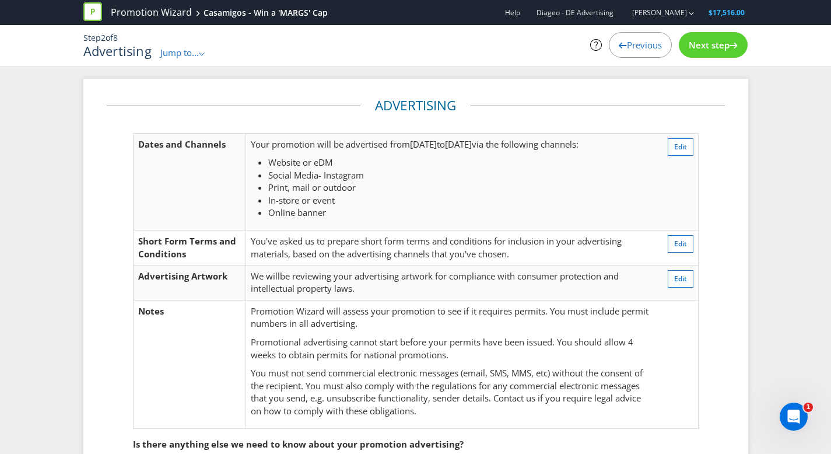
click at [720, 41] on span "Next step" at bounding box center [708, 45] width 41 height 12
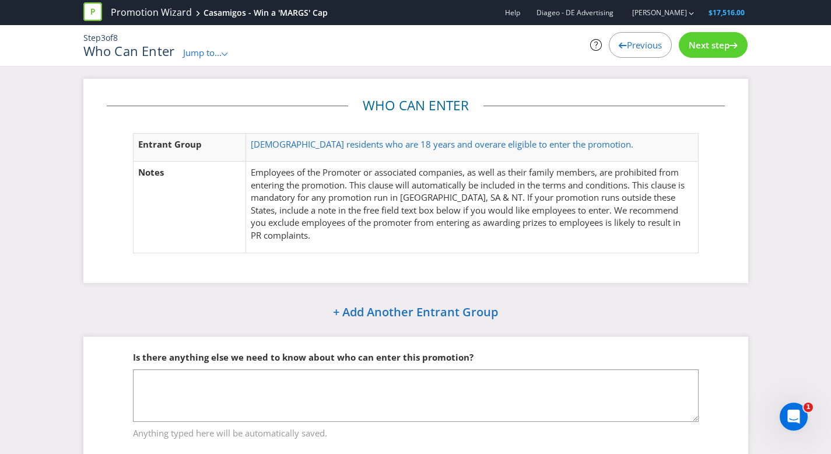
click at [719, 41] on span "Next step" at bounding box center [708, 45] width 41 height 12
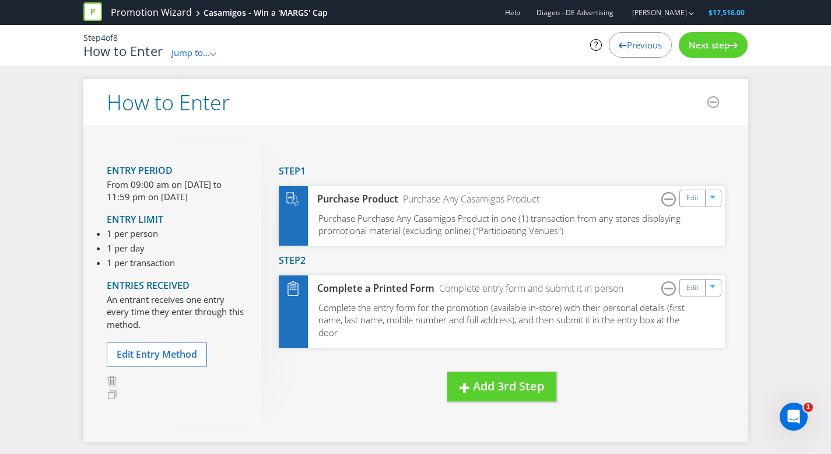
click at [715, 41] on span "Next step" at bounding box center [708, 45] width 41 height 12
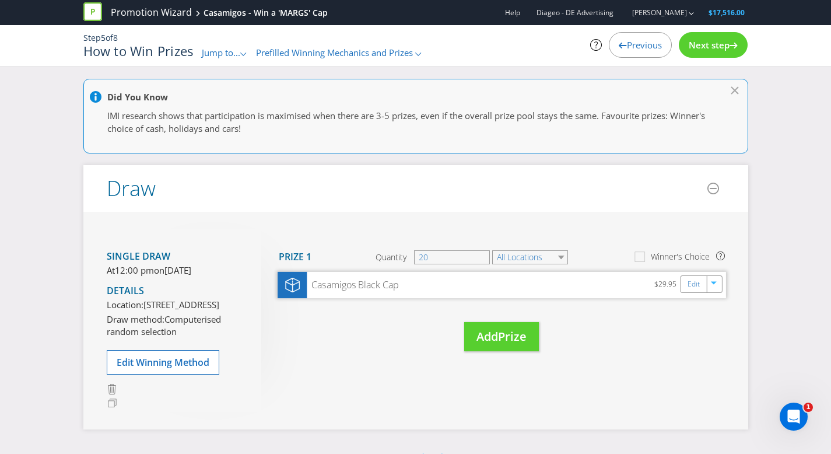
click at [357, 284] on div "Casamigos Black Cap" at bounding box center [353, 284] width 92 height 13
click at [694, 281] on link "Edit" at bounding box center [693, 283] width 12 height 13
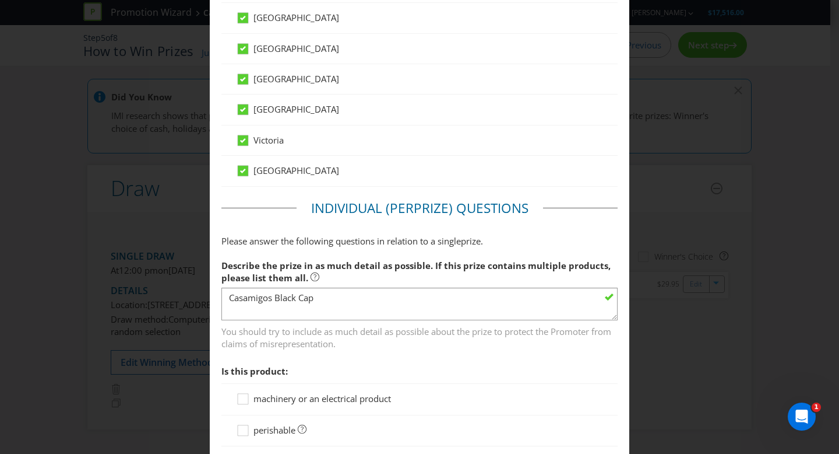
scroll to position [959, 0]
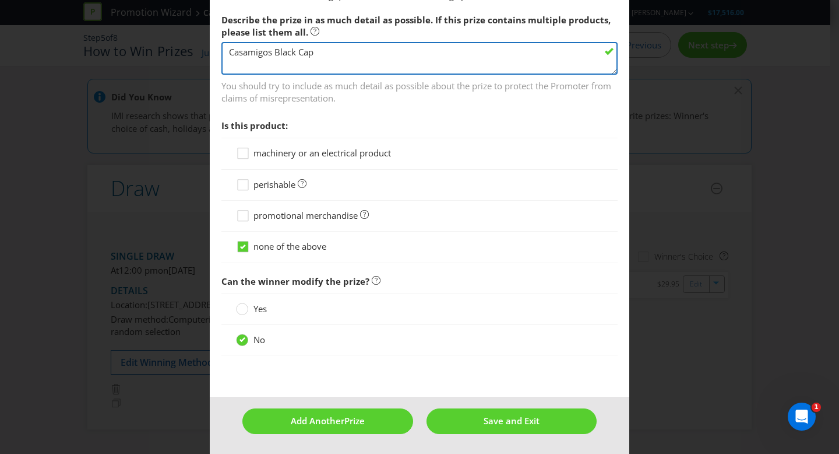
click at [276, 49] on textarea "Casamigos Black Cap" at bounding box center [420, 58] width 396 height 33
drag, startPoint x: 294, startPoint y: 51, endPoint x: 312, endPoint y: 53, distance: 18.2
click at [295, 51] on textarea "Casamigos Black Cap" at bounding box center [420, 58] width 396 height 33
type textarea "Casamigos Black 'MARGS' Cap"
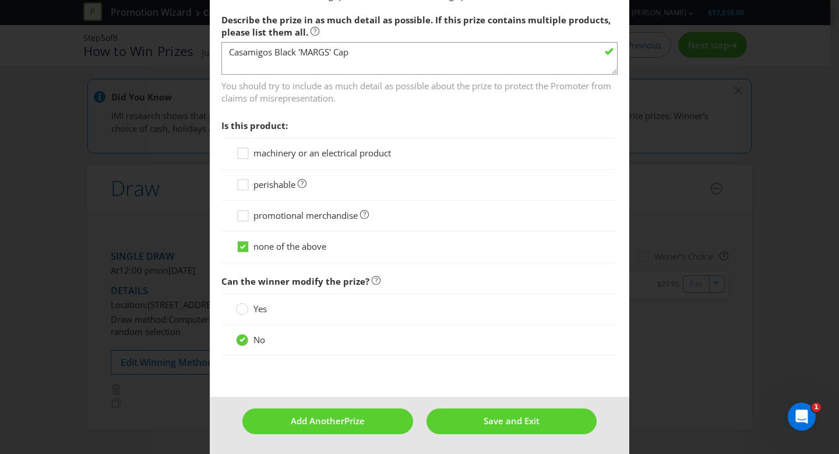
click at [390, 86] on span "You should try to include as much detail as possible about the prize to protect…" at bounding box center [420, 89] width 396 height 29
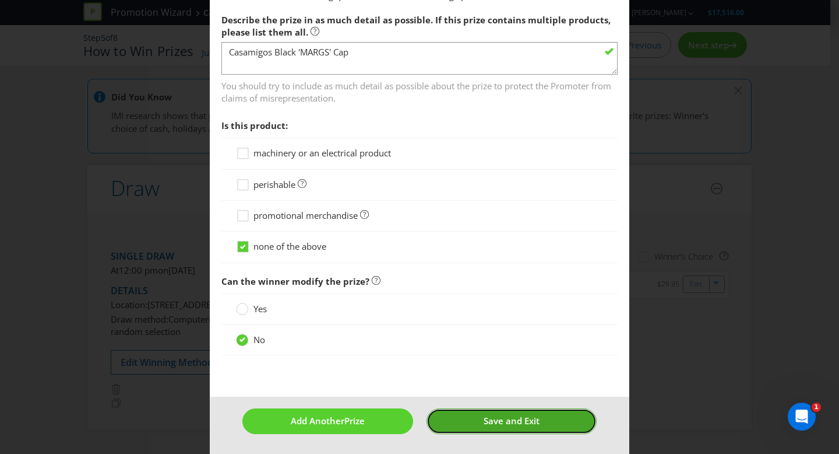
click at [484, 417] on span "Save and Exit" at bounding box center [512, 420] width 56 height 12
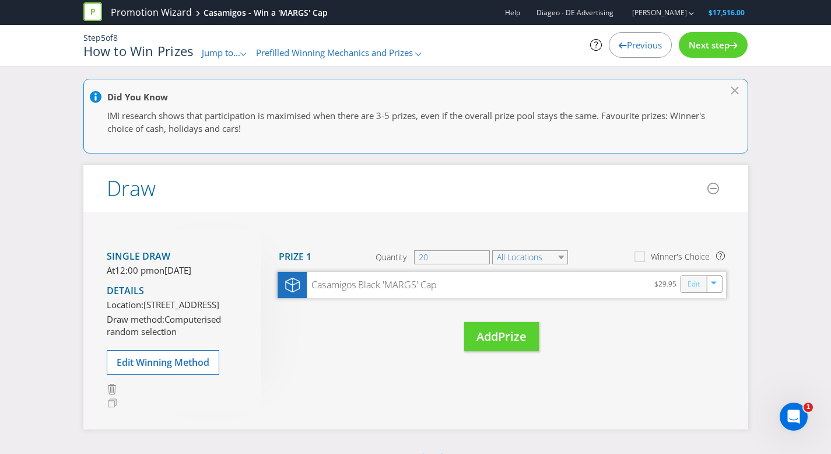
click at [691, 287] on link "Edit" at bounding box center [693, 283] width 12 height 13
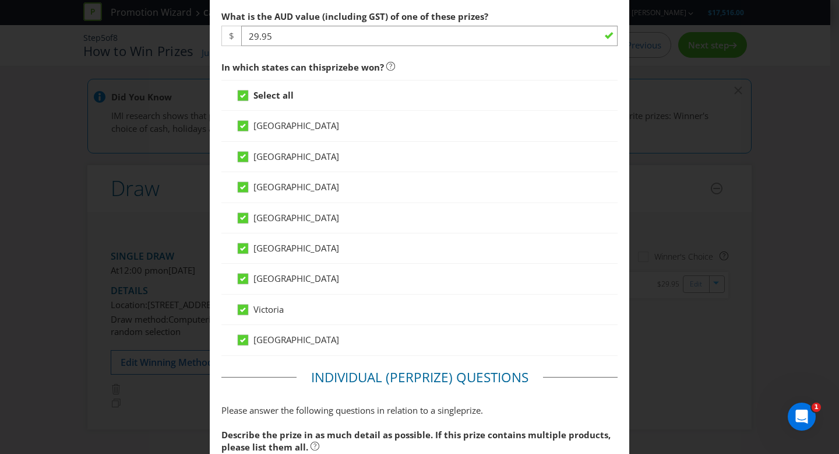
scroll to position [543, 0]
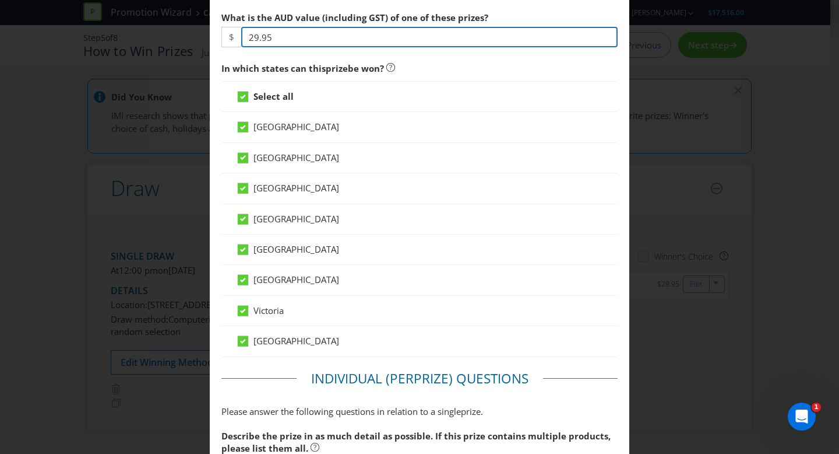
drag, startPoint x: 276, startPoint y: 39, endPoint x: 199, endPoint y: 28, distance: 77.7
click at [199, 28] on div "Edit Prize [GEOGRAPHIC_DATA] [GEOGRAPHIC_DATA] [GEOGRAPHIC_DATA] [GEOGRAPHIC_DA…" at bounding box center [419, 227] width 839 height 454
type input "30"
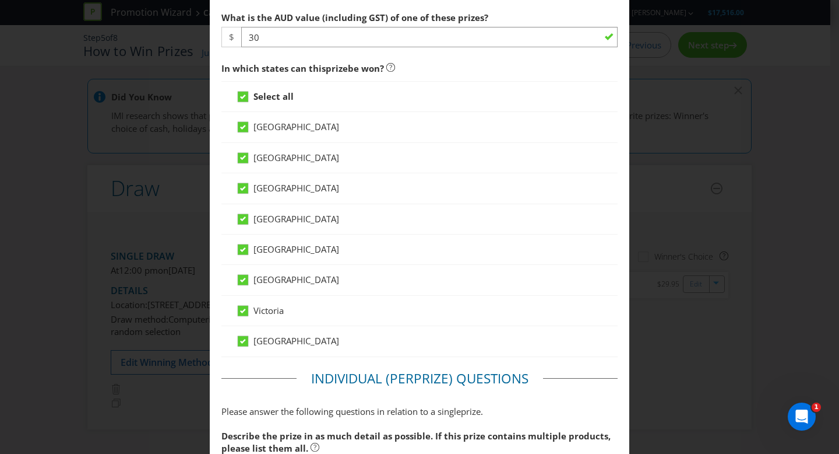
click at [445, 64] on span "In which states can this prize be won?" at bounding box center [420, 69] width 396 height 24
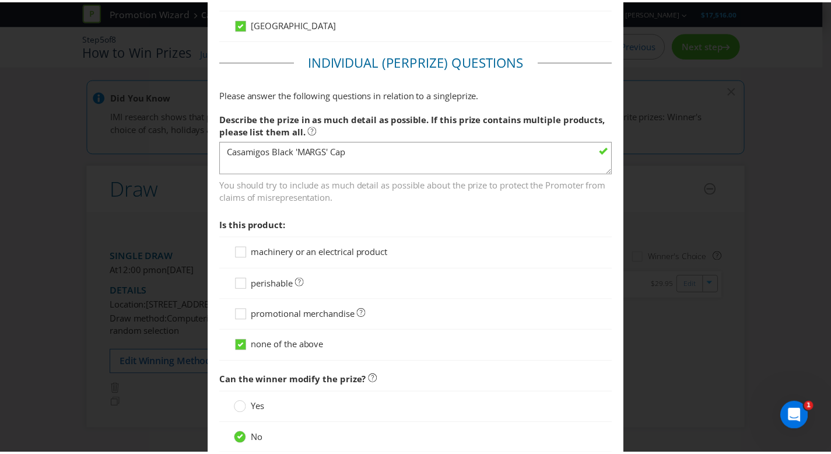
scroll to position [959, 0]
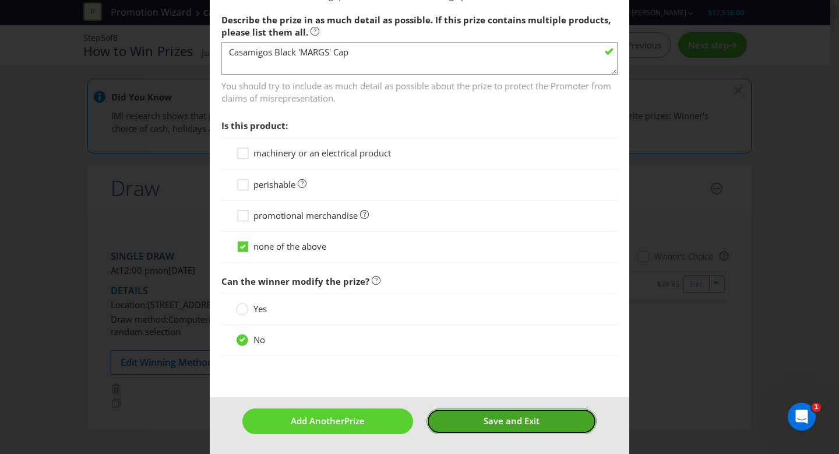
click at [484, 423] on span "Save and Exit" at bounding box center [512, 420] width 56 height 12
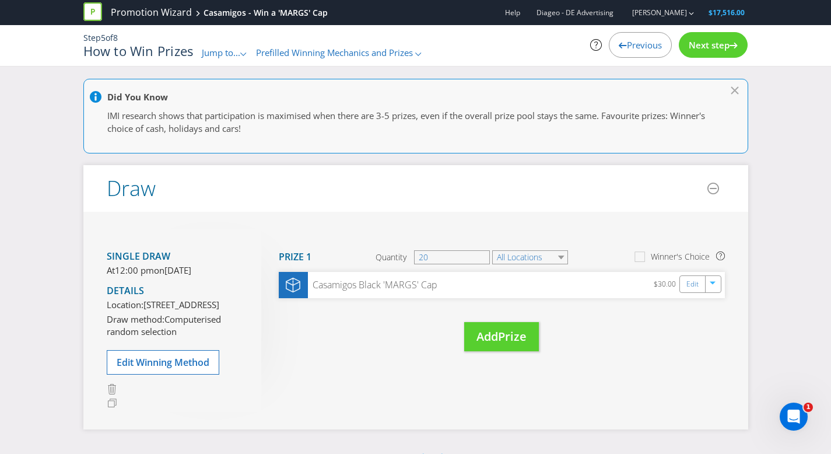
click at [708, 39] on span "Next step" at bounding box center [708, 45] width 41 height 12
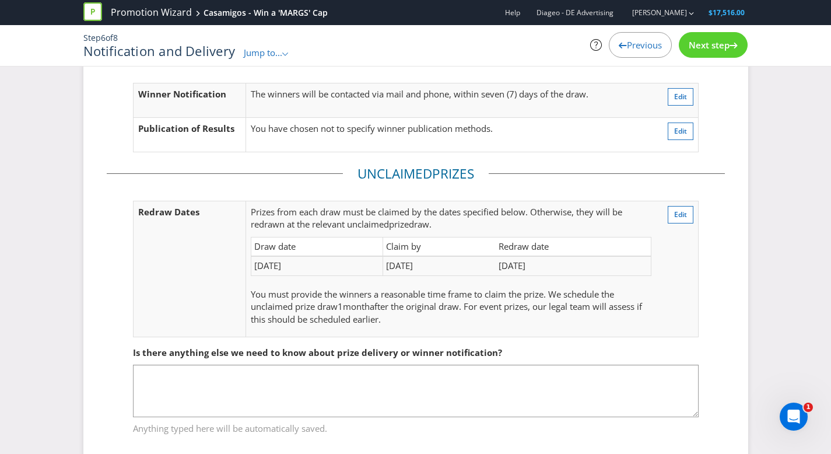
scroll to position [92, 0]
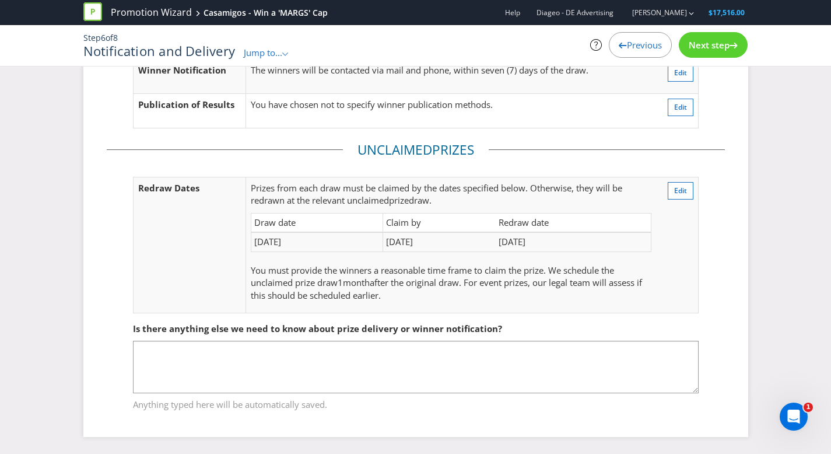
click at [693, 49] on span "Next step" at bounding box center [708, 45] width 41 height 12
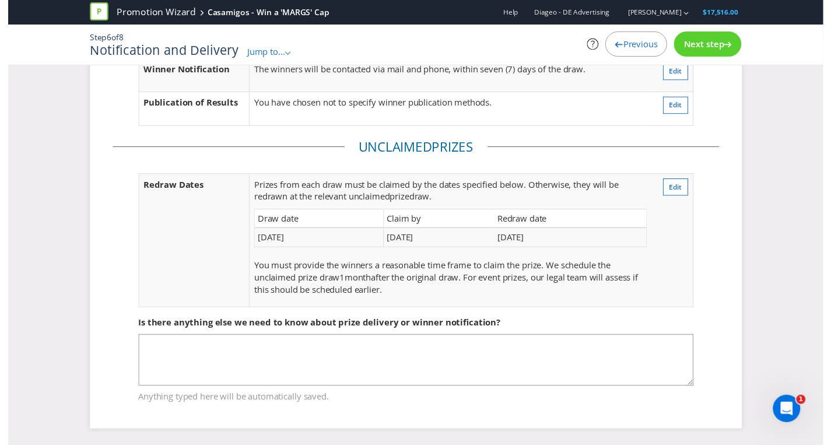
scroll to position [45, 0]
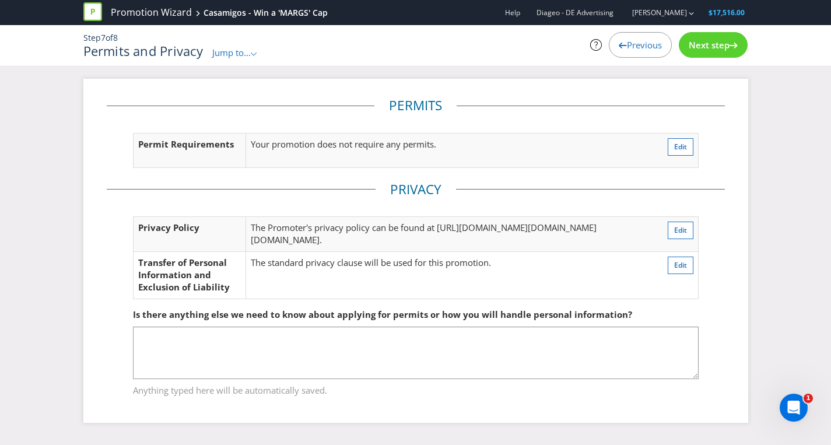
click at [693, 49] on span "Next step" at bounding box center [708, 45] width 41 height 12
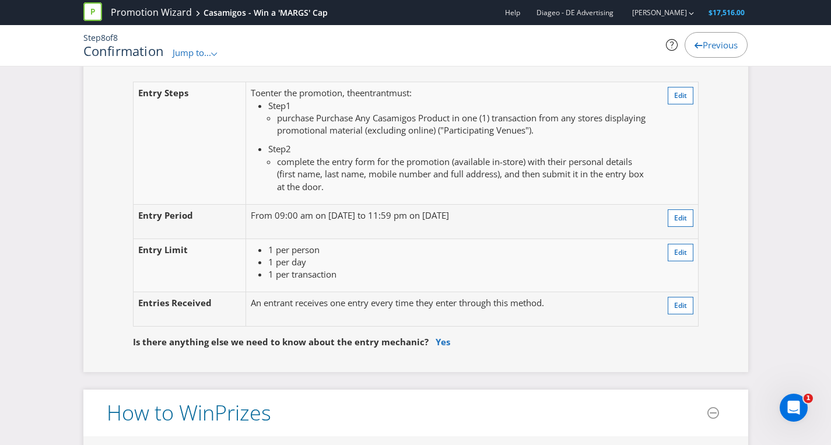
scroll to position [1023, 0]
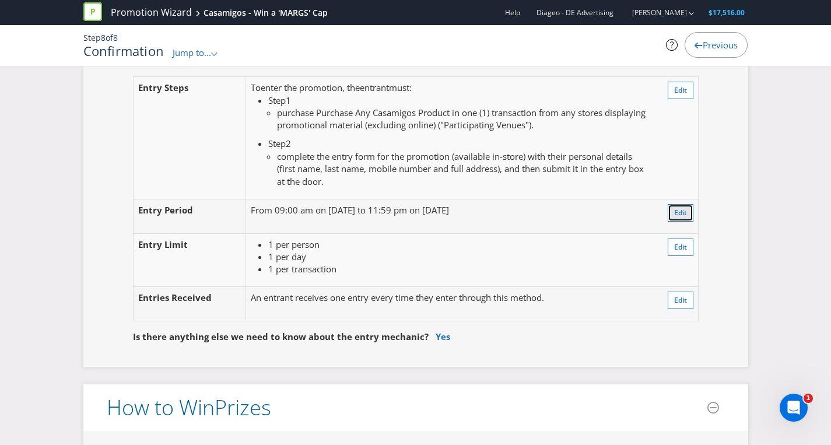
click at [681, 212] on span "Edit" at bounding box center [680, 213] width 13 height 10
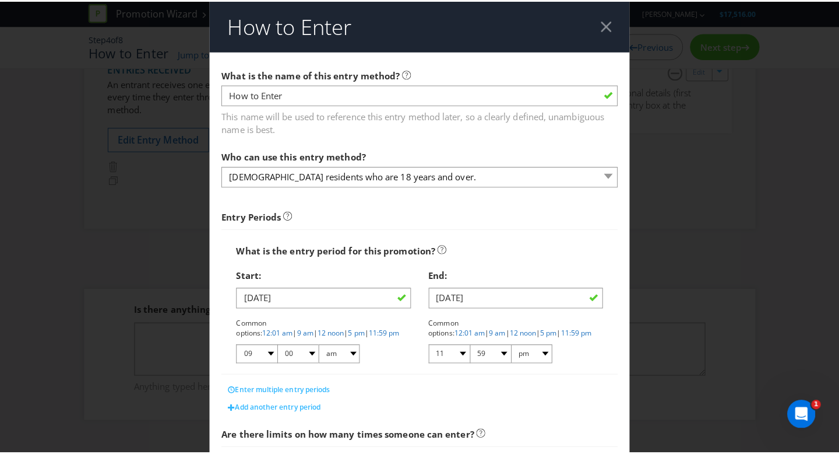
scroll to position [208, 0]
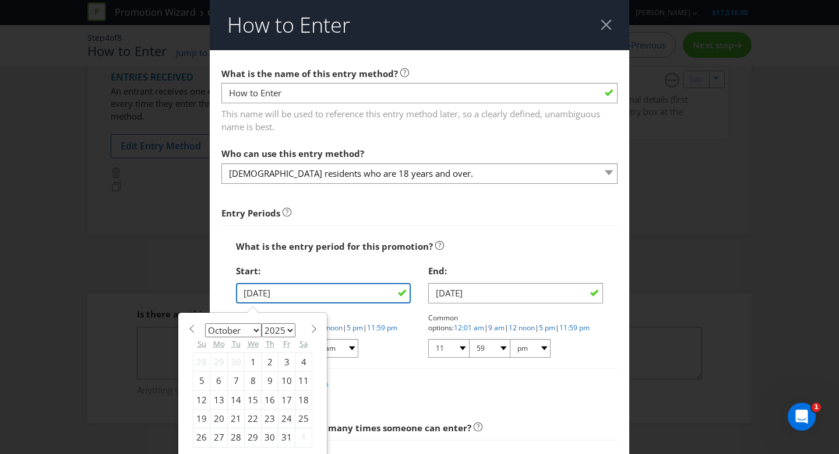
click at [250, 292] on input "[DATE]" at bounding box center [323, 293] width 175 height 20
click at [240, 329] on select "January February March April May June July August September October November De…" at bounding box center [233, 330] width 57 height 14
select select "8"
click at [217, 364] on div "1" at bounding box center [218, 361] width 17 height 19
type input "[DATE]"
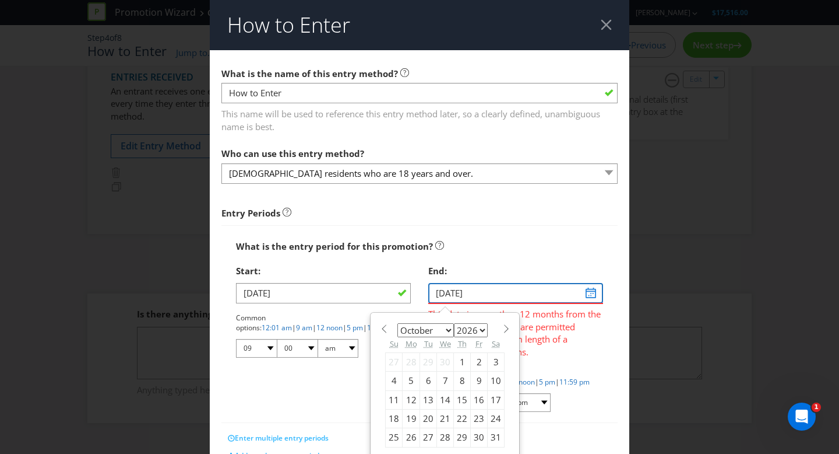
click at [587, 292] on input "[DATE]" at bounding box center [515, 293] width 175 height 20
click at [440, 330] on select "January February March April May June July August September October November De…" at bounding box center [426, 330] width 57 height 14
select select "8"
click at [423, 361] on div "1" at bounding box center [428, 361] width 17 height 19
type input "[DATE]"
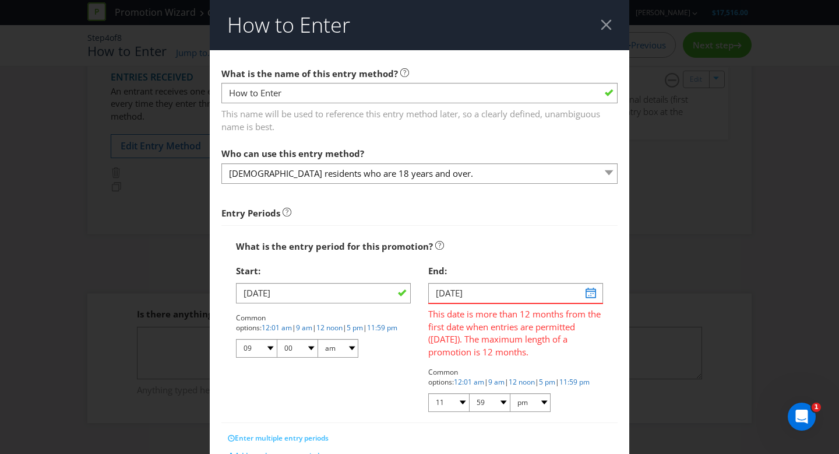
drag, startPoint x: 505, startPoint y: 259, endPoint x: 503, endPoint y: 283, distance: 24.0
click at [505, 259] on div "End:" at bounding box center [515, 271] width 175 height 24
drag, startPoint x: 489, startPoint y: 298, endPoint x: 498, endPoint y: 297, distance: 9.3
click at [489, 298] on input "[DATE]" at bounding box center [515, 293] width 175 height 20
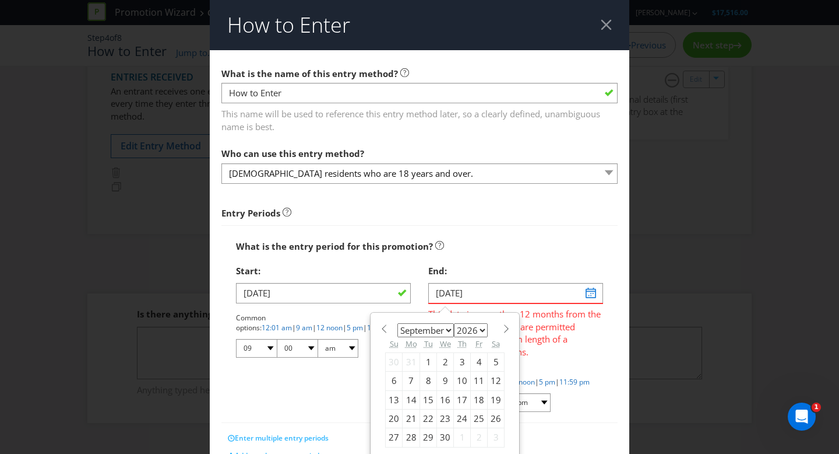
click at [424, 332] on select "January February March April May June July August September October November De…" at bounding box center [426, 330] width 57 height 14
select select "7"
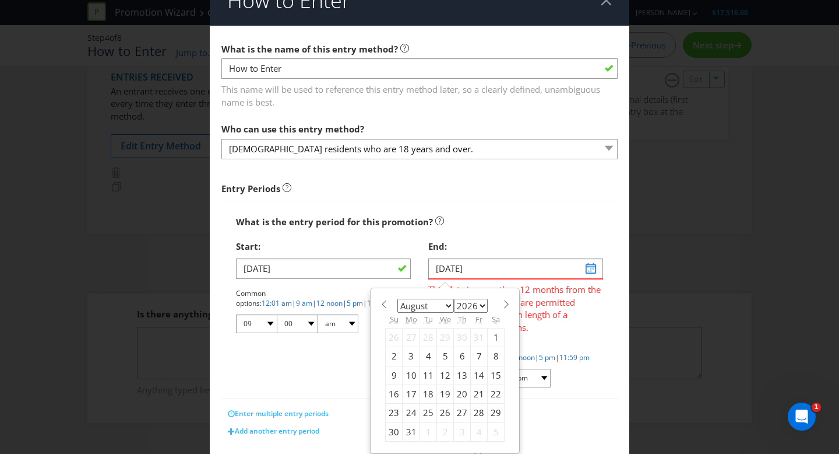
scroll to position [54, 0]
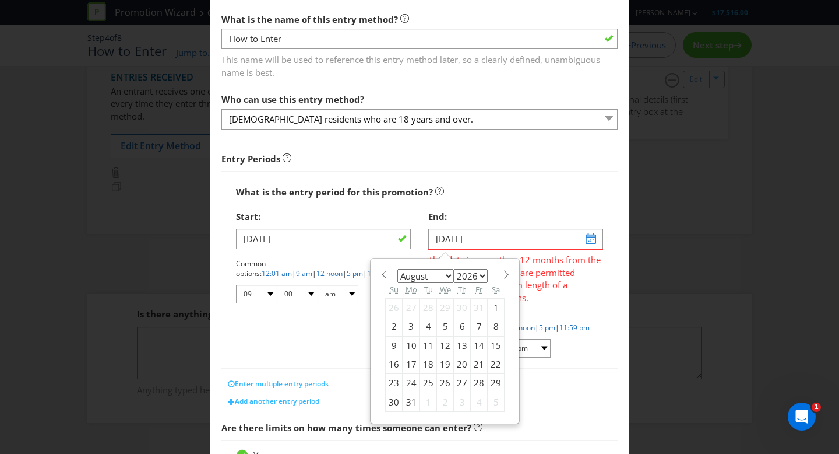
click at [406, 401] on div "31" at bounding box center [411, 401] width 17 height 19
type input "[DATE]"
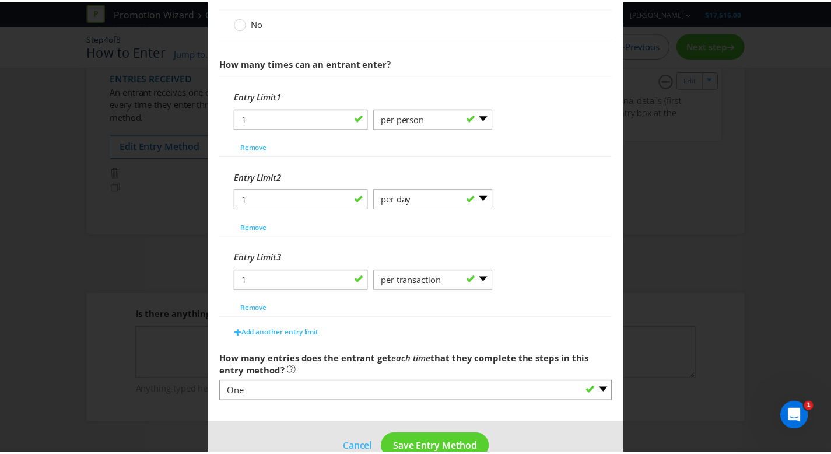
scroll to position [490, 0]
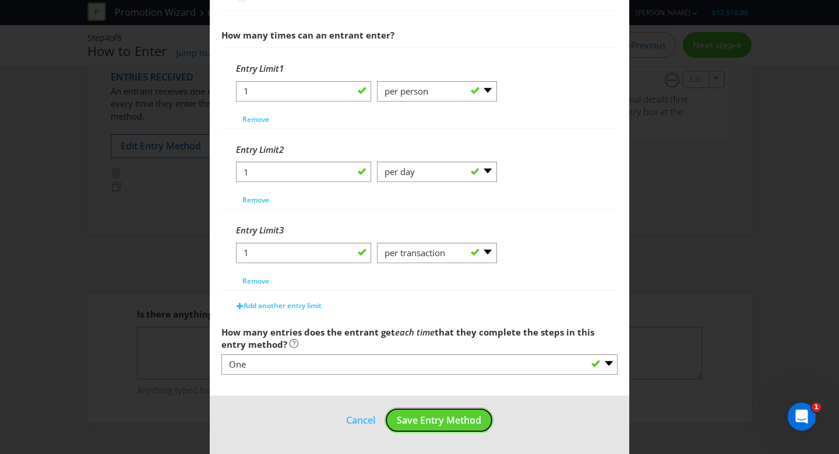
click at [439, 416] on span "Save Entry Method" at bounding box center [439, 419] width 85 height 13
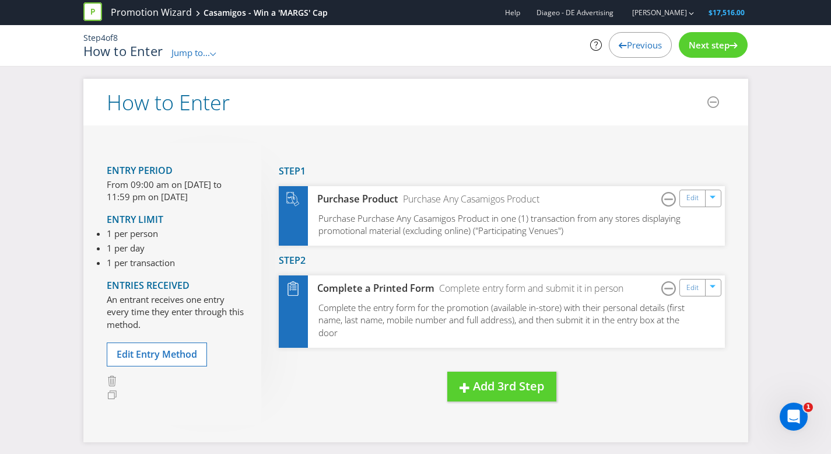
click at [701, 50] on span "Next step" at bounding box center [708, 45] width 41 height 12
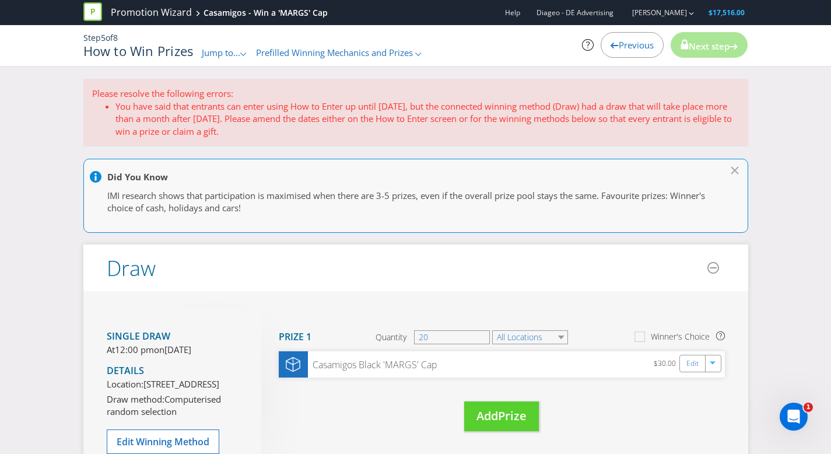
drag, startPoint x: 152, startPoint y: 111, endPoint x: 312, endPoint y: 127, distance: 160.6
click at [312, 127] on li "You have said that entrants can enter using How to Enter up until [DATE], but t…" at bounding box center [427, 118] width 624 height 37
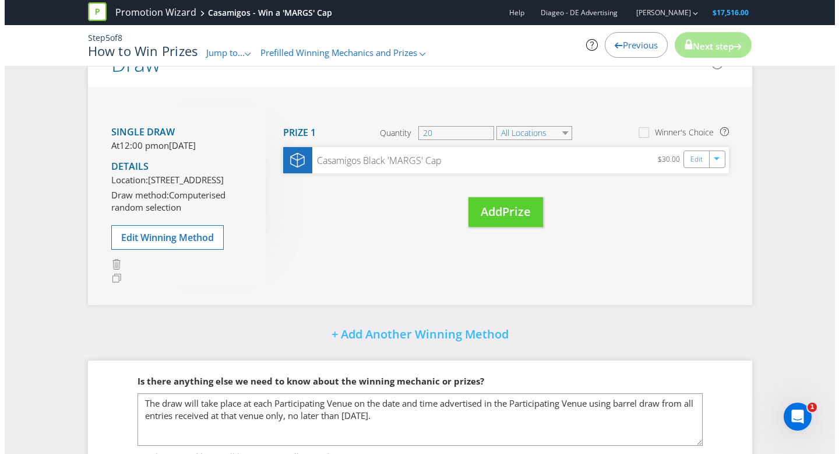
scroll to position [201, 0]
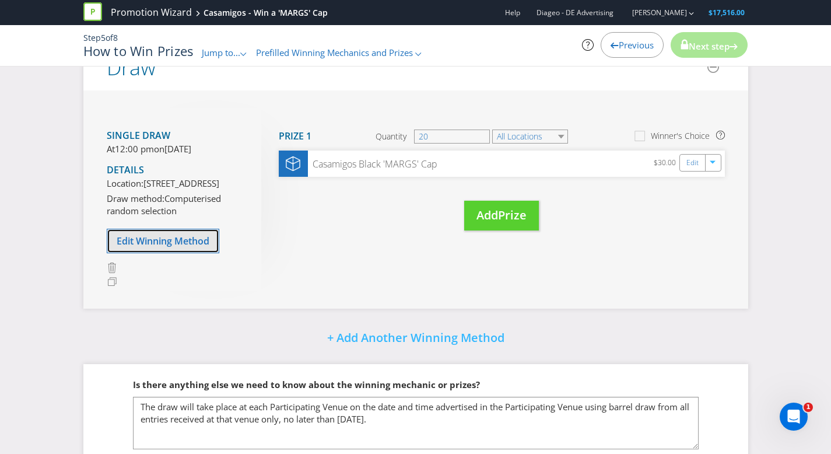
click at [171, 247] on span "Edit Winning Method" at bounding box center [163, 240] width 93 height 13
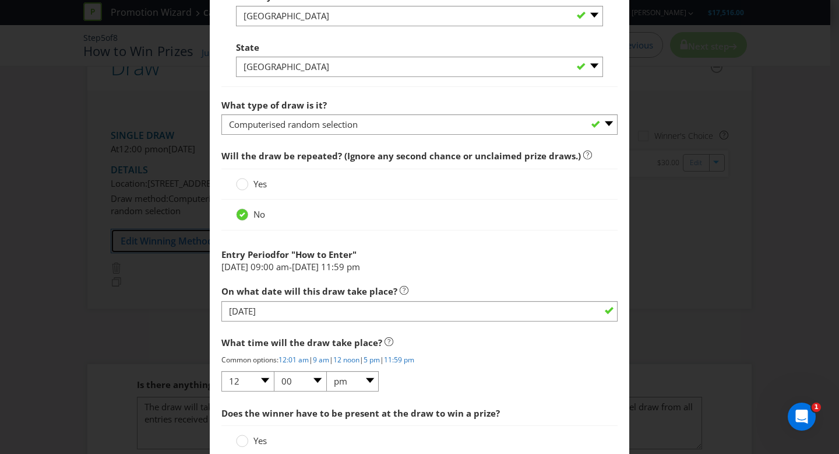
scroll to position [1031, 0]
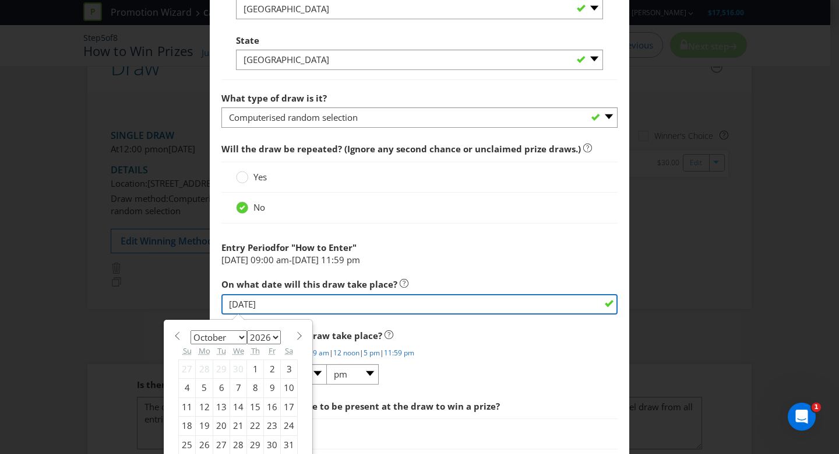
click at [279, 304] on input "[DATE]" at bounding box center [420, 304] width 396 height 20
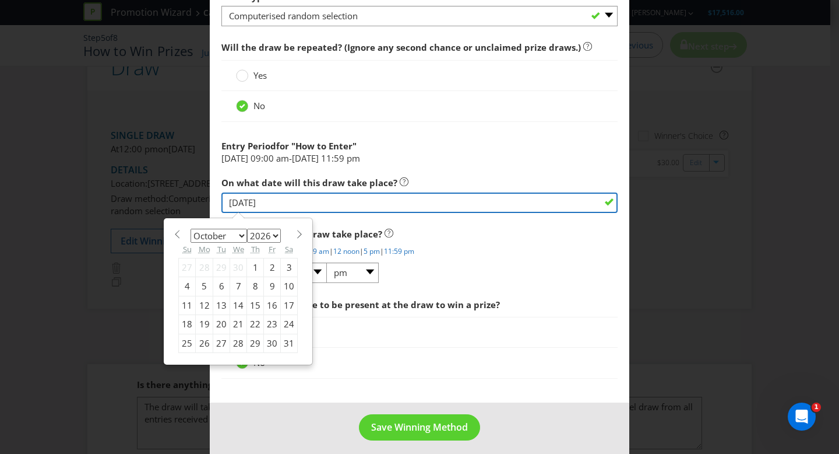
scroll to position [1139, 0]
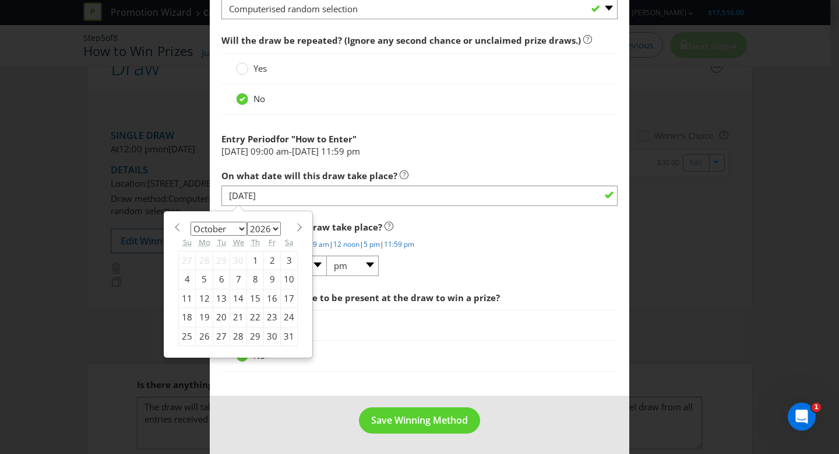
click at [240, 230] on select "January February March April May June July August September October November De…" at bounding box center [219, 229] width 57 height 14
select select "8"
click at [201, 280] on div "7" at bounding box center [204, 279] width 17 height 19
type input "[DATE]"
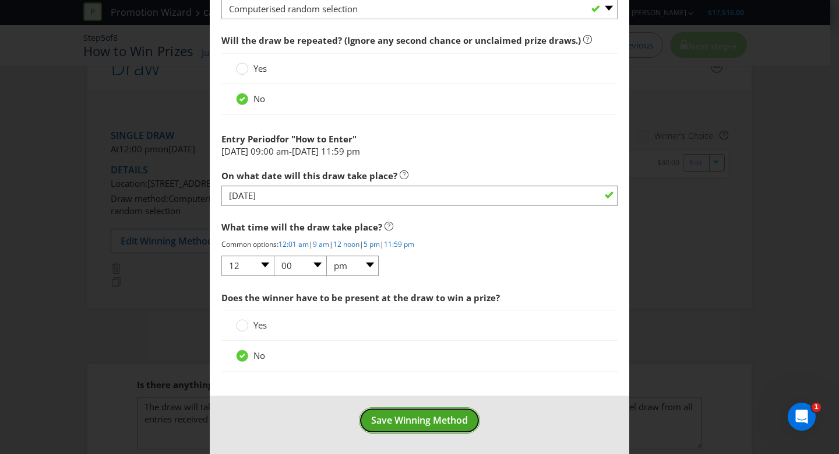
click at [416, 424] on span "Save Winning Method" at bounding box center [419, 419] width 97 height 13
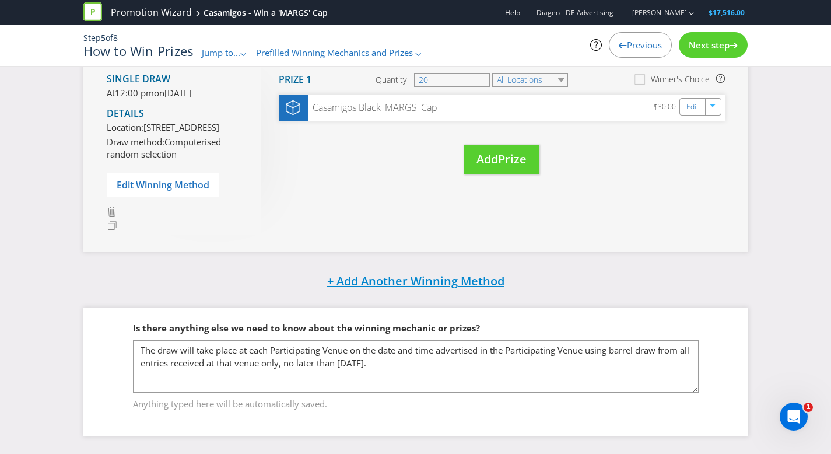
scroll to position [215, 0]
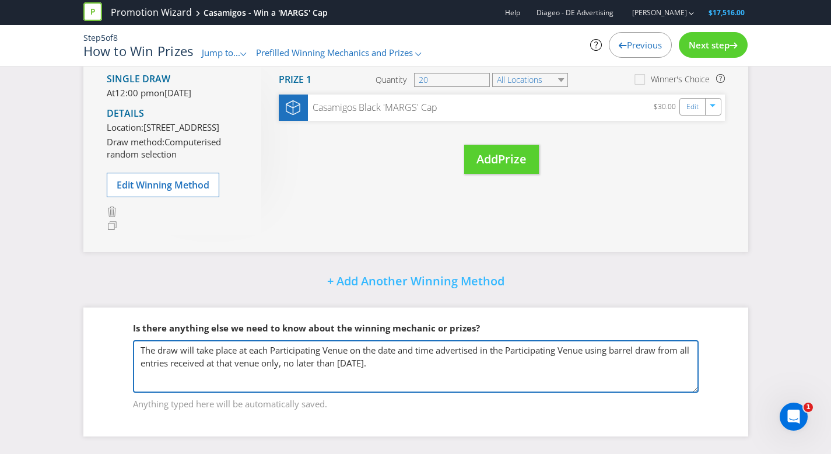
click at [374, 363] on textarea "The draw will take place at each Participating Venue on the date and time adver…" at bounding box center [415, 366] width 565 height 52
click at [434, 392] on textarea "The draw will take place at each Participating Venue on the date and time adver…" at bounding box center [415, 366] width 565 height 52
type textarea "The draw will take place at each Participating Venue on the date and time adver…"
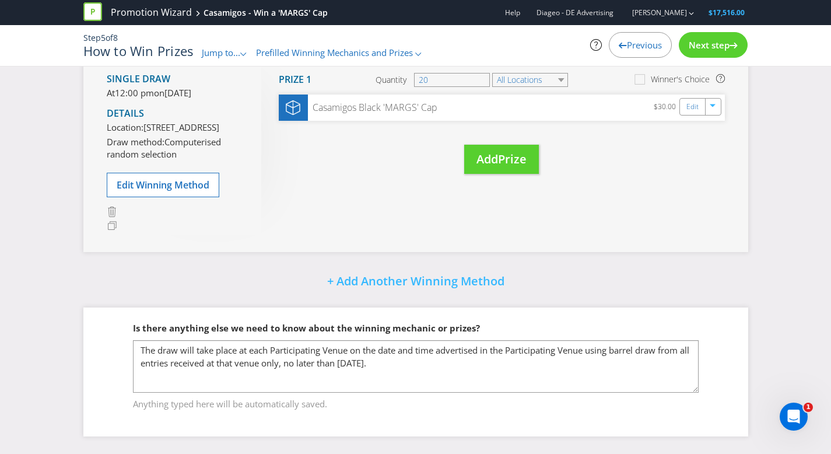
click at [700, 43] on span "Next step" at bounding box center [708, 45] width 41 height 12
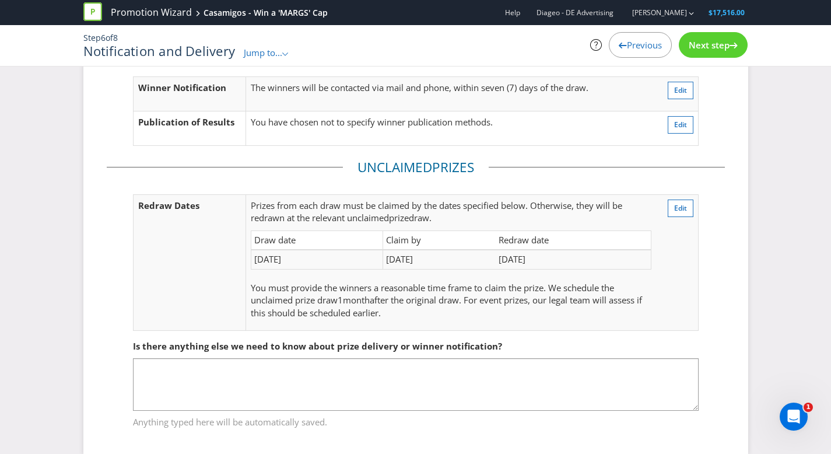
scroll to position [92, 0]
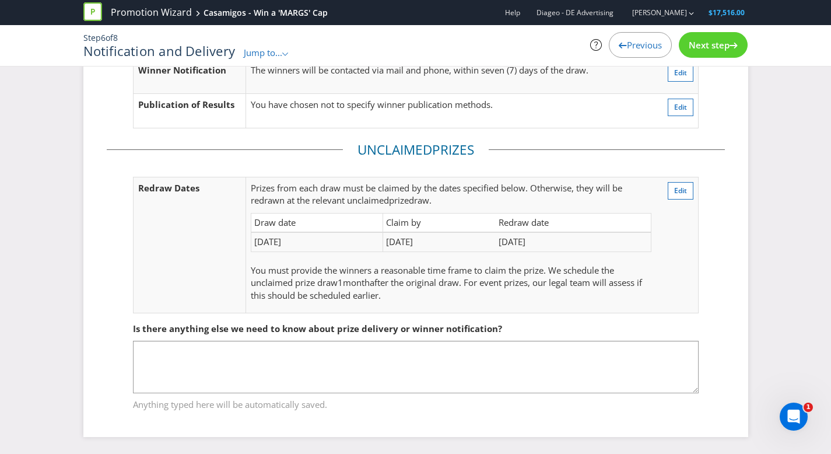
click at [717, 48] on span "Next step" at bounding box center [708, 45] width 41 height 12
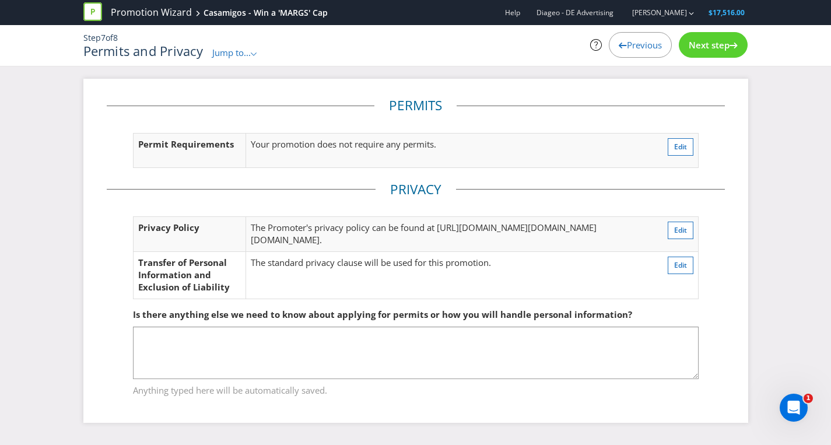
click at [721, 42] on span "Next step" at bounding box center [708, 45] width 41 height 12
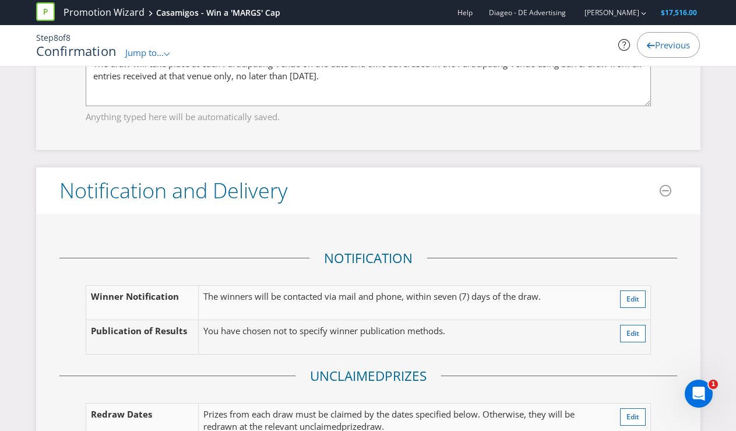
scroll to position [1755, 0]
